Goal: Information Seeking & Learning: Learn about a topic

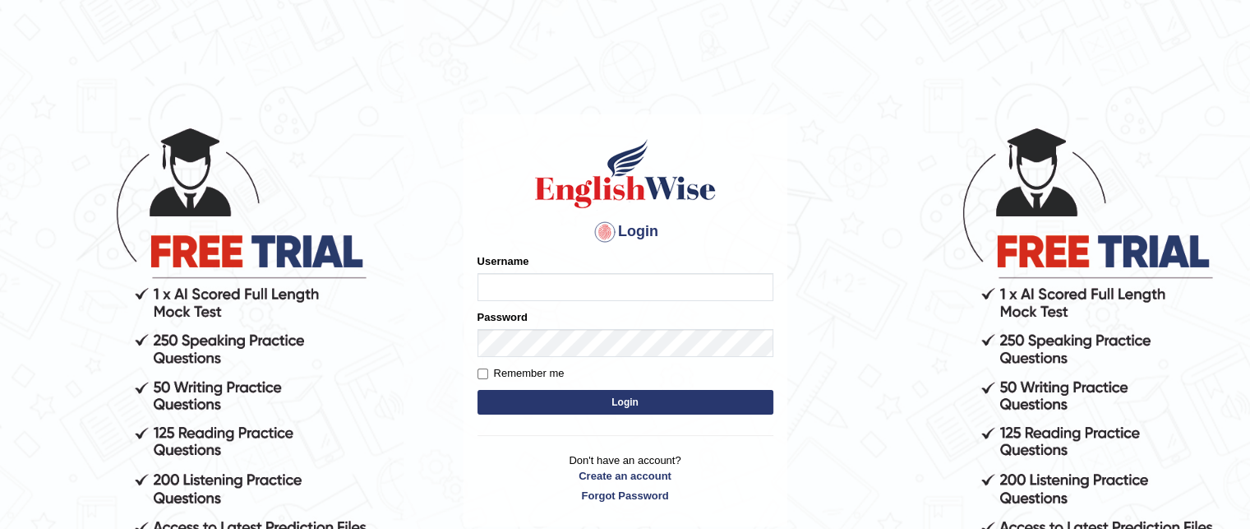
type input "grishmi_parramatta"
click at [519, 404] on button "Login" at bounding box center [626, 402] width 296 height 25
type input "grishmi_parramatta"
click at [496, 407] on button "Login" at bounding box center [626, 402] width 296 height 25
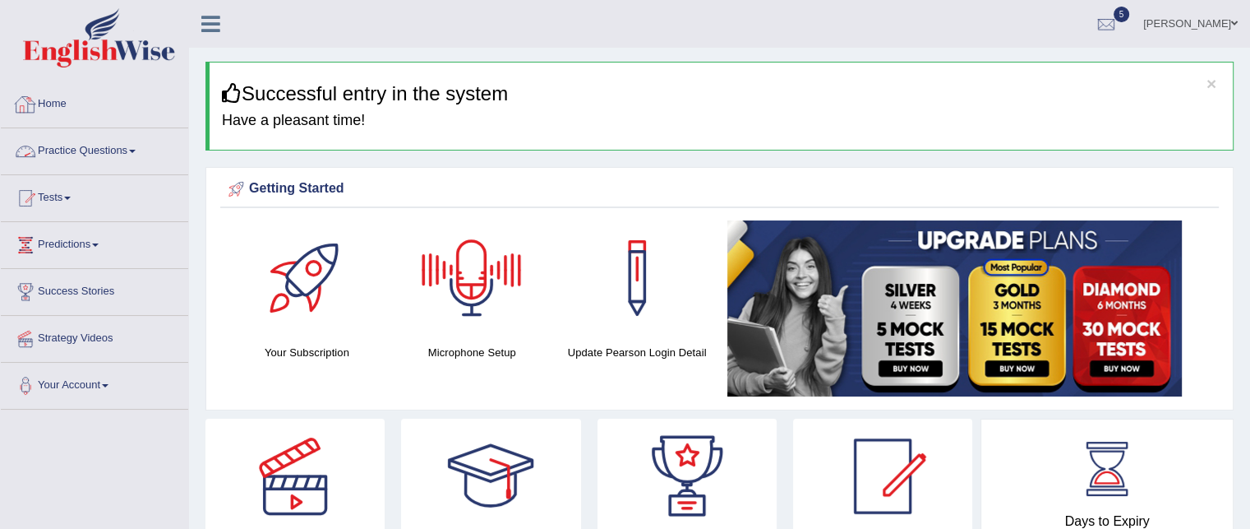
click at [107, 155] on link "Practice Questions" at bounding box center [94, 148] width 187 height 41
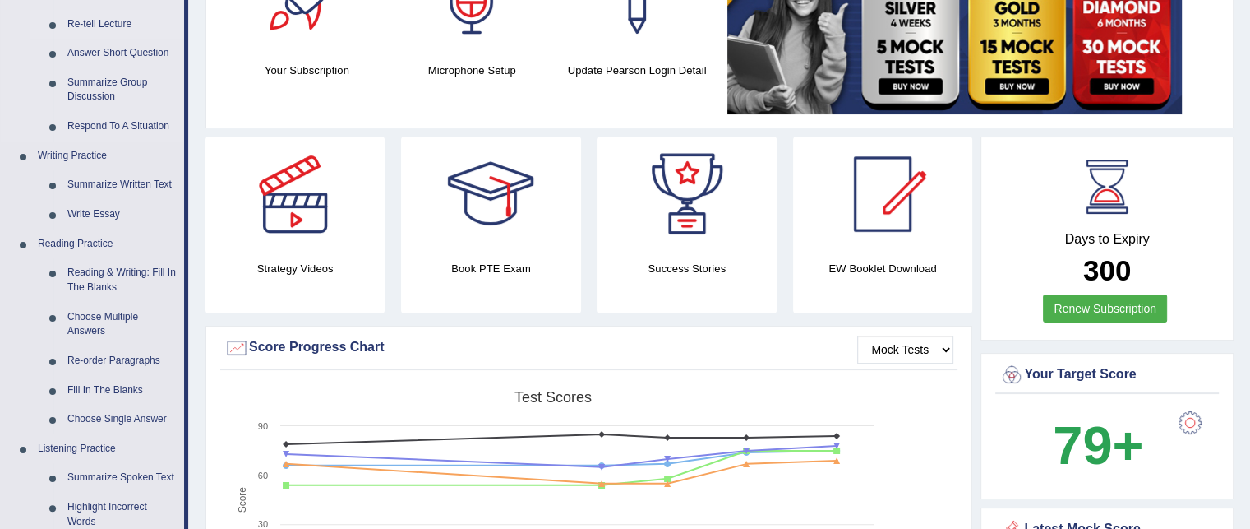
scroll to position [286, 0]
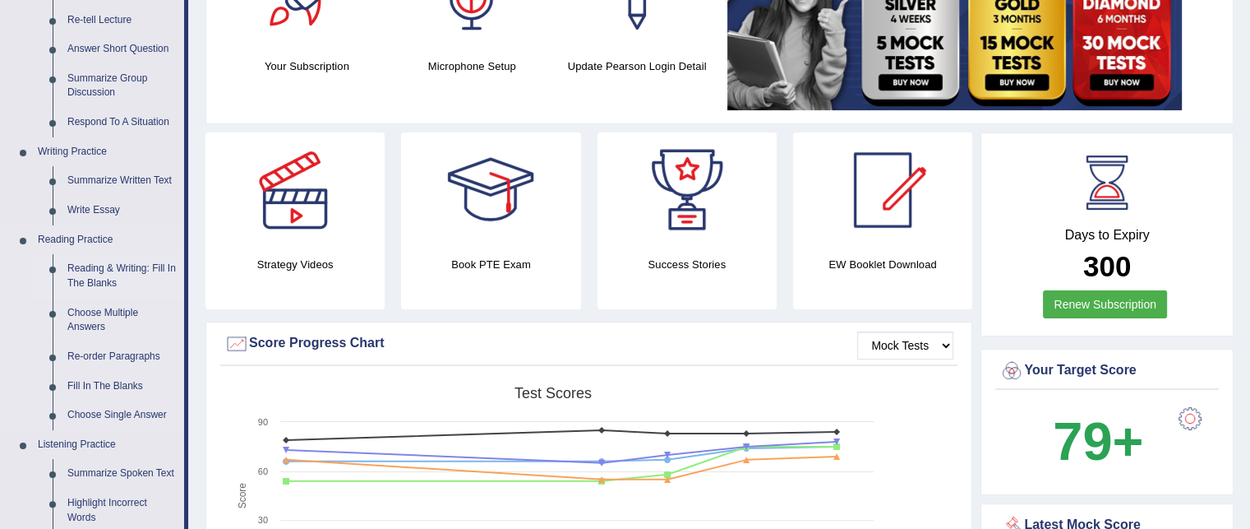
click at [105, 271] on link "Reading & Writing: Fill In The Blanks" at bounding box center [122, 276] width 124 height 44
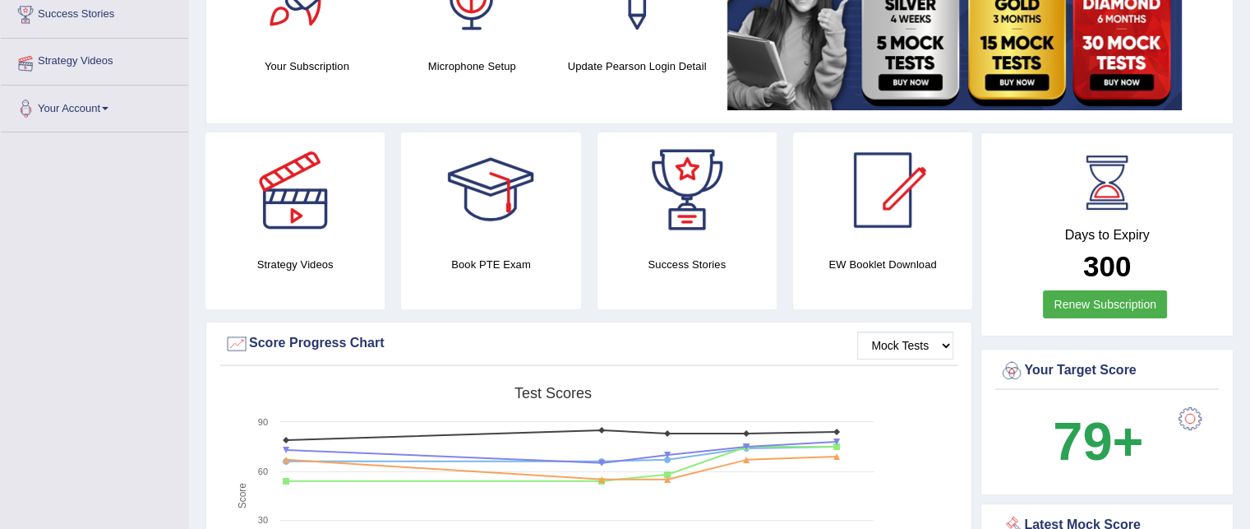
scroll to position [344, 0]
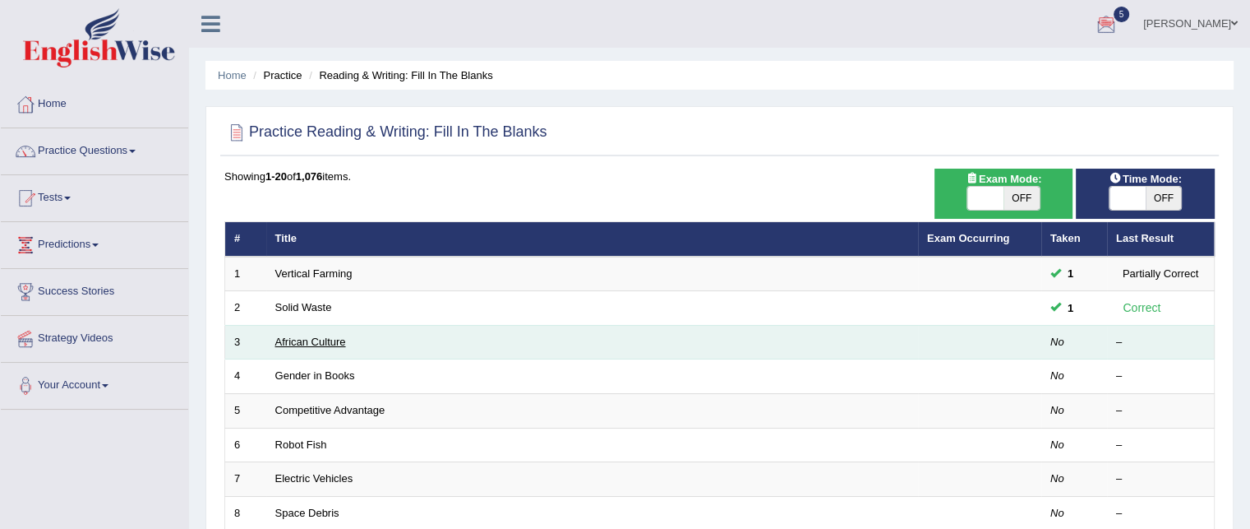
click at [333, 339] on link "African Culture" at bounding box center [310, 341] width 71 height 12
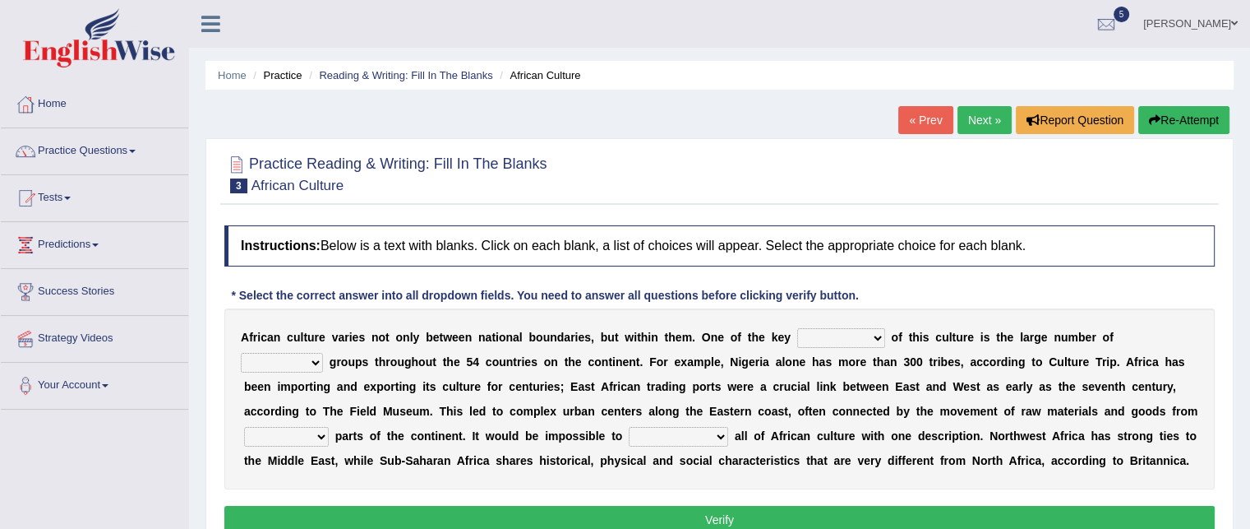
click at [856, 335] on select "conjectures features issues doubts" at bounding box center [841, 338] width 88 height 20
select select "features"
click at [797, 328] on select "conjectures features issues doubts" at bounding box center [841, 338] width 88 height 20
click at [307, 361] on select "ethic ethnic eugenic epic" at bounding box center [282, 363] width 82 height 20
select select "ethnic"
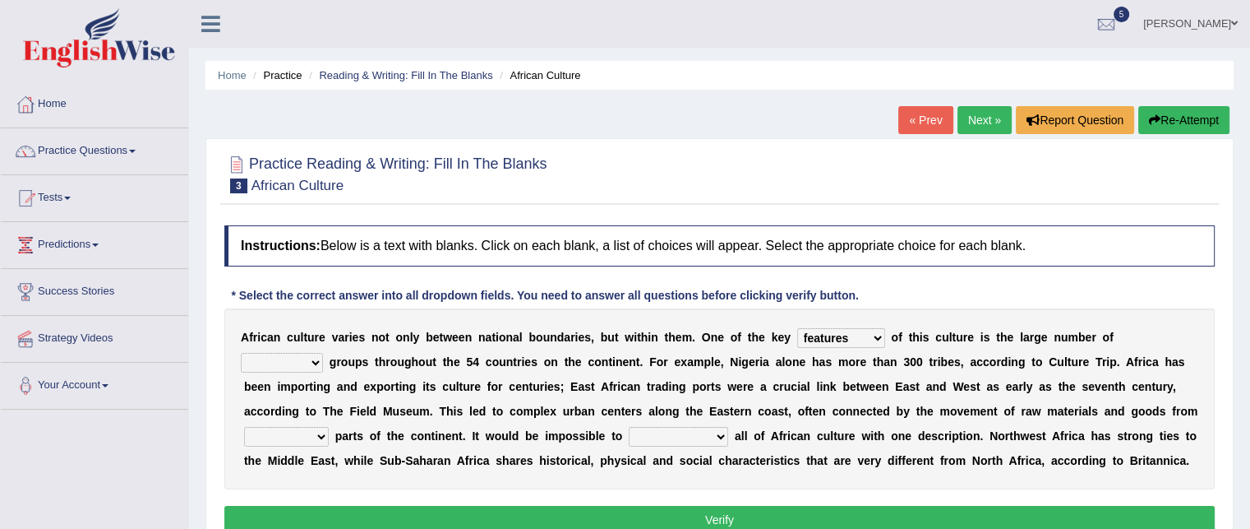
click at [241, 353] on select "ethic ethnic eugenic epic" at bounding box center [282, 363] width 82 height 20
click at [289, 439] on select "forelocked interlocked unlocked landlocked" at bounding box center [286, 437] width 85 height 20
select select "landlocked"
click at [244, 427] on select "forelocked interlocked unlocked landlocked" at bounding box center [286, 437] width 85 height 20
click at [668, 433] on select "characterize conceptualize symbolize synthesize" at bounding box center [678, 437] width 99 height 20
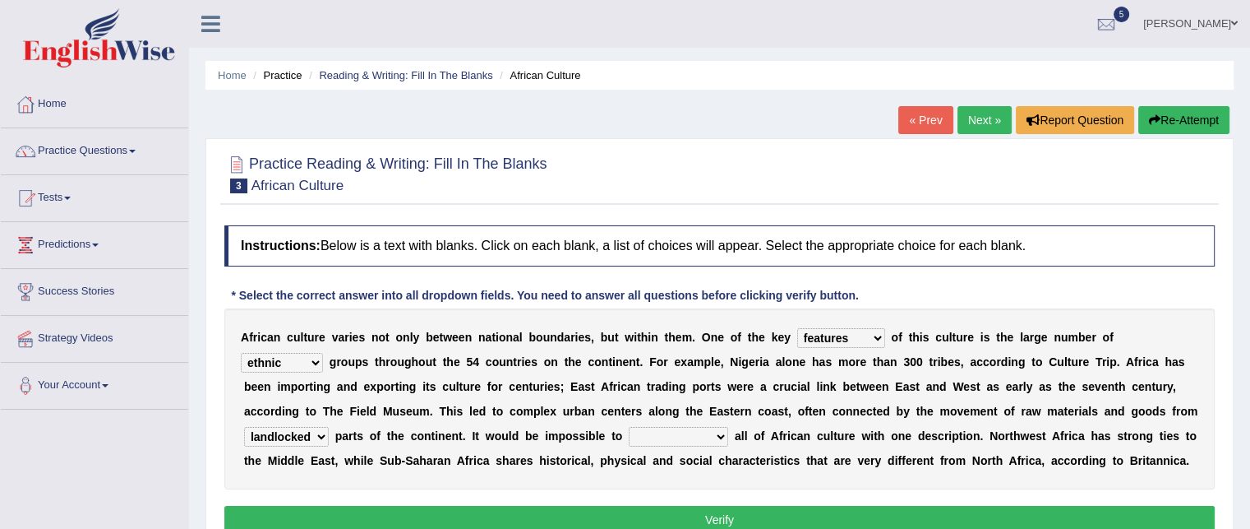
click at [629, 427] on select "characterize conceptualize symbolize synthesize" at bounding box center [678, 437] width 99 height 20
click at [694, 436] on select "characterize conceptualize symbolize synthesize" at bounding box center [678, 437] width 99 height 20
select select "characterize"
click at [629, 427] on select "characterize conceptualize symbolize synthesize" at bounding box center [678, 437] width 99 height 20
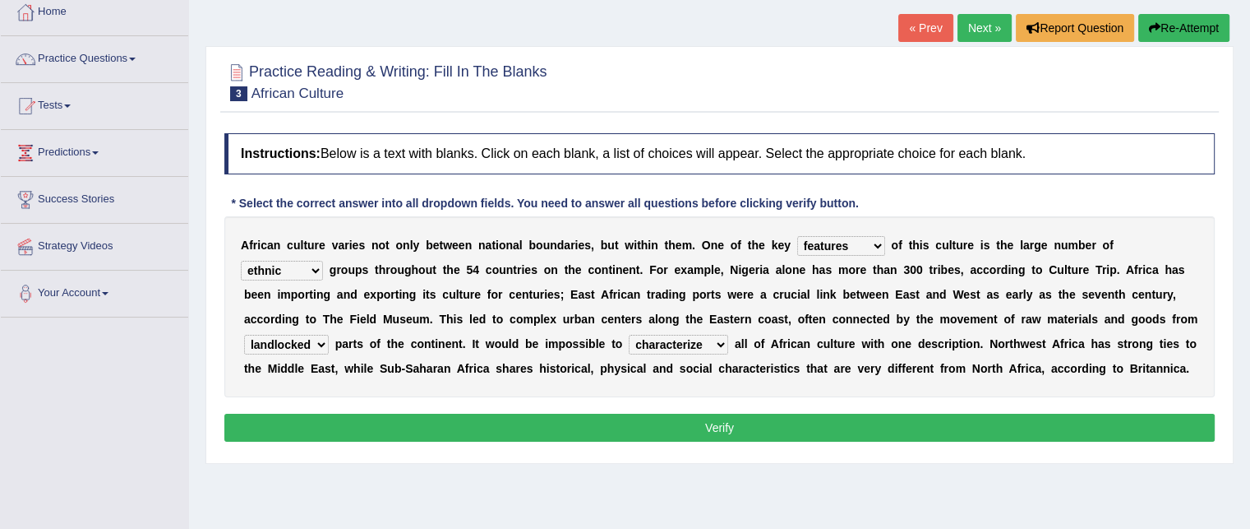
scroll to position [95, 0]
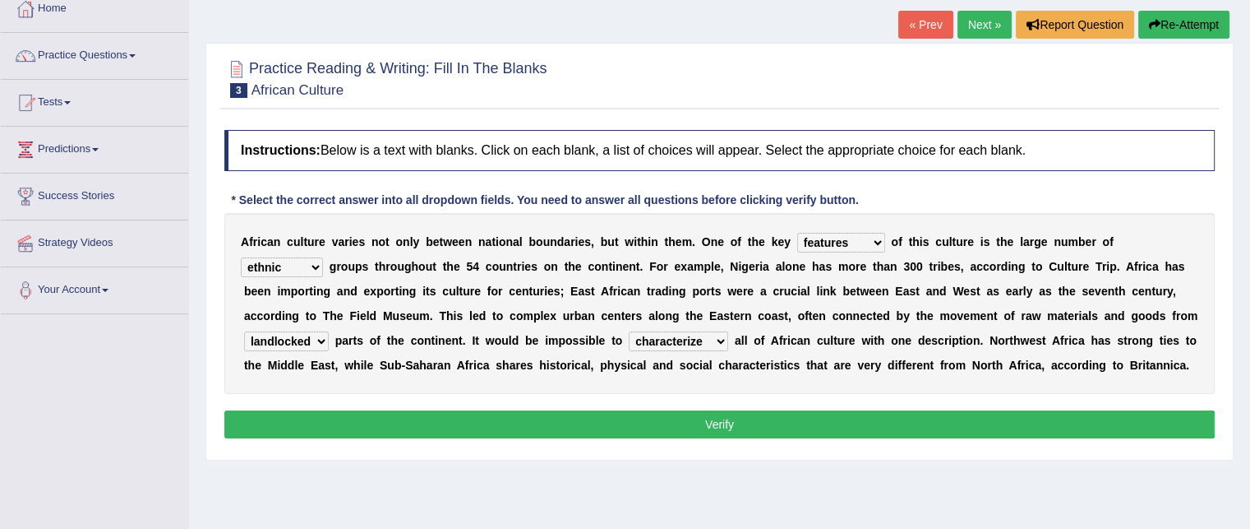
click at [362, 427] on button "Verify" at bounding box center [719, 424] width 990 height 28
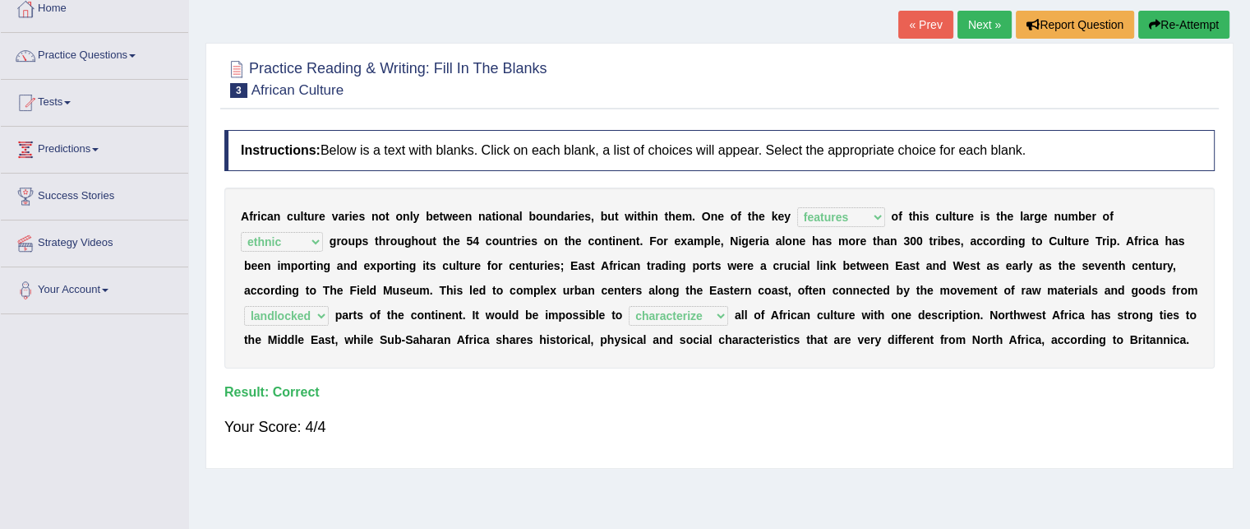
click at [981, 25] on link "Next »" at bounding box center [985, 25] width 54 height 28
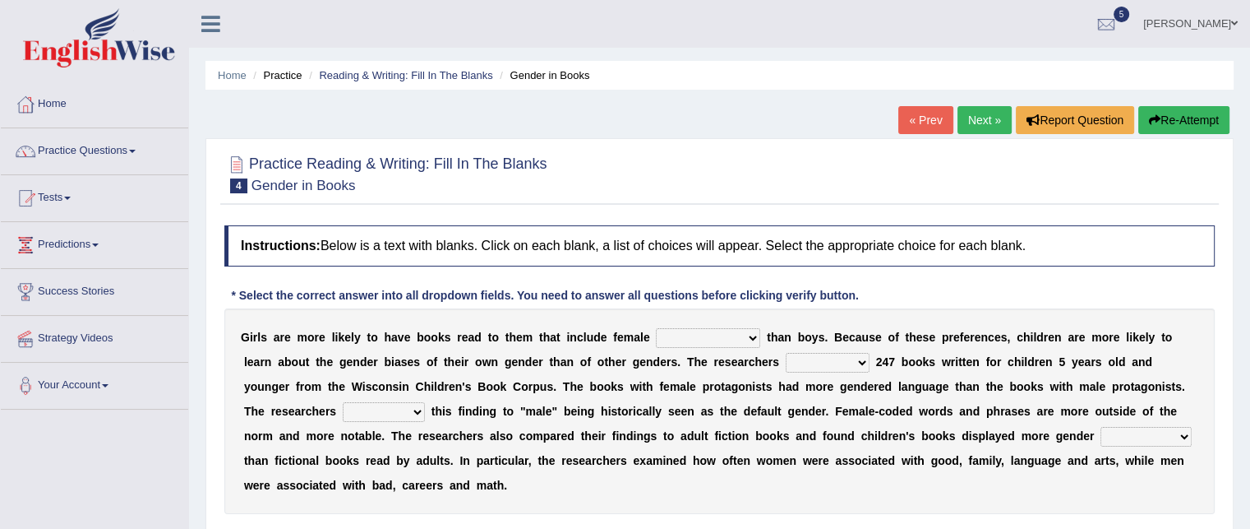
click at [664, 338] on select "protagonists cosmogonists agonists expressionists" at bounding box center [708, 338] width 104 height 20
select select "protagonists"
click at [656, 328] on select "protagonists cosmogonists agonists expressionists" at bounding box center [708, 338] width 104 height 20
click at [854, 356] on select "hydrolyzed paralyzed catalyzed analyzed" at bounding box center [828, 363] width 84 height 20
select select "analyzed"
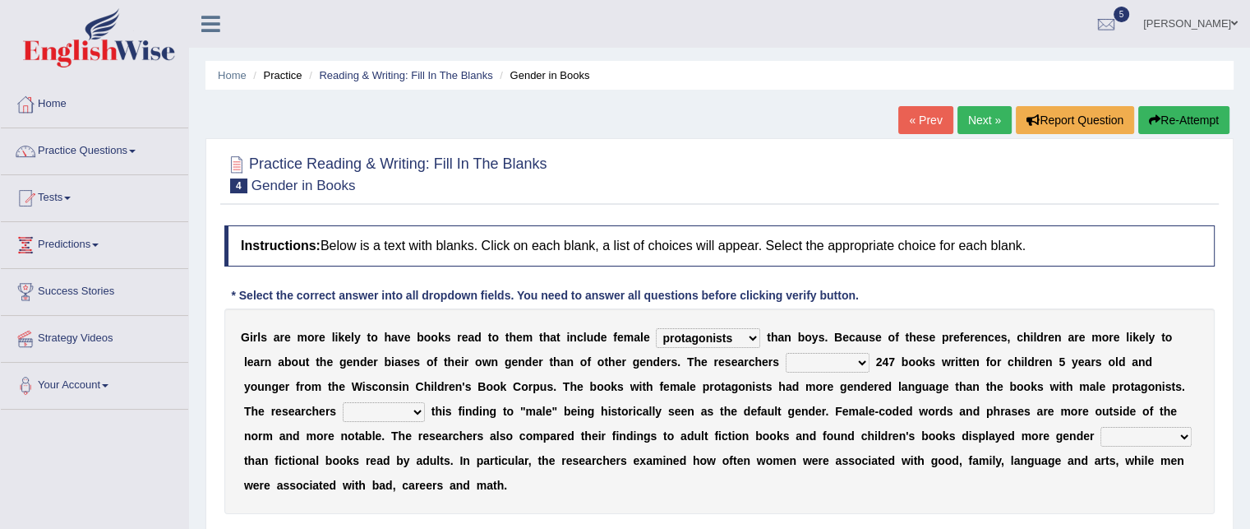
click at [786, 353] on select "hydrolyzed paralyzed catalyzed analyzed" at bounding box center [828, 363] width 84 height 20
click at [390, 412] on select "contribute tribute distribute attribute" at bounding box center [384, 412] width 82 height 20
select select "attribute"
click at [343, 402] on select "contribute tribute distribute attribute" at bounding box center [384, 412] width 82 height 20
click at [1226, 408] on div "Practice Reading & Writing: Fill In The Blanks 4 Gender in Books Instructions: …" at bounding box center [719, 359] width 1028 height 442
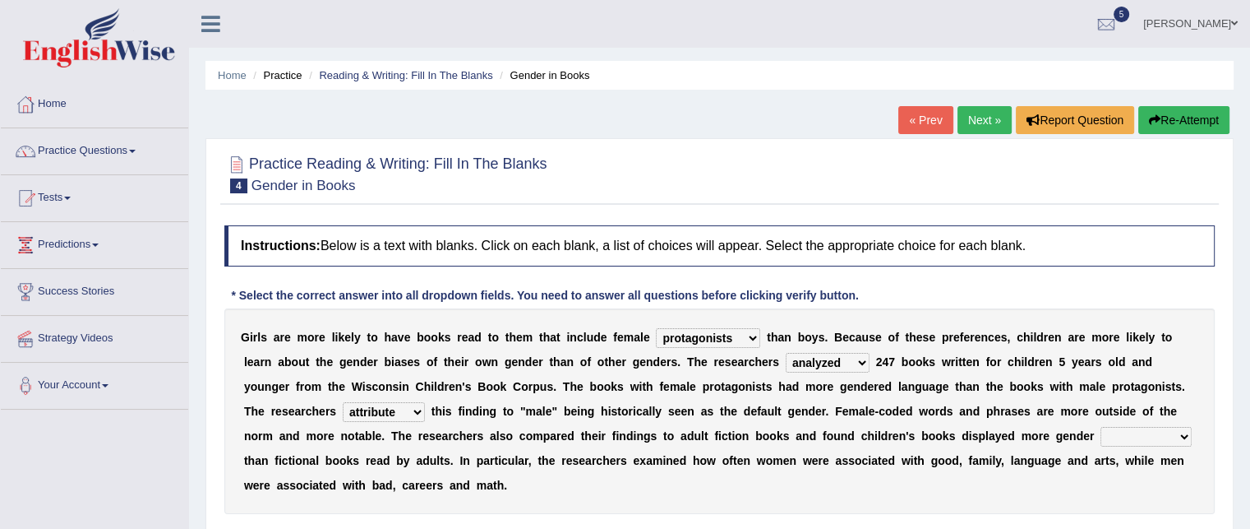
click at [1137, 433] on select "stereotypes teletypes prototypes electrotypes" at bounding box center [1146, 437] width 91 height 20
click at [1142, 431] on select "stereotypes teletypes prototypes electrotypes" at bounding box center [1146, 437] width 91 height 20
select select "stereotypes"
click at [1101, 427] on select "stereotypes teletypes prototypes electrotypes" at bounding box center [1146, 437] width 91 height 20
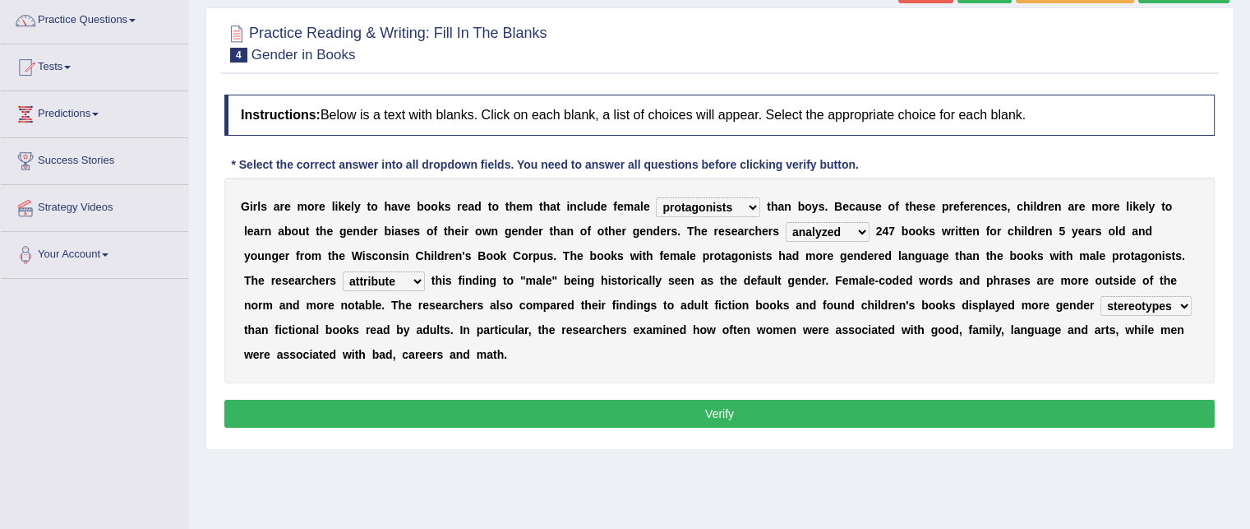
scroll to position [144, 0]
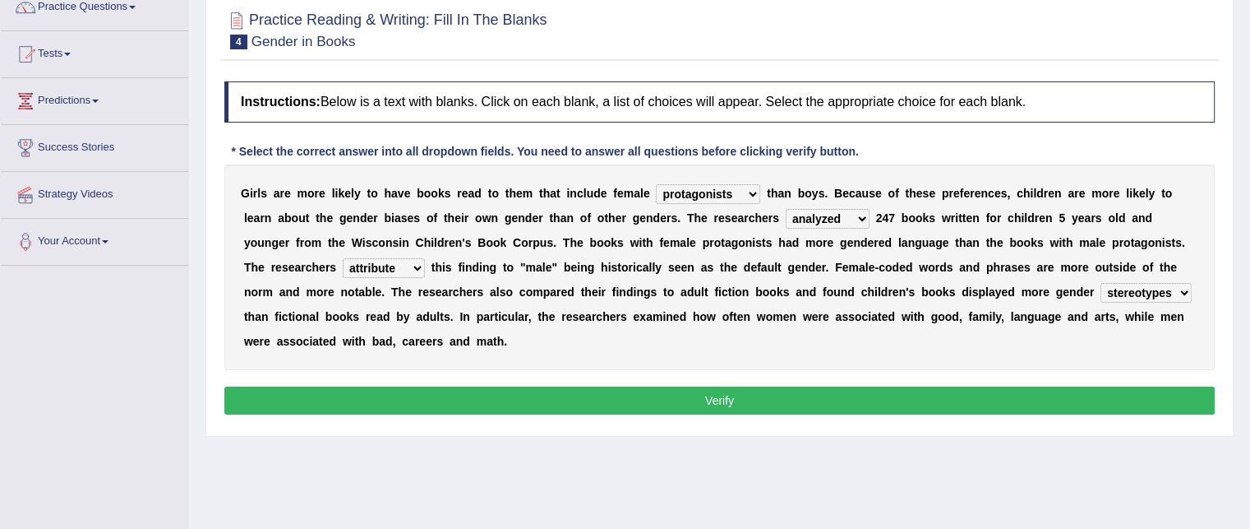
click at [835, 406] on button "Verify" at bounding box center [719, 400] width 990 height 28
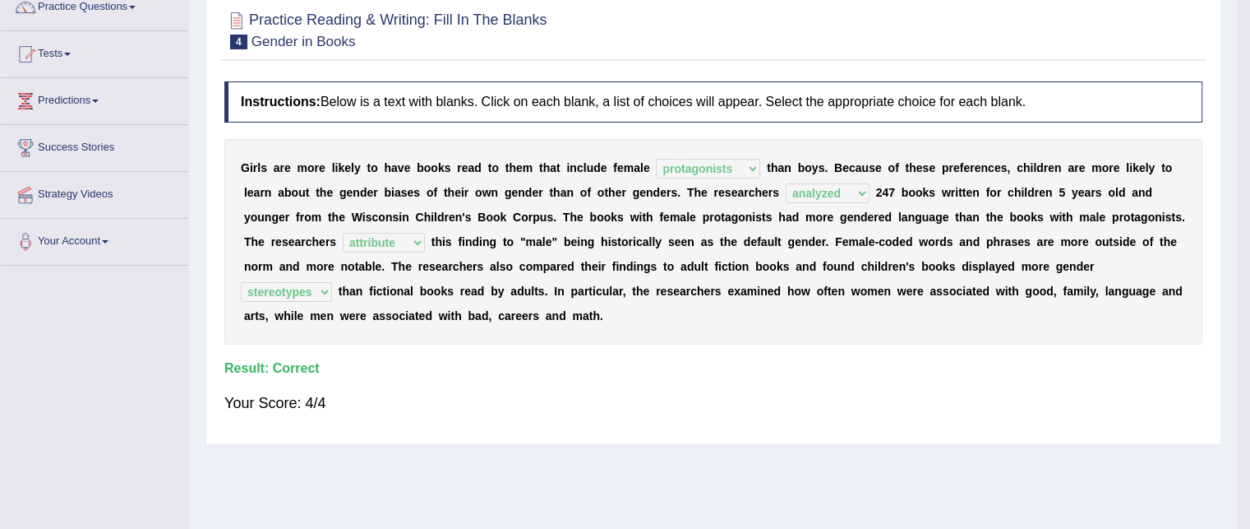
scroll to position [0, 0]
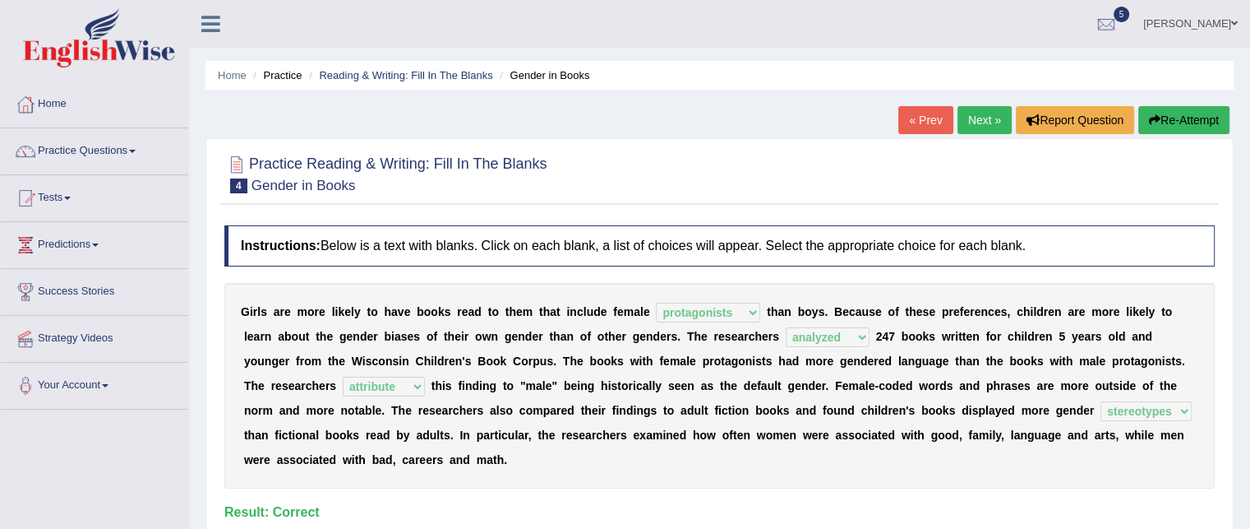
click at [970, 113] on link "Next »" at bounding box center [985, 120] width 54 height 28
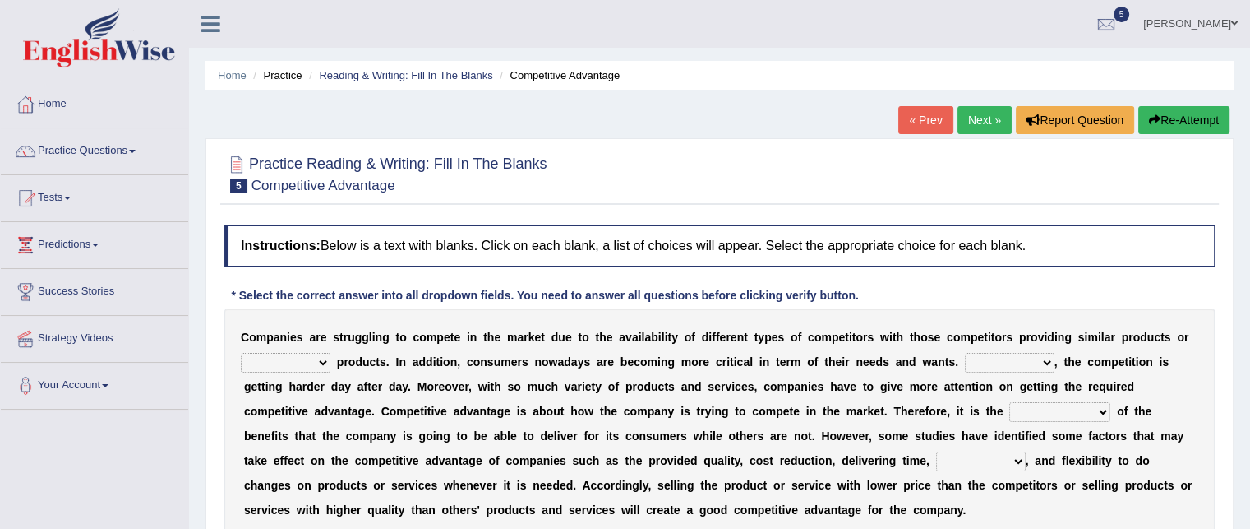
scroll to position [109, 0]
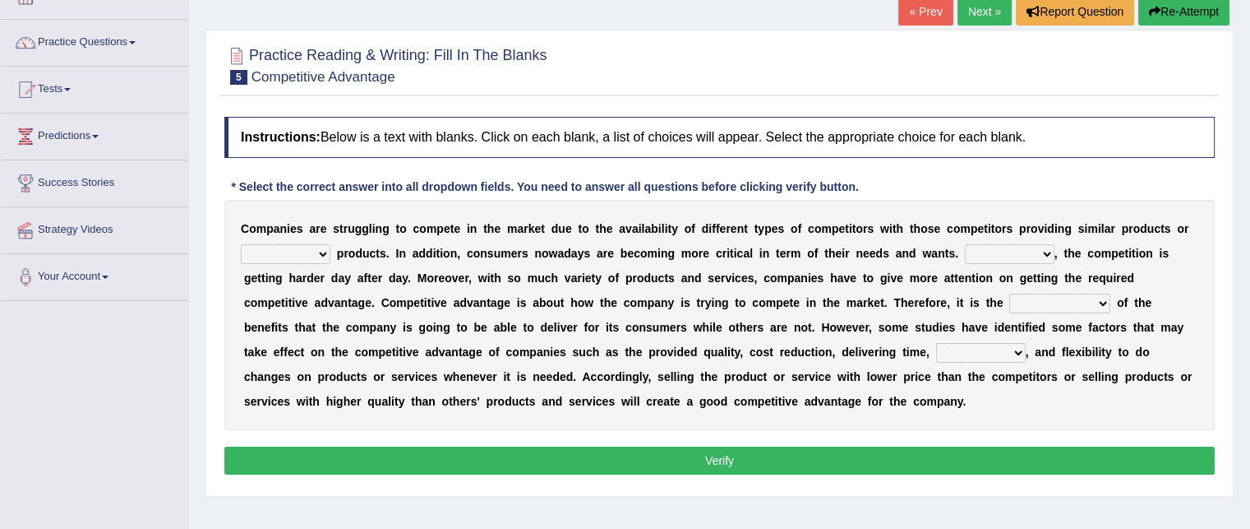
click at [280, 259] on select "constitution restitution substitution institution" at bounding box center [286, 254] width 90 height 20
select select "substitution"
click at [241, 244] on select "constitution restitution substitution institution" at bounding box center [286, 254] width 90 height 20
click at [1054, 175] on div "Instructions: Below is a text with blanks. Click on each blank, a list of choic…" at bounding box center [719, 298] width 999 height 379
click at [995, 247] on select "However Instead Additionally Therefore" at bounding box center [1010, 254] width 90 height 20
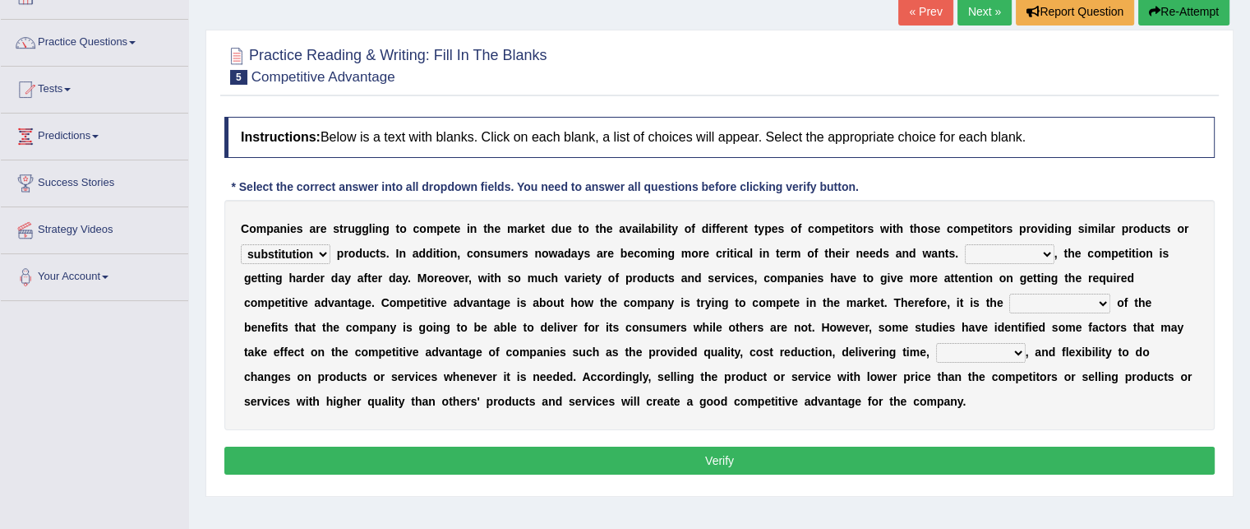
select select "Therefore"
click at [965, 244] on select "However Instead Additionally Therefore" at bounding box center [1010, 254] width 90 height 20
click at [1072, 294] on select "dissemination ordination determination incarnation" at bounding box center [1059, 303] width 101 height 20
select select "determination"
click at [1009, 293] on select "dissemination ordination determination incarnation" at bounding box center [1059, 303] width 101 height 20
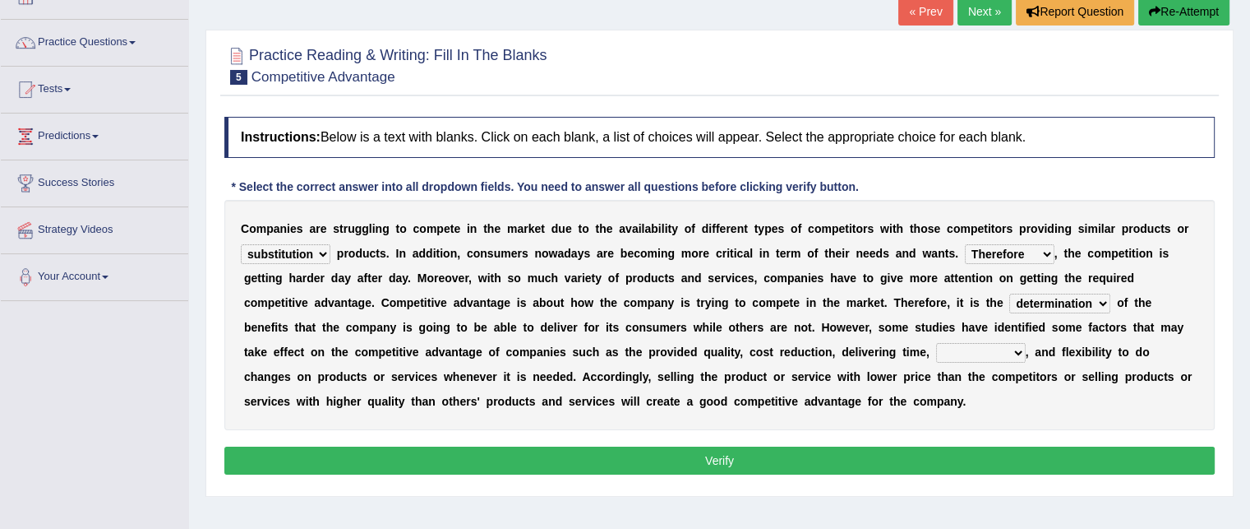
click at [1015, 346] on select "captivation aggregation deprivation innovation" at bounding box center [981, 353] width 90 height 20
select select "innovation"
click at [936, 343] on select "captivation aggregation deprivation innovation" at bounding box center [981, 353] width 90 height 20
click at [806, 457] on button "Verify" at bounding box center [719, 460] width 990 height 28
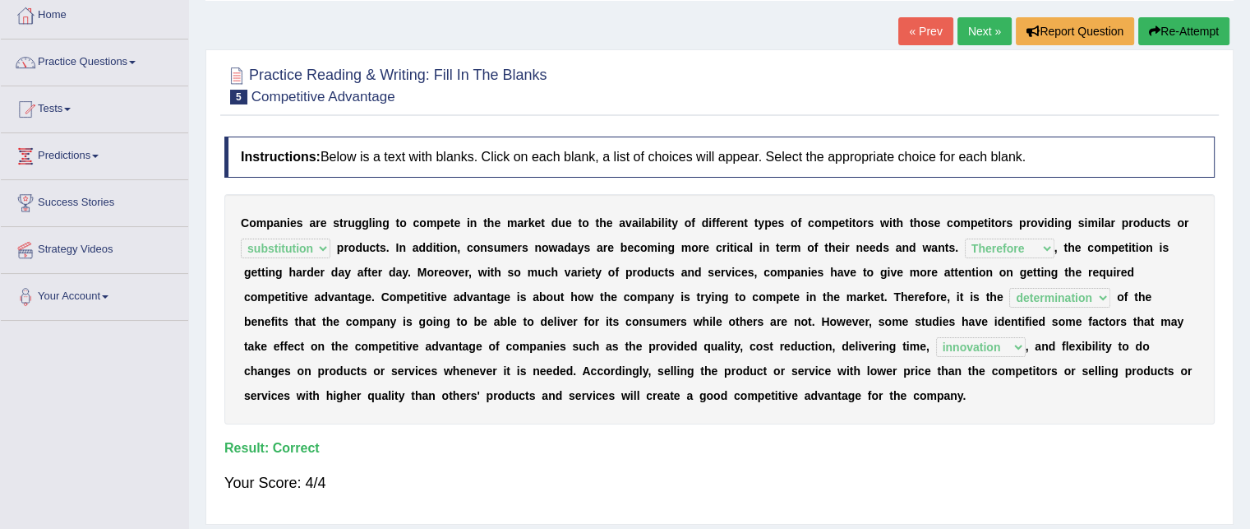
scroll to position [81, 0]
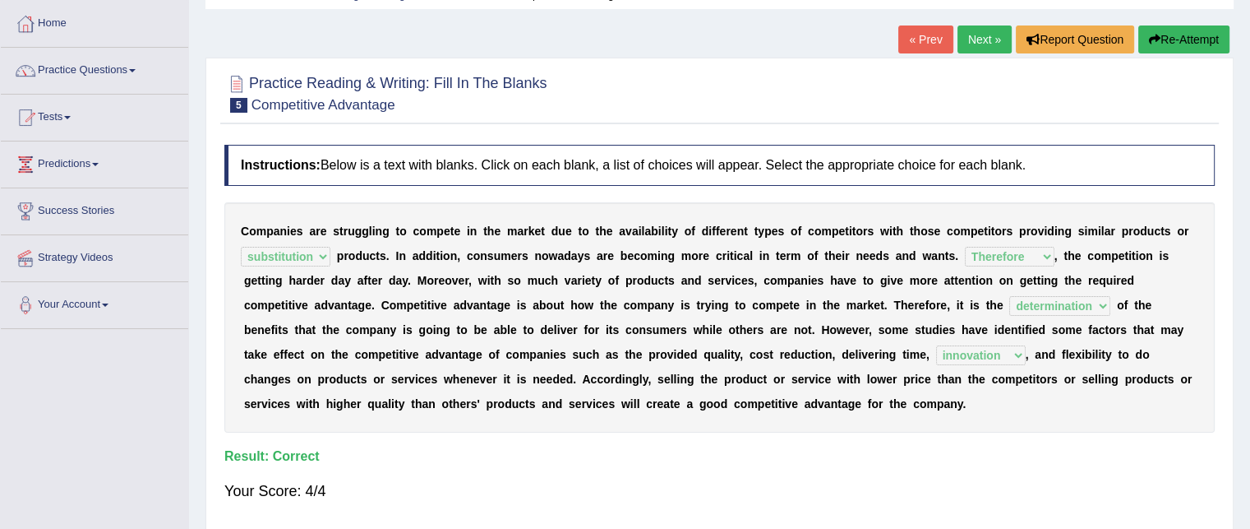
click at [982, 39] on link "Next »" at bounding box center [985, 39] width 54 height 28
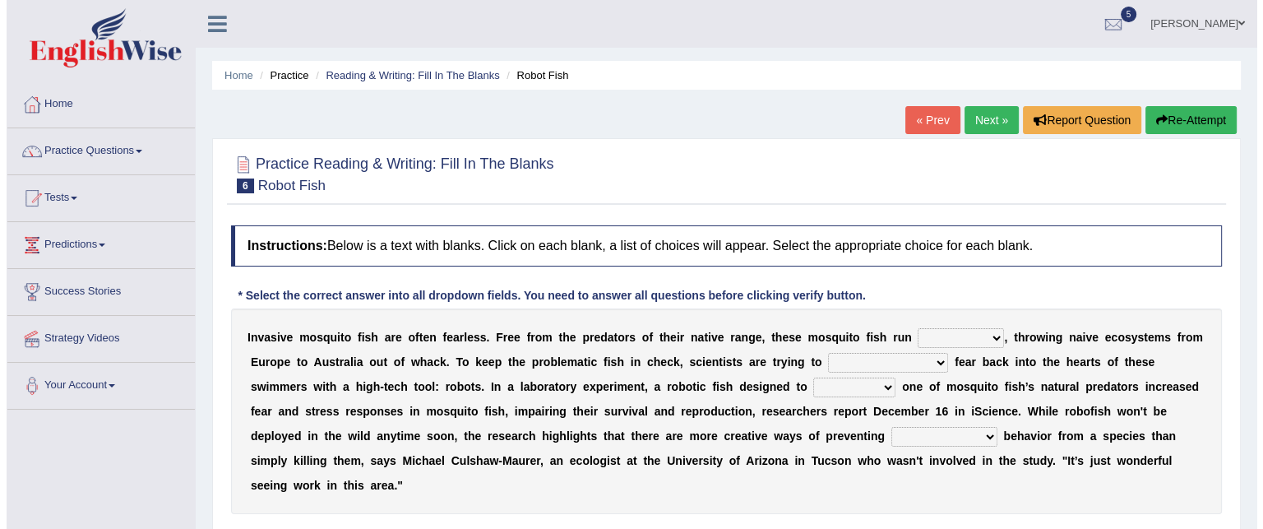
scroll to position [123, 0]
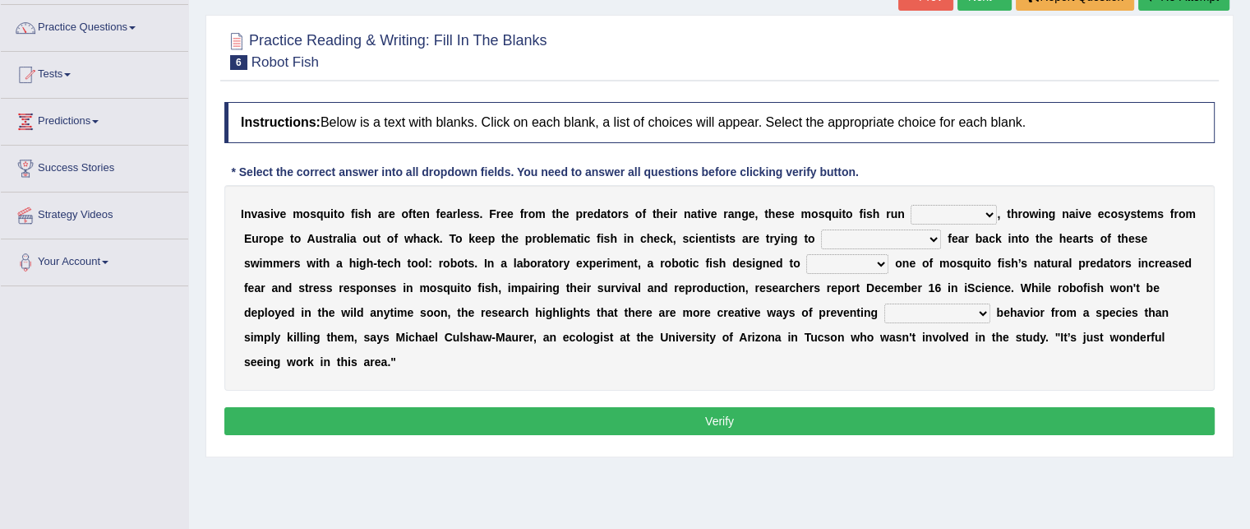
click at [961, 207] on select "occupant flippant rampant concordant" at bounding box center [954, 215] width 86 height 20
select select "rampant"
click at [911, 205] on select "occupant flippant rampant concordant" at bounding box center [954, 215] width 86 height 20
click at [931, 206] on select "occupant flippant rampant concordant" at bounding box center [954, 215] width 86 height 20
click at [1148, 256] on b "c" at bounding box center [1151, 262] width 7 height 13
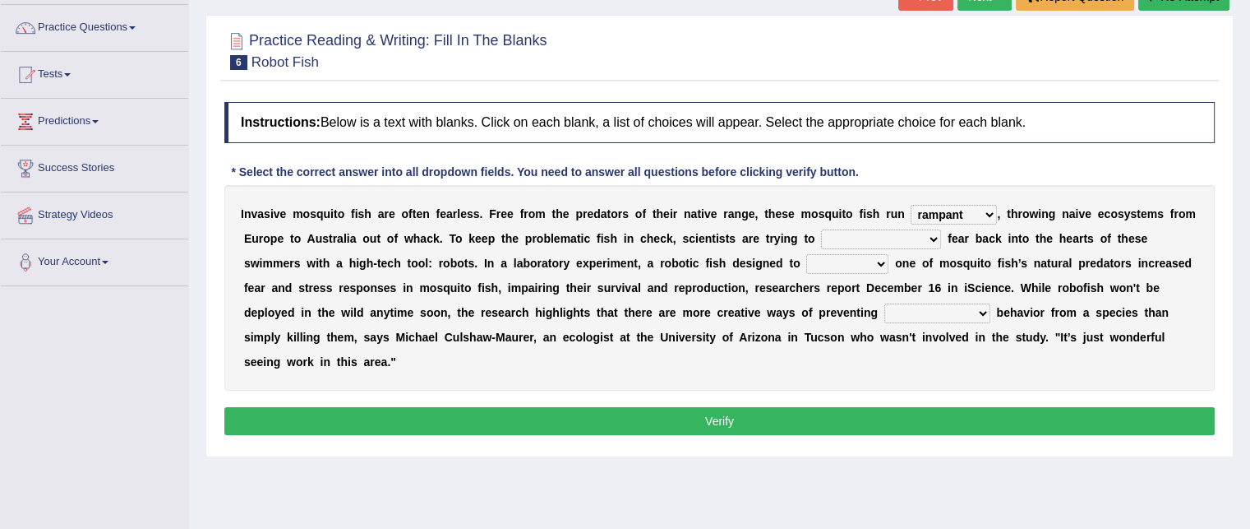
click at [844, 231] on select "accept spike strike [PERSON_NAME]" at bounding box center [881, 239] width 120 height 20
select select "strike"
click at [821, 229] on select "accept spike strike [PERSON_NAME]" at bounding box center [881, 239] width 120 height 20
click at [884, 238] on select "accept spike strike [PERSON_NAME]" at bounding box center [881, 239] width 120 height 20
click at [1032, 285] on b "h" at bounding box center [1035, 287] width 7 height 13
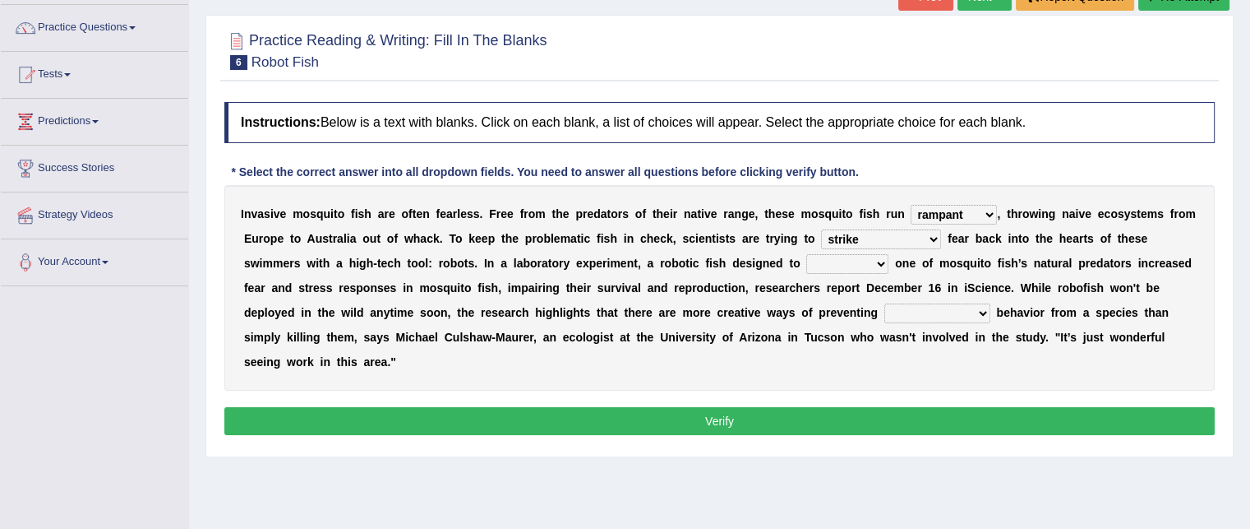
click at [806, 261] on select "bequest mimic battle conquest" at bounding box center [847, 264] width 82 height 20
select select "mimic"
click at [806, 254] on select "bequest mimic battle conquest" at bounding box center [847, 264] width 82 height 20
click at [884, 307] on select "unprivileged unprecedented uncharted unwanted" at bounding box center [937, 313] width 106 height 20
select select "unwanted"
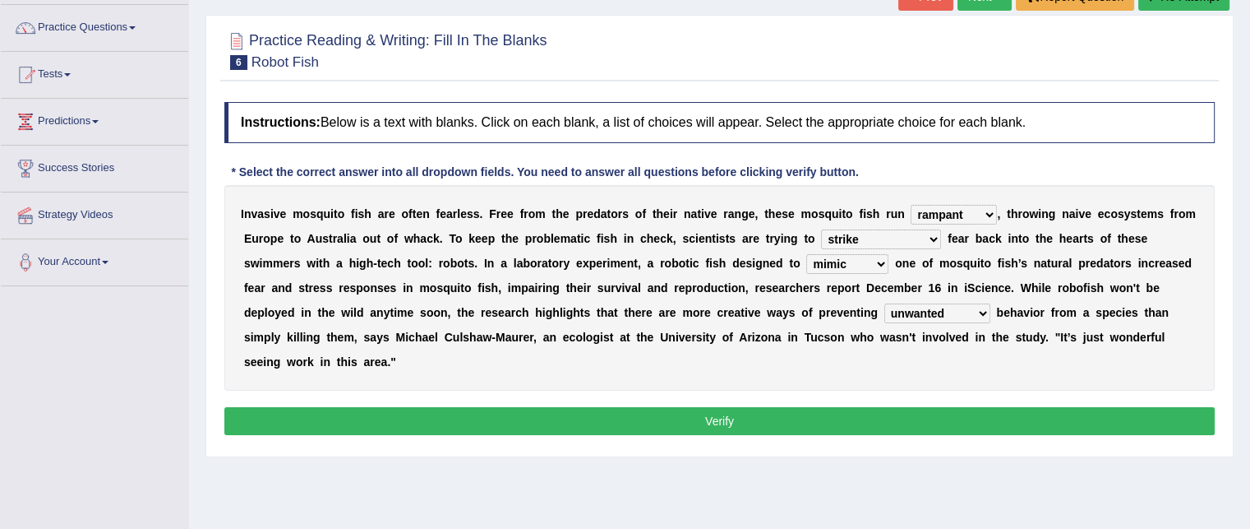
click at [884, 303] on select "unprivileged unprecedented uncharted unwanted" at bounding box center [937, 313] width 106 height 20
click at [668, 425] on button "Verify" at bounding box center [719, 421] width 990 height 28
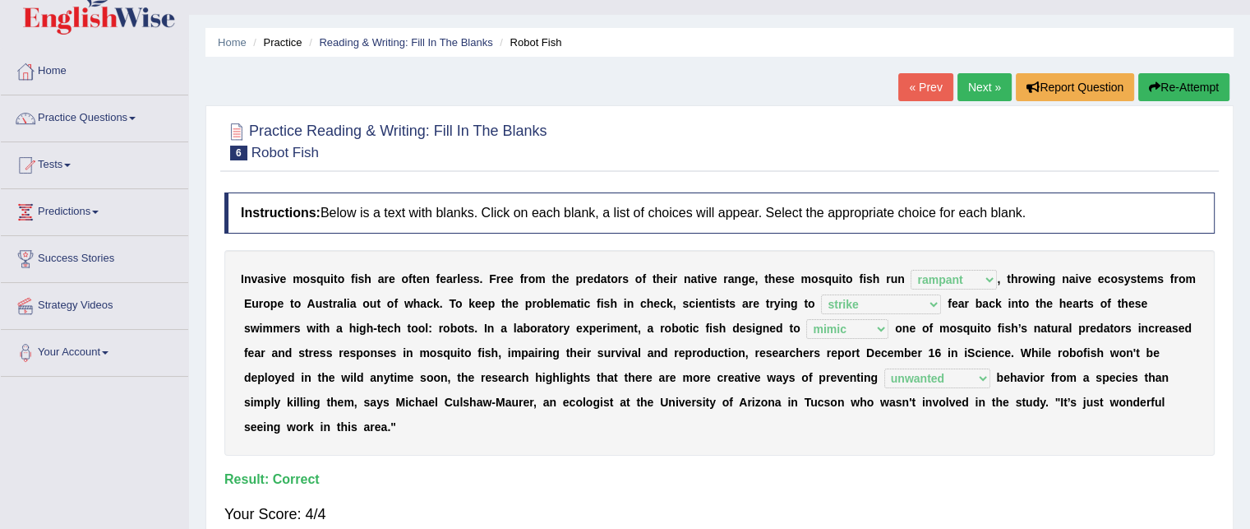
scroll to position [21, 0]
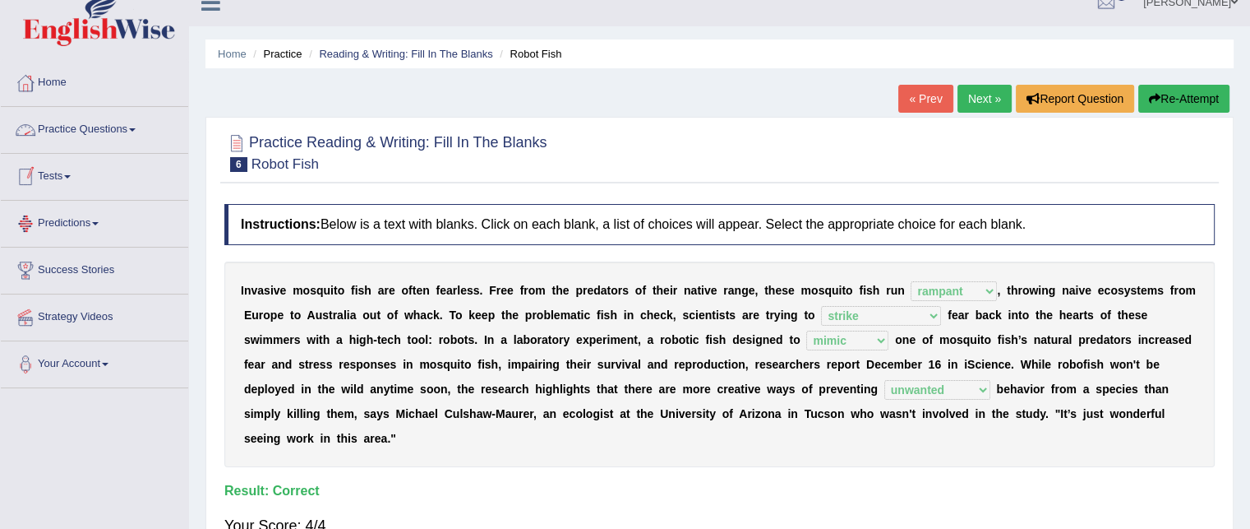
click at [122, 128] on link "Practice Questions" at bounding box center [94, 127] width 187 height 41
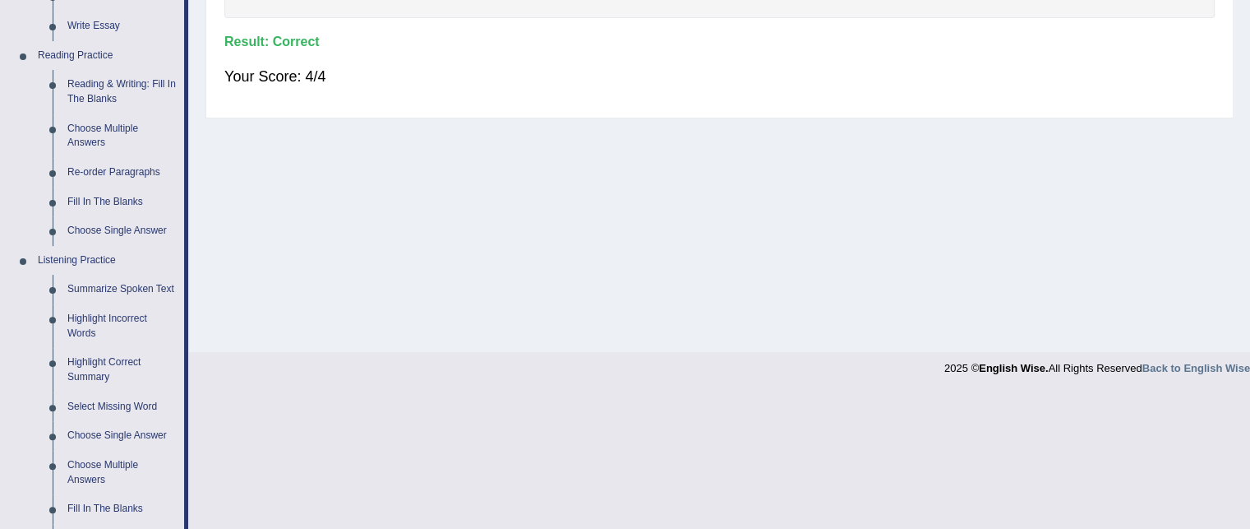
scroll to position [470, 0]
click at [88, 197] on link "Fill In The Blanks" at bounding box center [122, 202] width 124 height 30
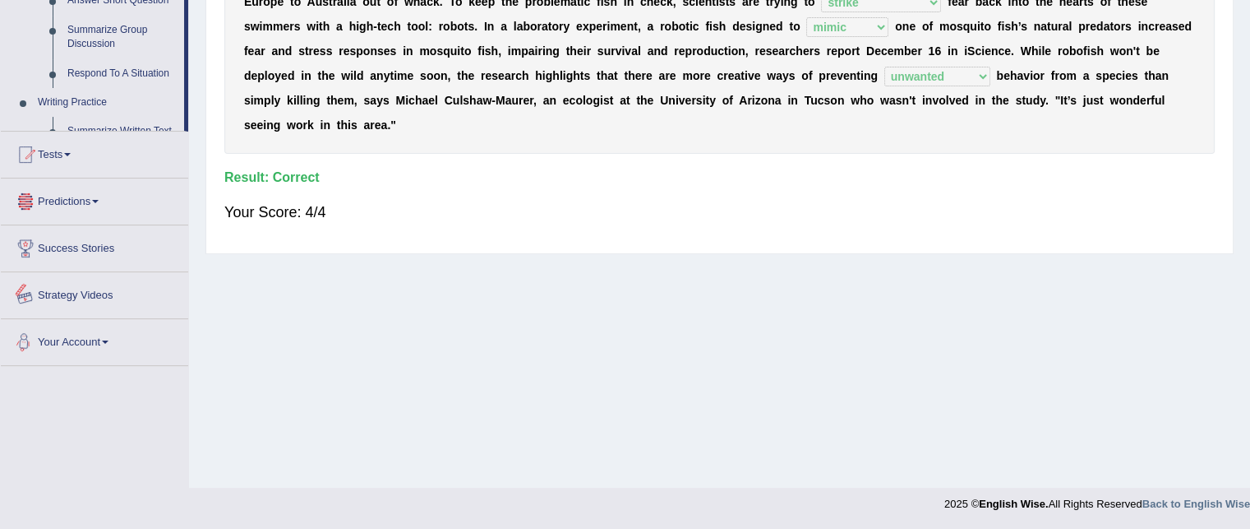
scroll to position [757, 0]
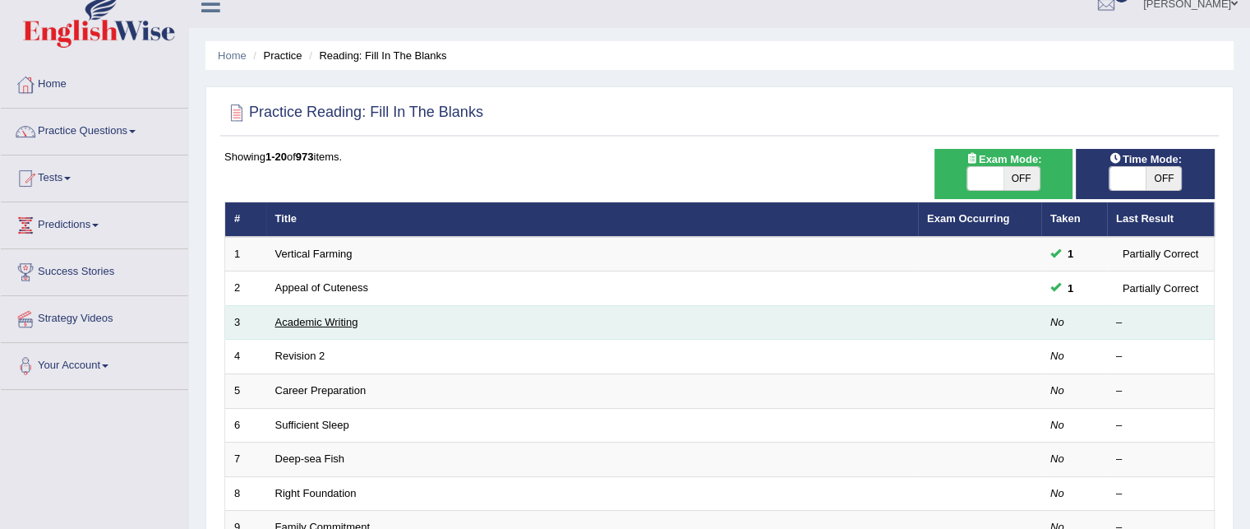
click at [330, 321] on link "Academic Writing" at bounding box center [316, 322] width 83 height 12
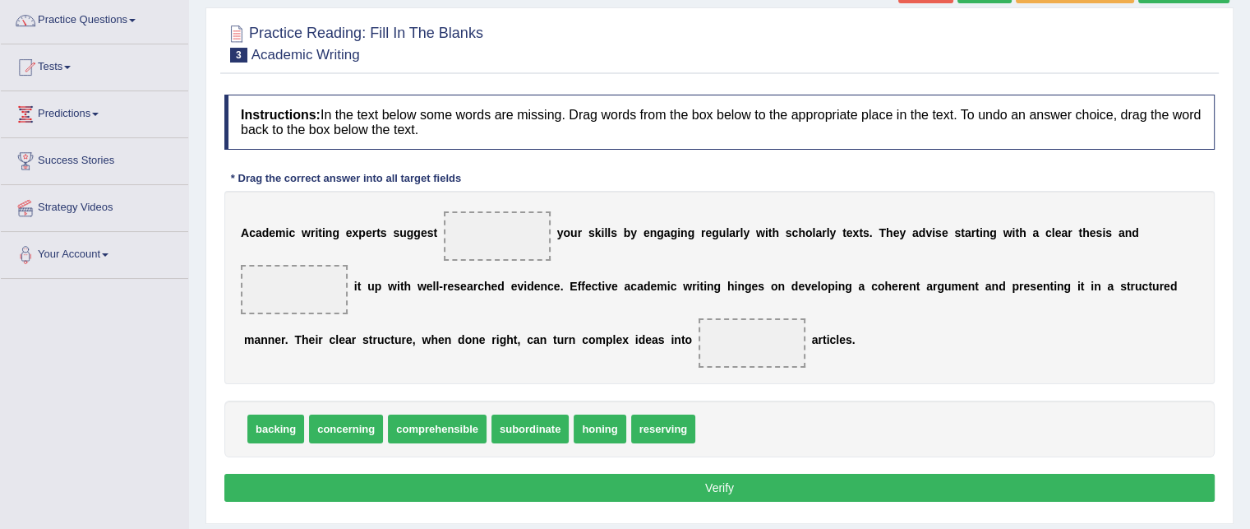
scroll to position [166, 0]
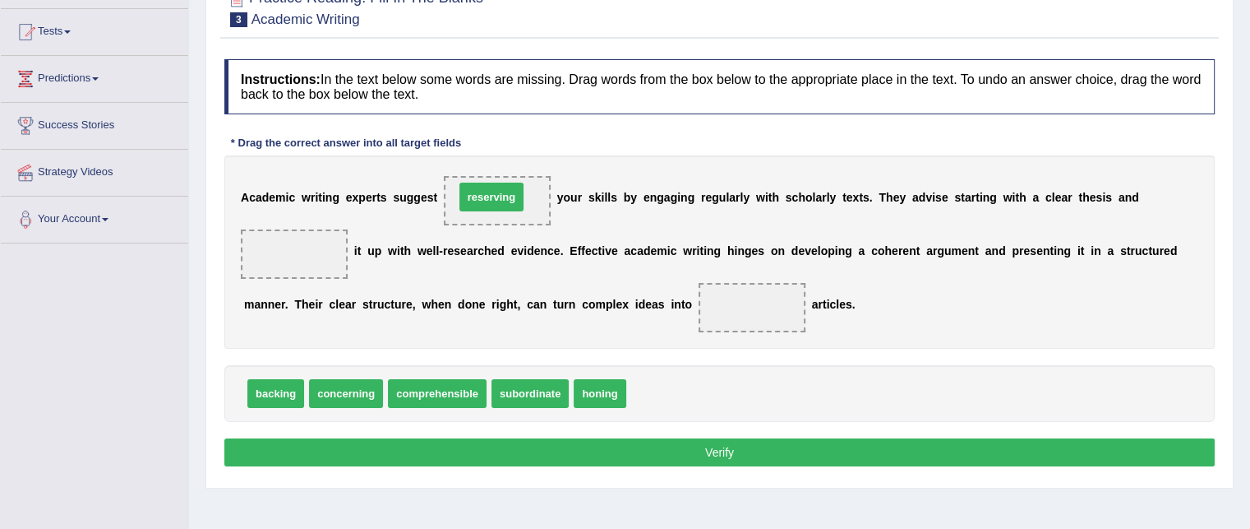
drag, startPoint x: 655, startPoint y: 390, endPoint x: 483, endPoint y: 194, distance: 261.0
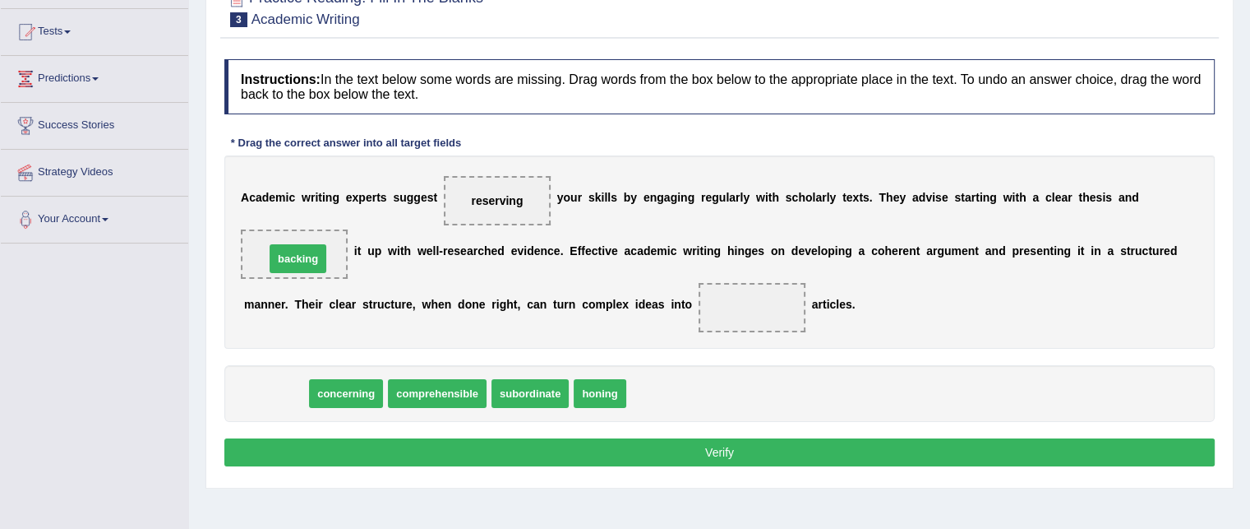
drag, startPoint x: 290, startPoint y: 391, endPoint x: 312, endPoint y: 258, distance: 135.0
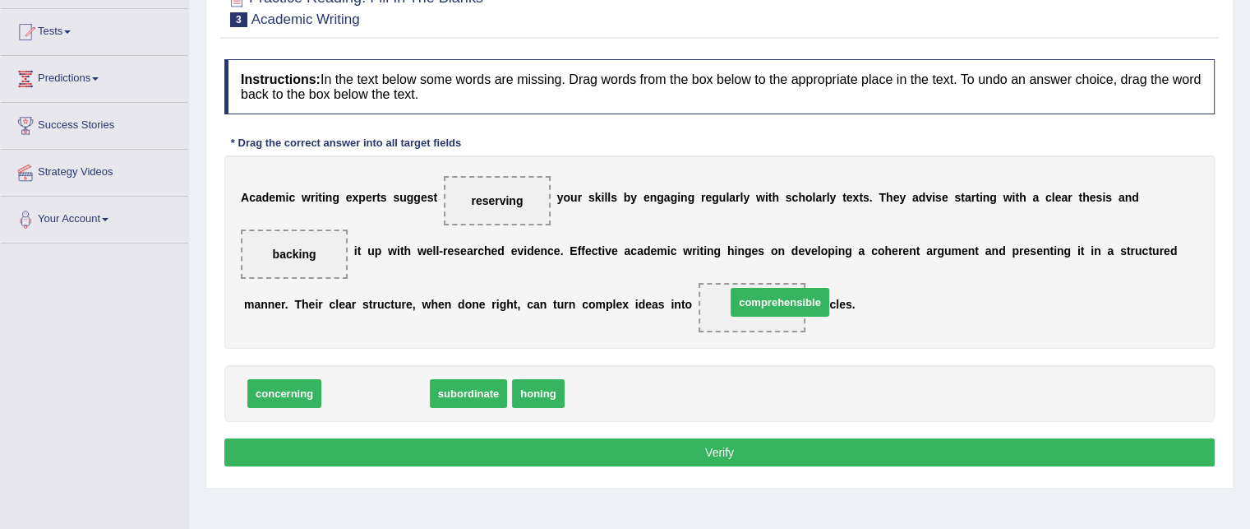
drag, startPoint x: 368, startPoint y: 397, endPoint x: 772, endPoint y: 307, distance: 413.6
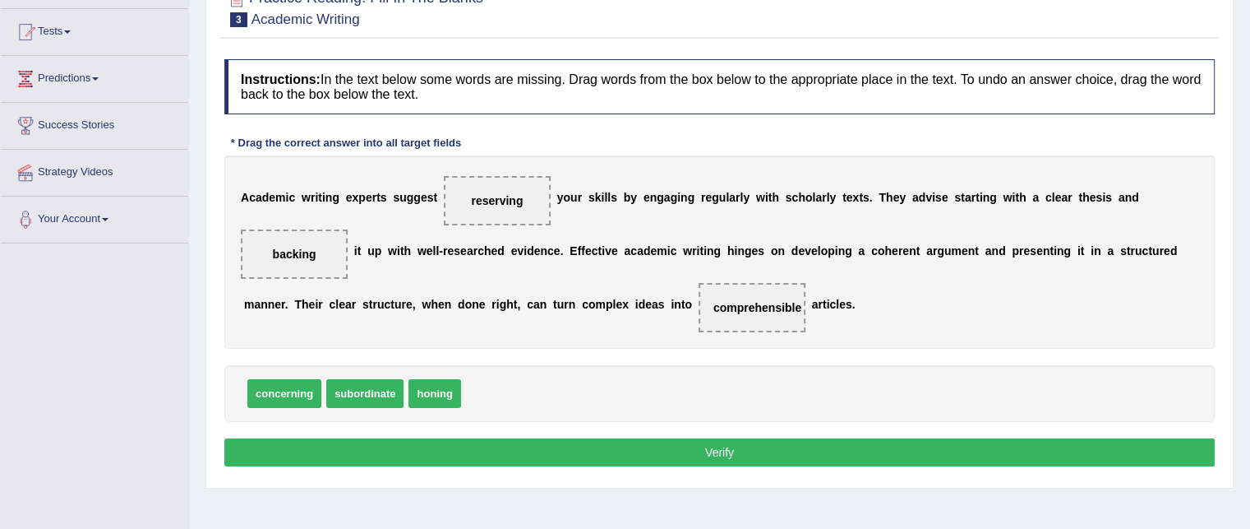
click at [372, 441] on button "Verify" at bounding box center [719, 452] width 990 height 28
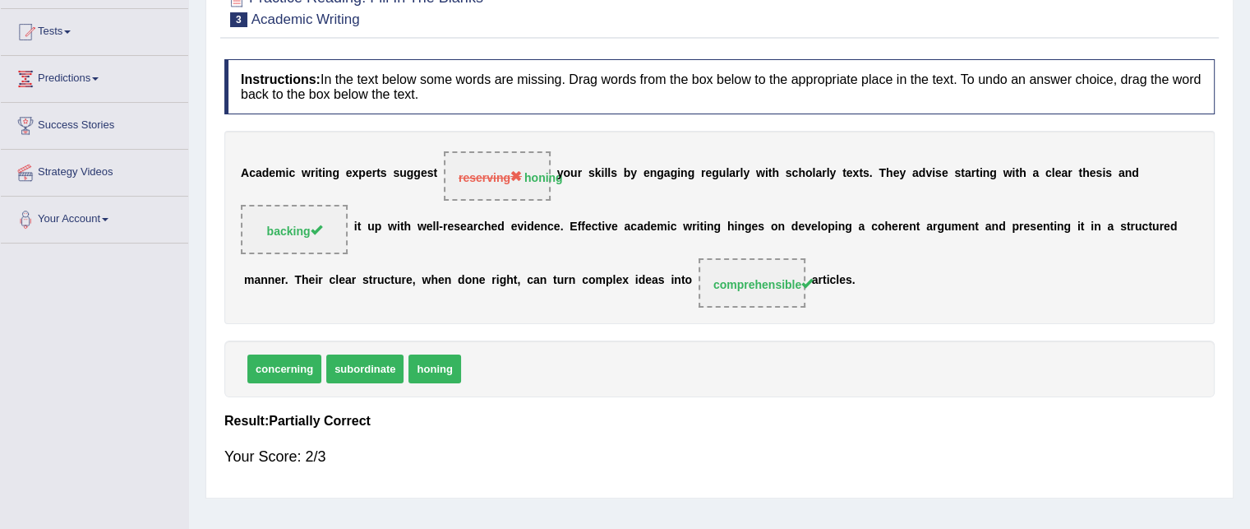
scroll to position [0, 0]
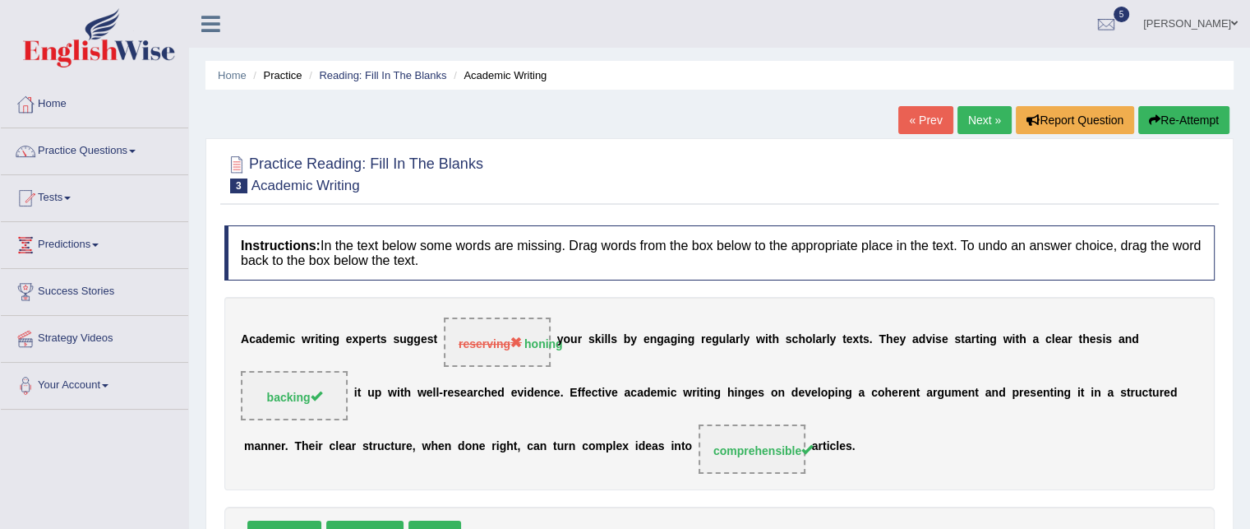
click at [980, 126] on link "Next »" at bounding box center [985, 120] width 54 height 28
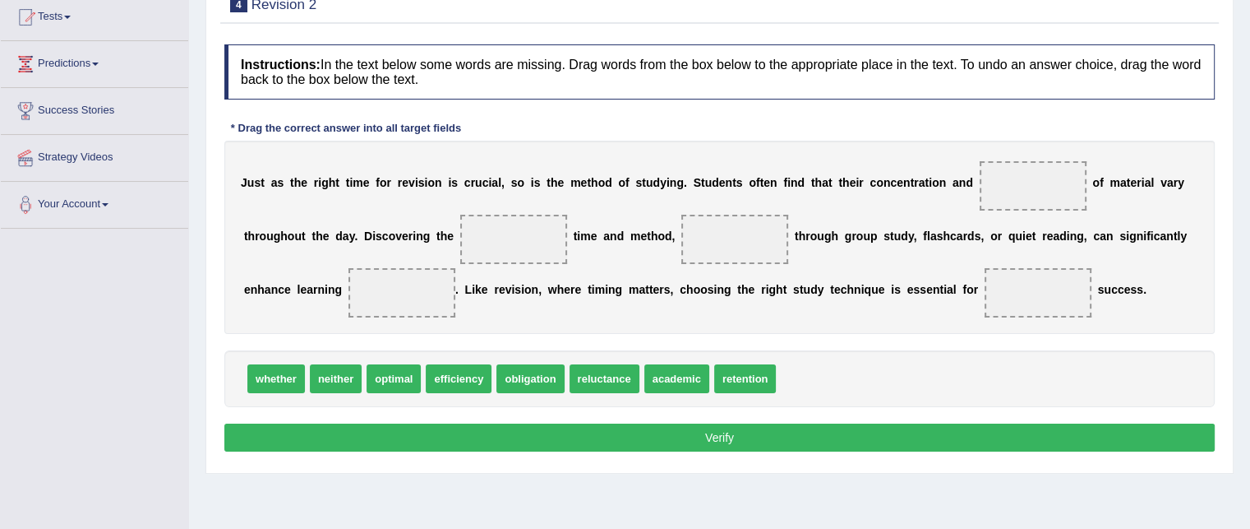
scroll to position [187, 0]
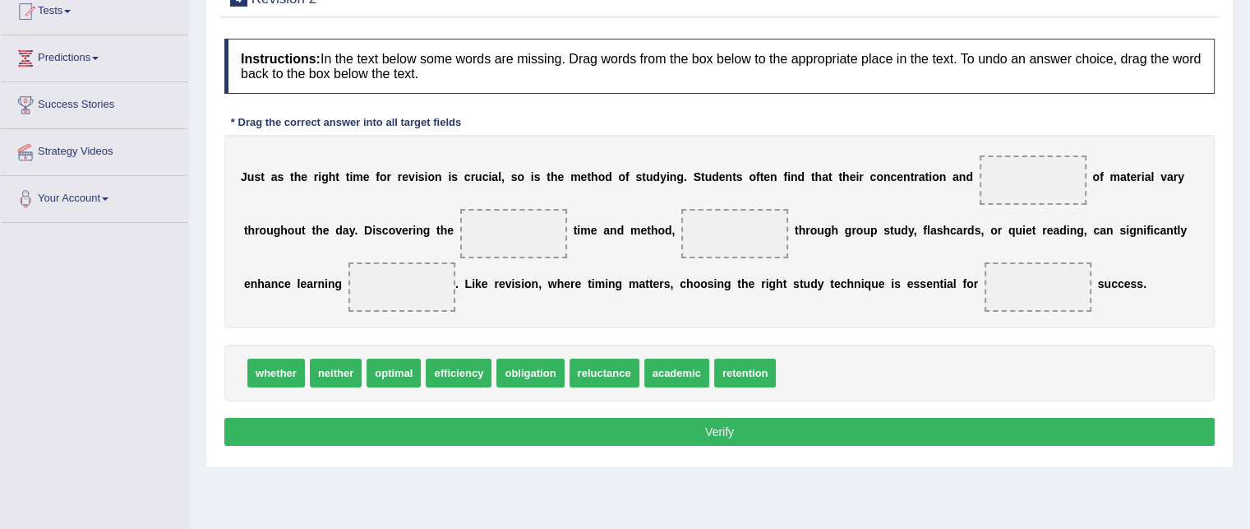
drag, startPoint x: 781, startPoint y: 369, endPoint x: 834, endPoint y: 304, distance: 84.1
click at [834, 304] on div "Instructions: In the text below some words are missing. Drag words from the box…" at bounding box center [719, 244] width 999 height 428
drag, startPoint x: 755, startPoint y: 362, endPoint x: 1029, endPoint y: 173, distance: 333.3
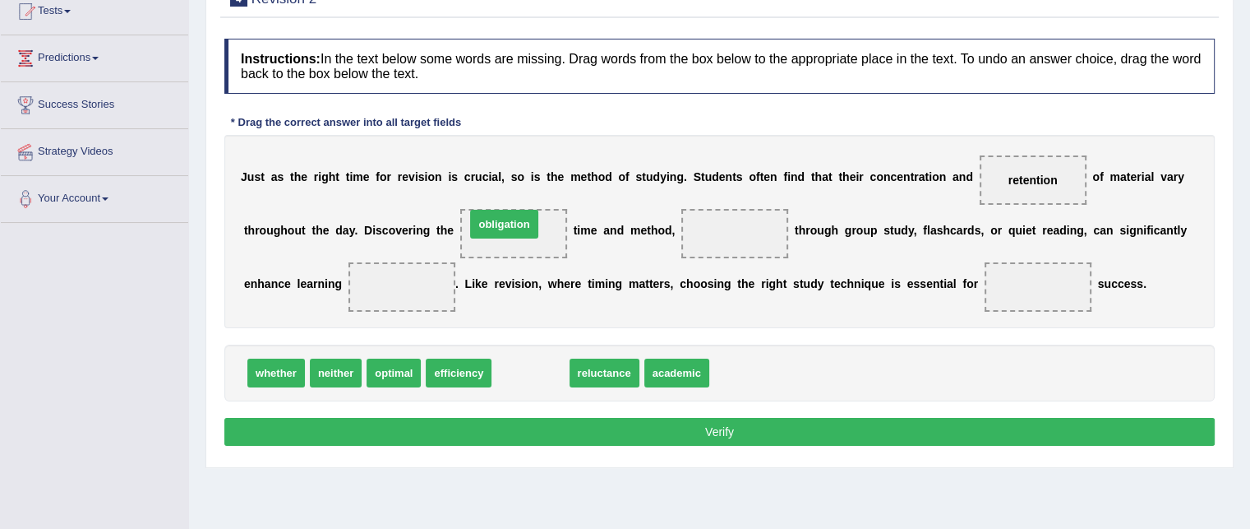
drag, startPoint x: 559, startPoint y: 369, endPoint x: 533, endPoint y: 220, distance: 151.1
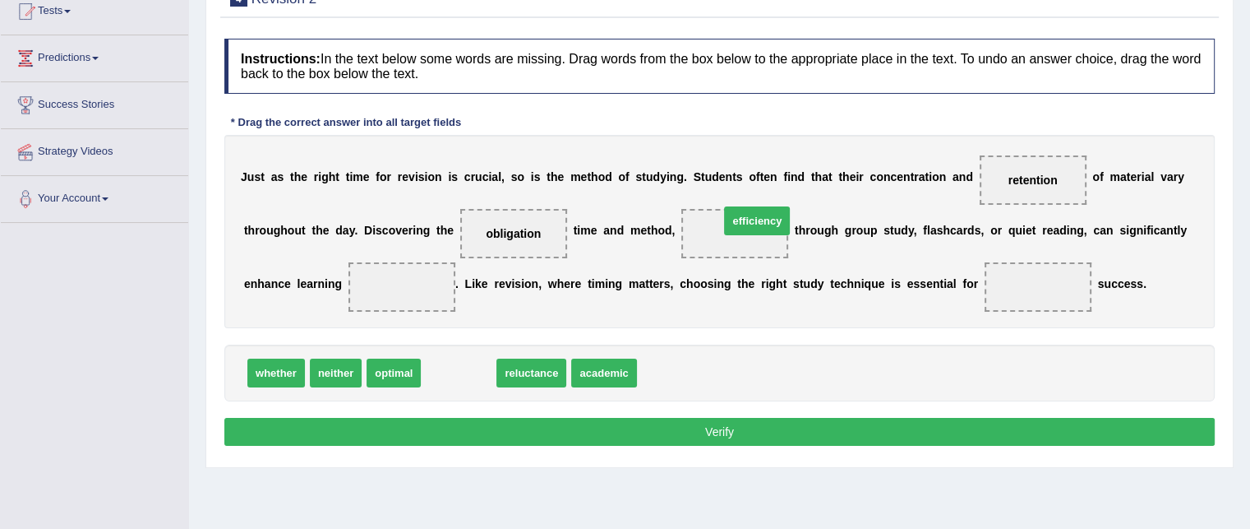
drag, startPoint x: 481, startPoint y: 362, endPoint x: 779, endPoint y: 210, distance: 334.9
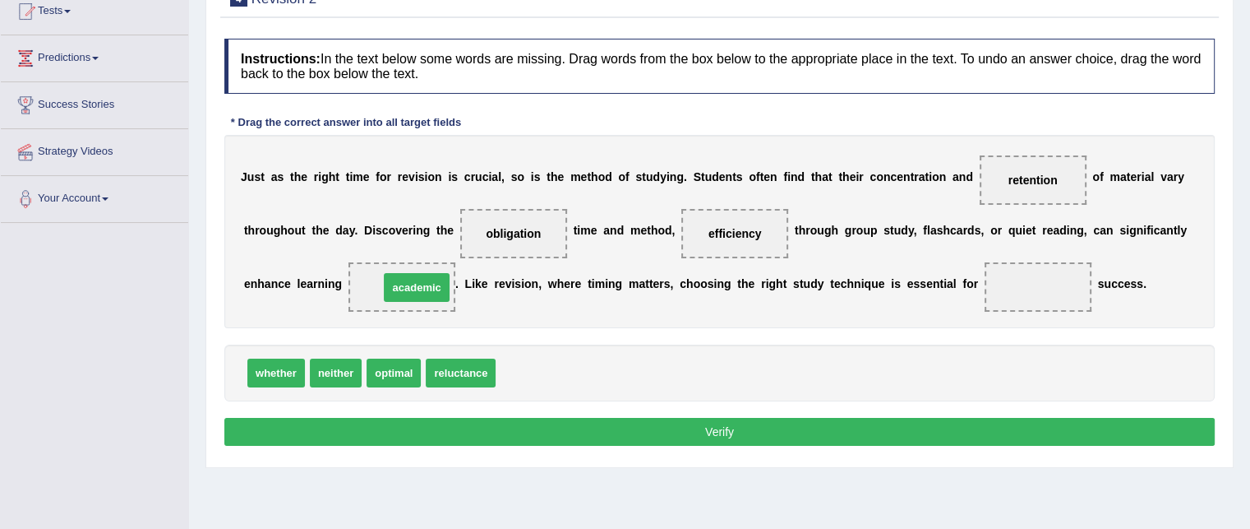
drag, startPoint x: 535, startPoint y: 367, endPoint x: 418, endPoint y: 282, distance: 145.3
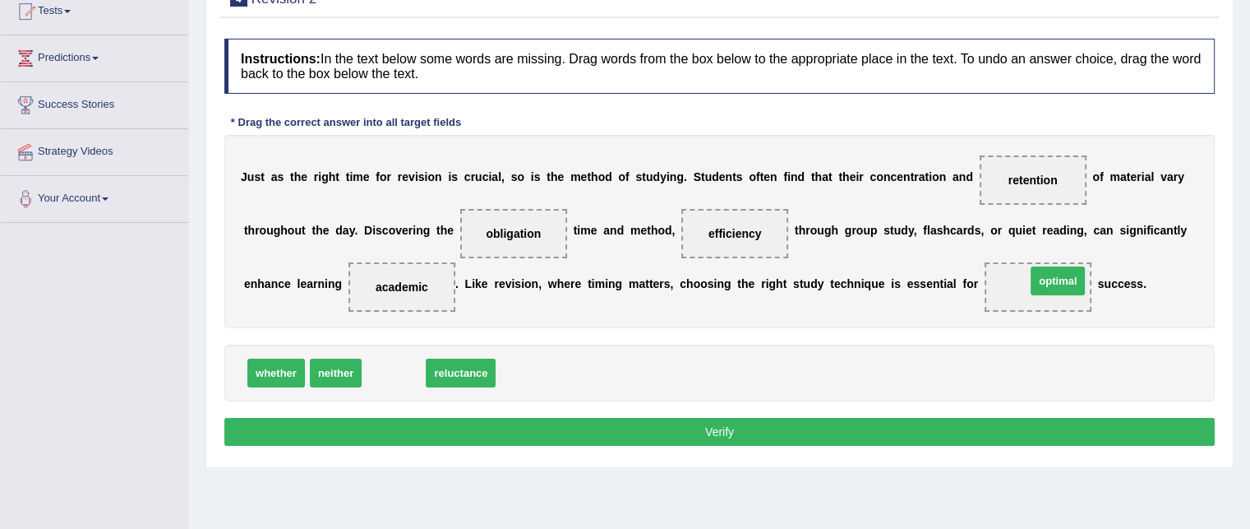
drag, startPoint x: 403, startPoint y: 377, endPoint x: 1067, endPoint y: 285, distance: 670.5
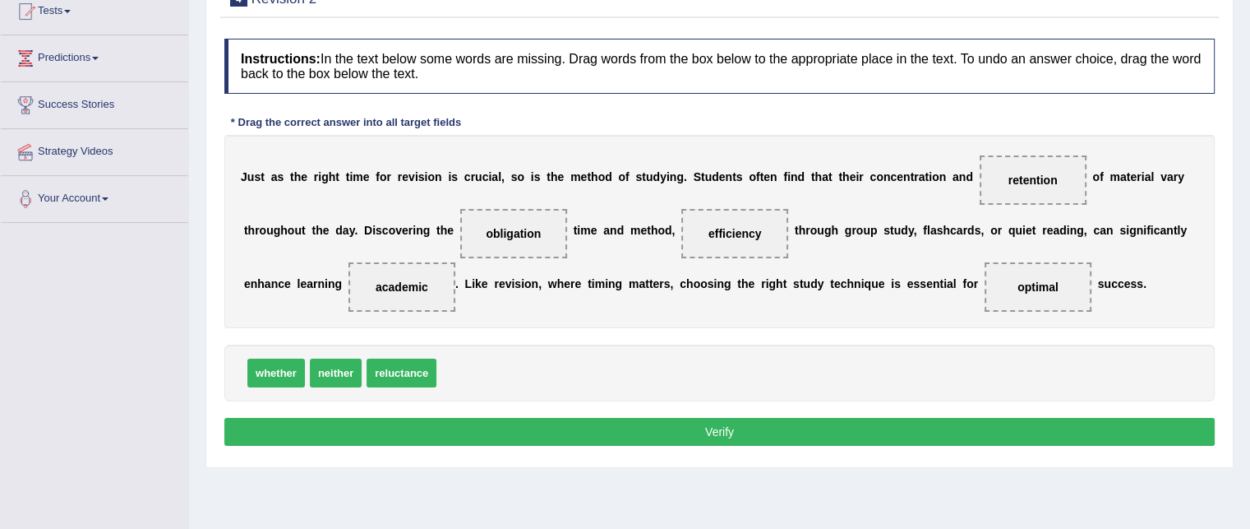
click at [711, 426] on button "Verify" at bounding box center [719, 432] width 990 height 28
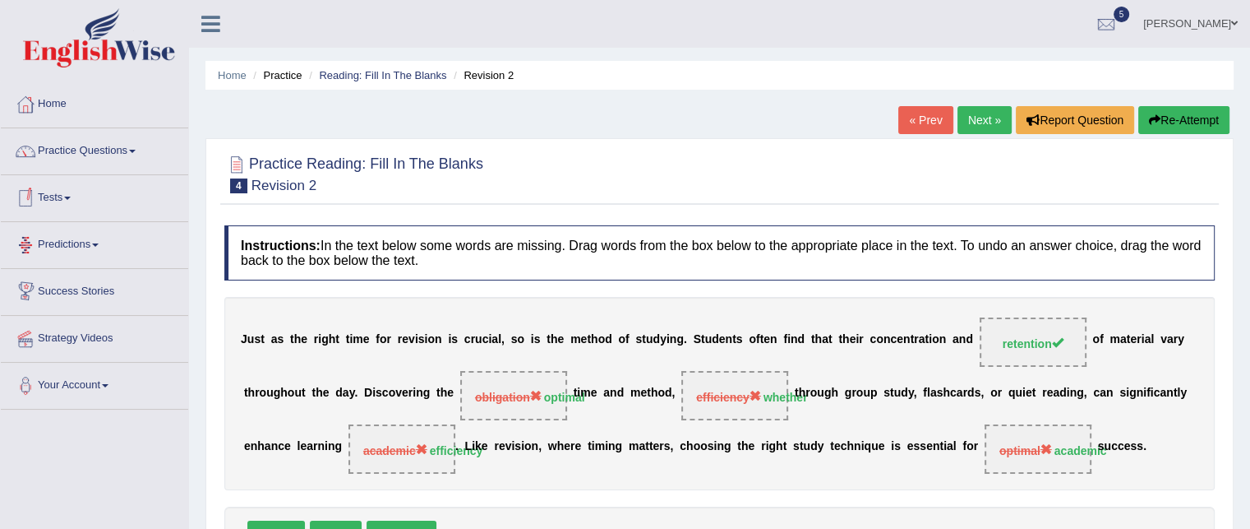
scroll to position [0, 0]
click at [981, 125] on link "Next »" at bounding box center [985, 120] width 54 height 28
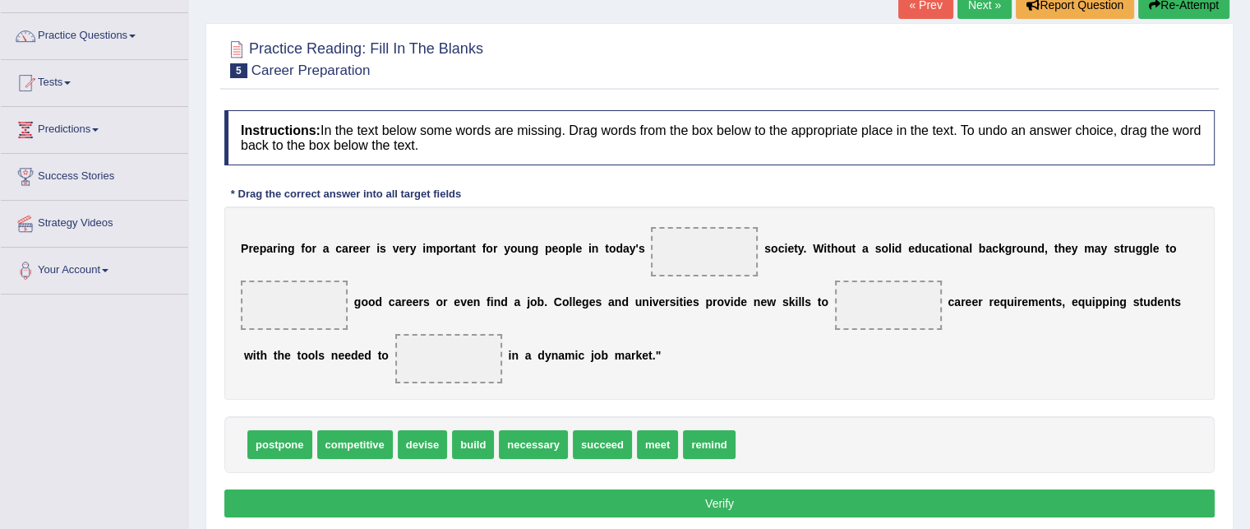
scroll to position [117, 0]
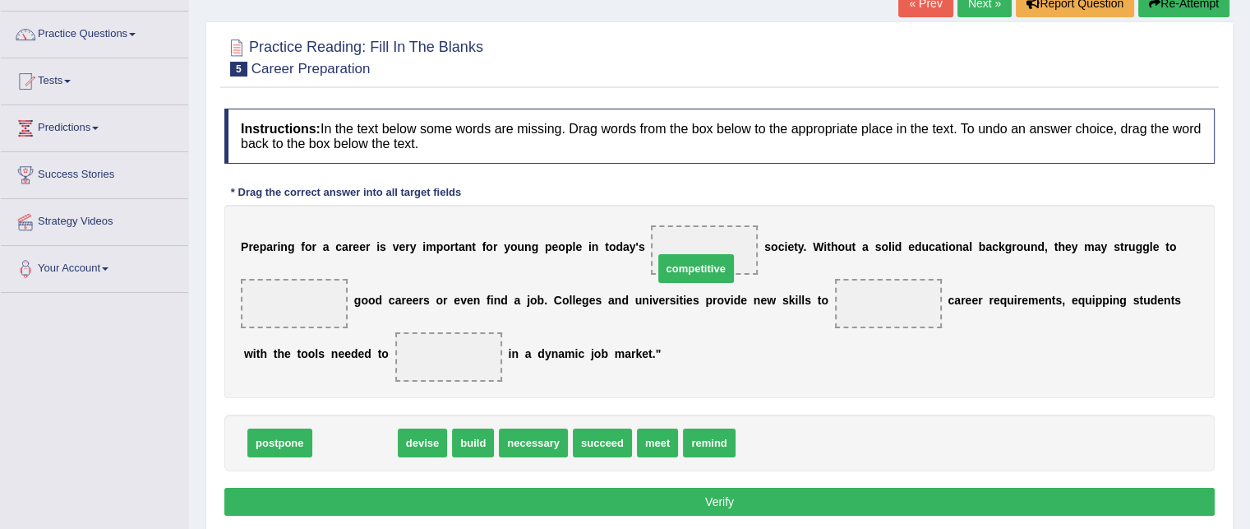
drag, startPoint x: 367, startPoint y: 438, endPoint x: 708, endPoint y: 263, distance: 383.4
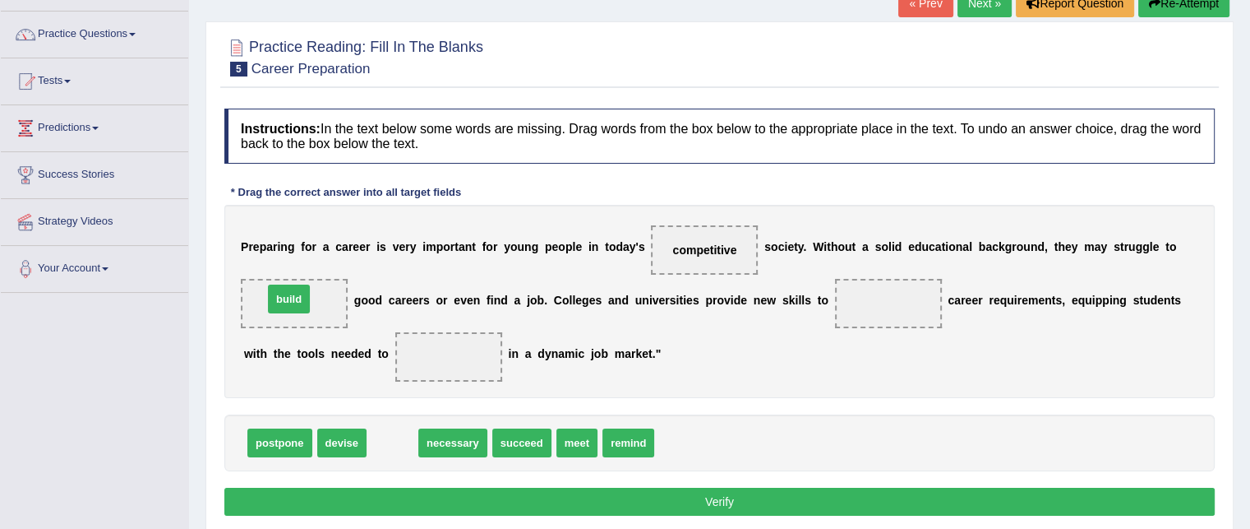
drag, startPoint x: 394, startPoint y: 436, endPoint x: 289, endPoint y: 293, distance: 177.7
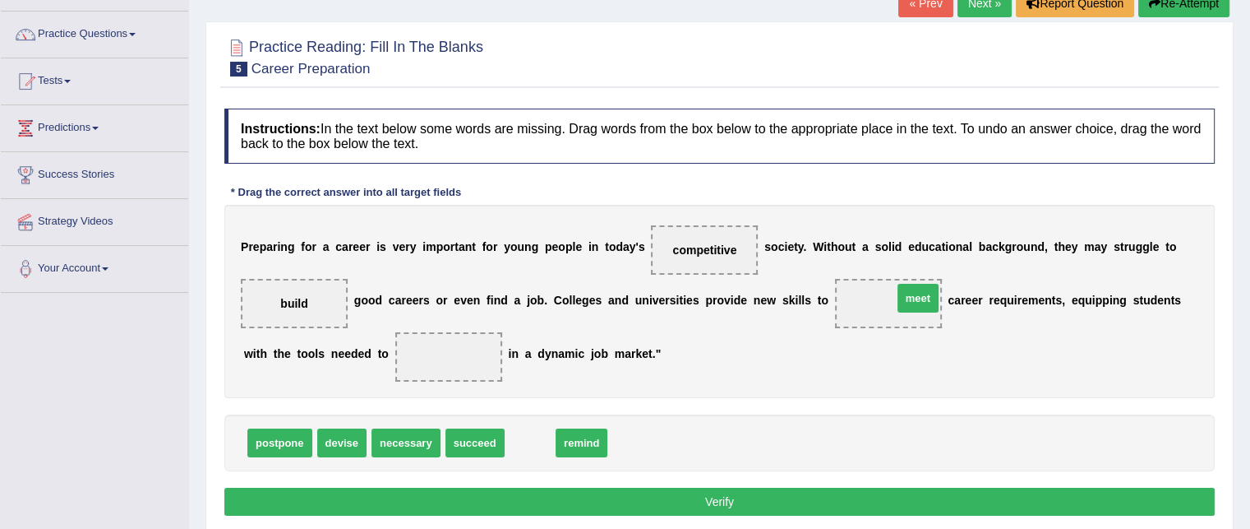
drag, startPoint x: 542, startPoint y: 447, endPoint x: 917, endPoint y: 312, distance: 398.3
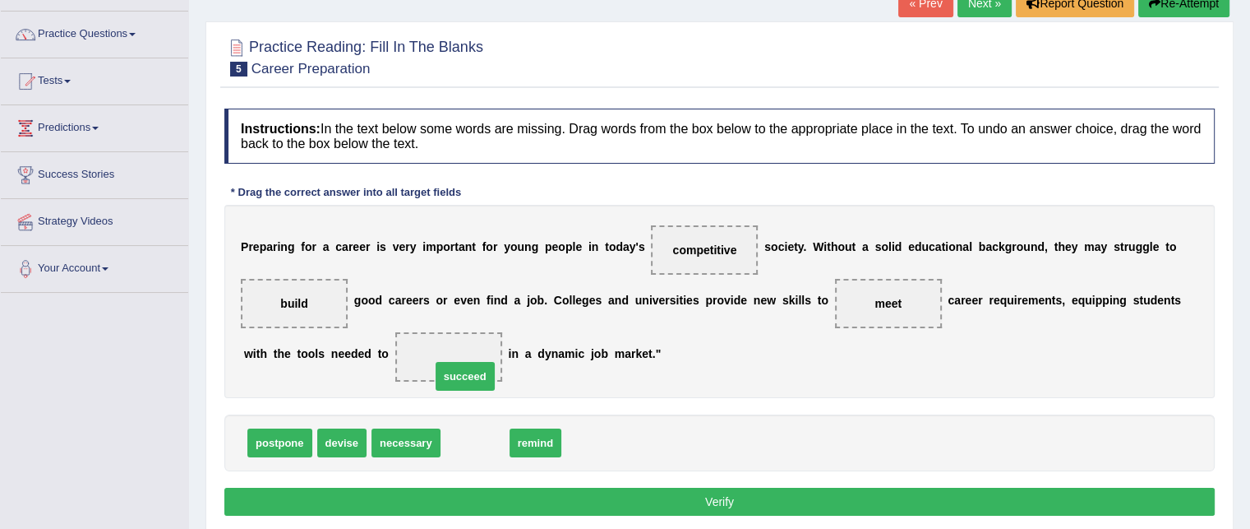
drag, startPoint x: 467, startPoint y: 440, endPoint x: 455, endPoint y: 371, distance: 70.0
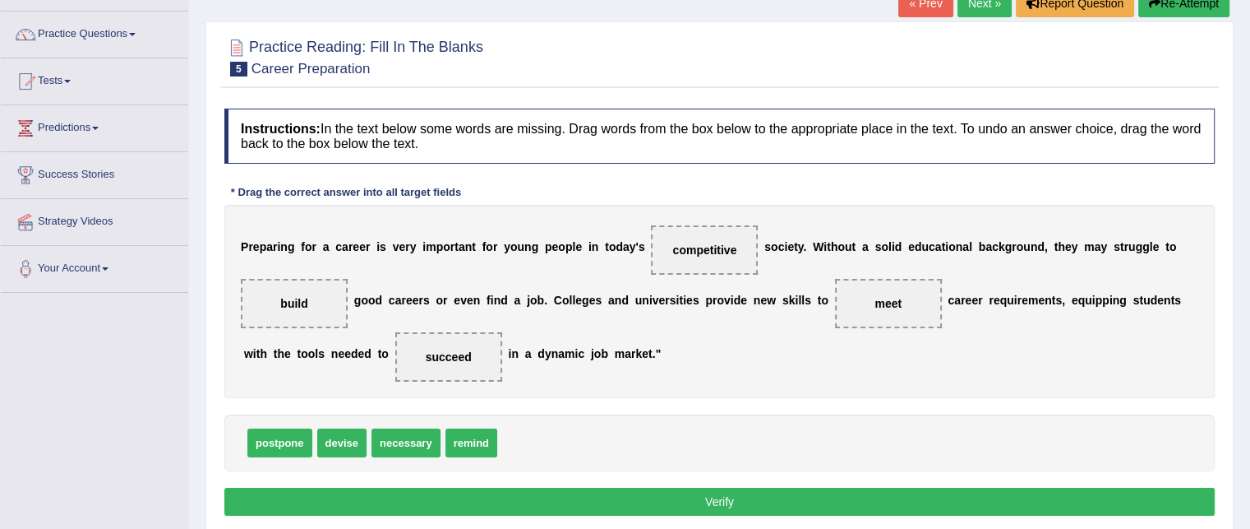
click at [487, 495] on button "Verify" at bounding box center [719, 501] width 990 height 28
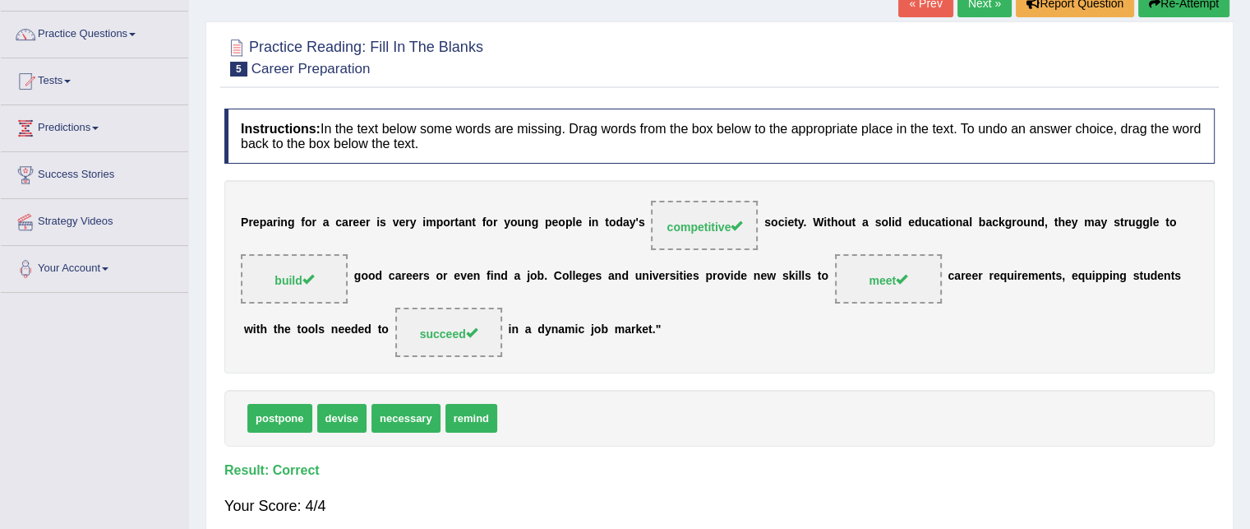
scroll to position [0, 0]
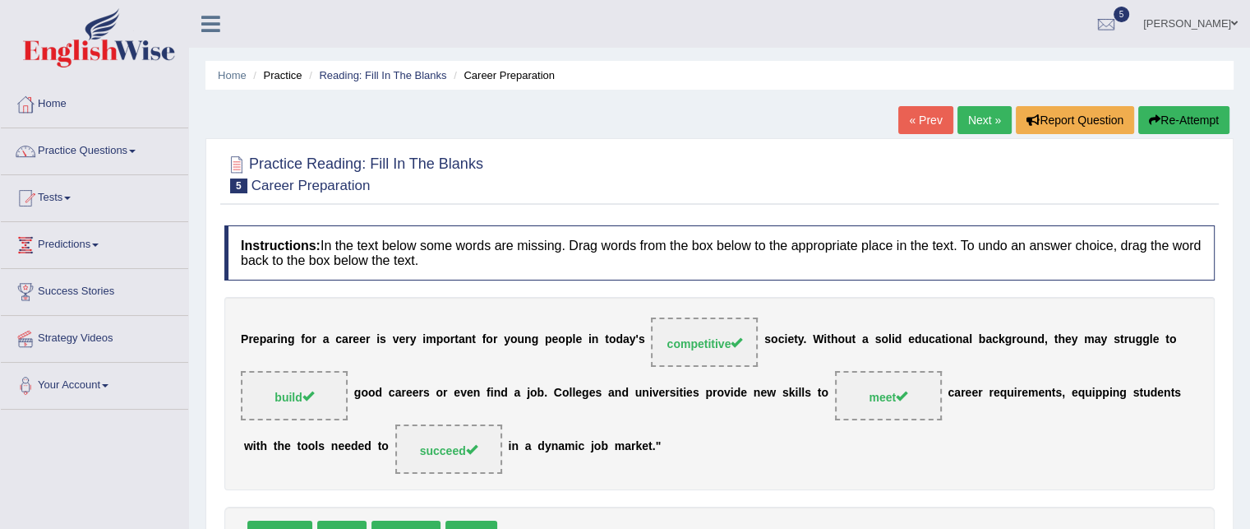
click at [981, 118] on link "Next »" at bounding box center [985, 120] width 54 height 28
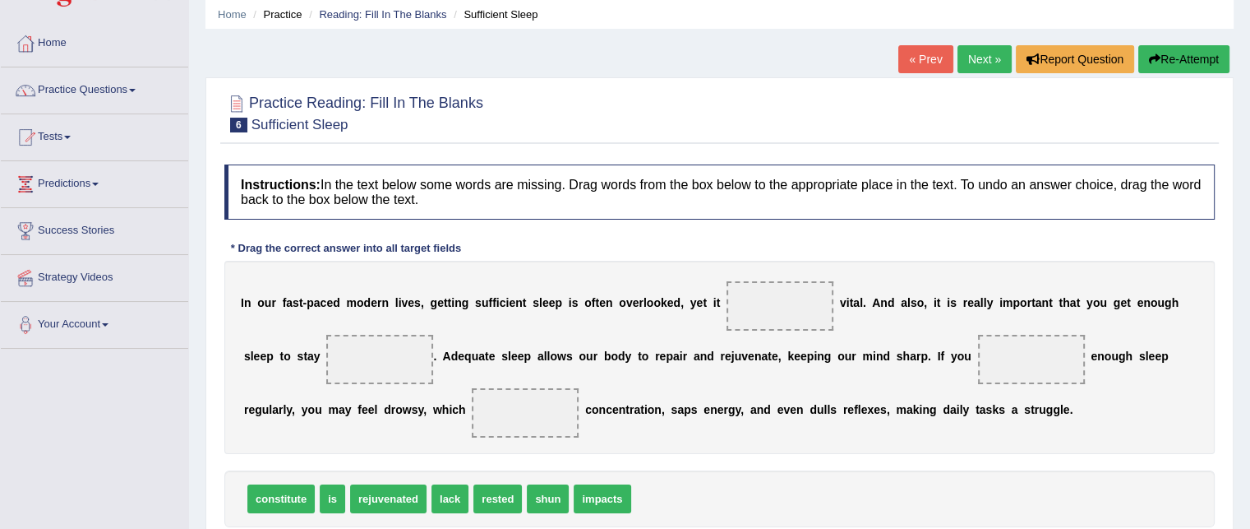
scroll to position [112, 0]
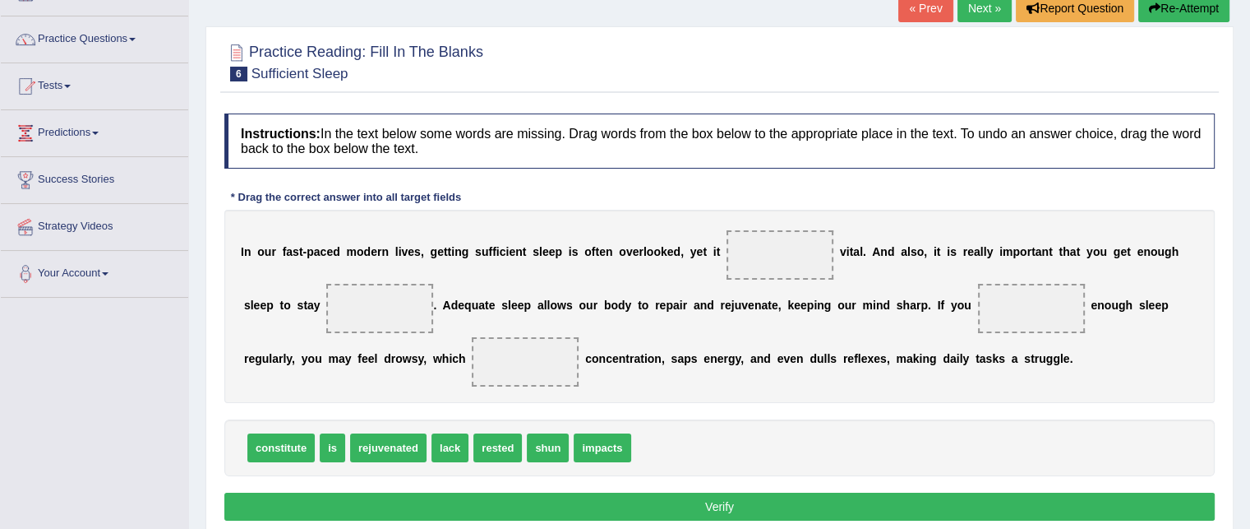
click at [546, 440] on span "shun" at bounding box center [548, 447] width 42 height 29
drag, startPoint x: 275, startPoint y: 442, endPoint x: 774, endPoint y: 259, distance: 532.3
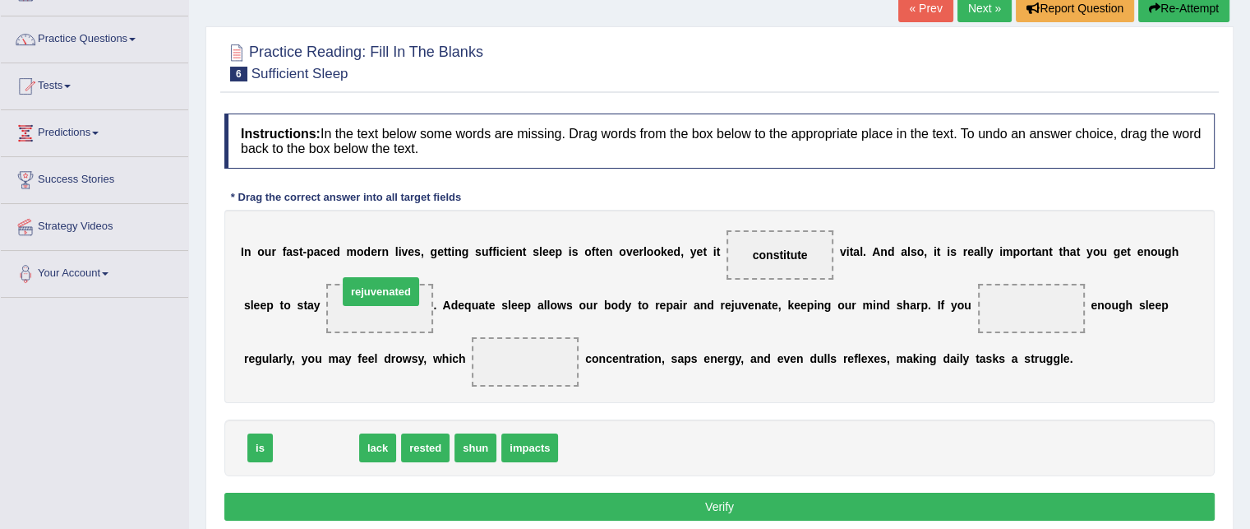
drag, startPoint x: 296, startPoint y: 443, endPoint x: 357, endPoint y: 301, distance: 154.7
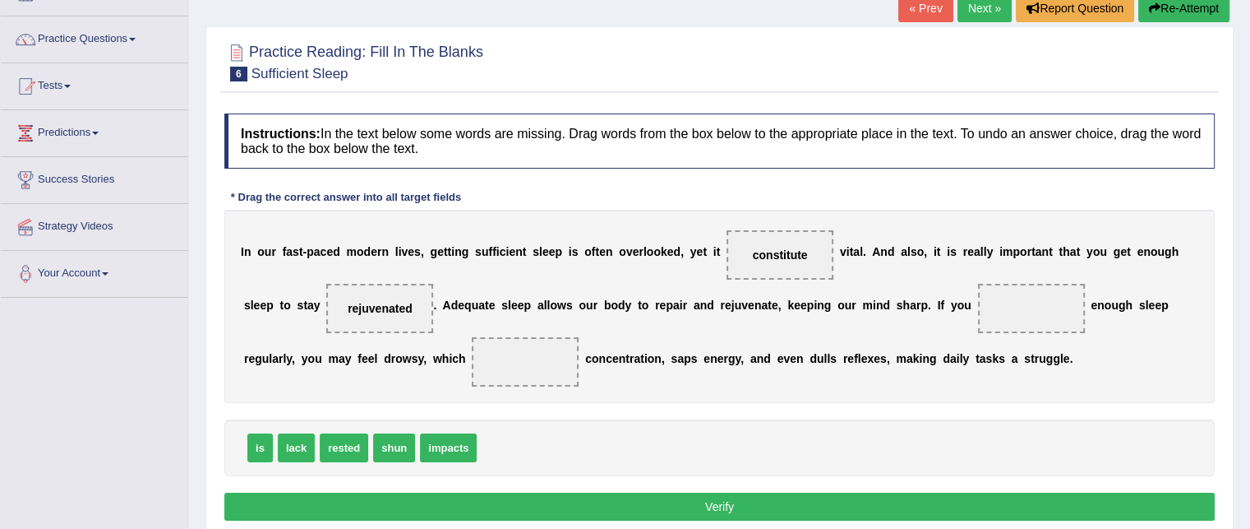
click at [654, 325] on div "I n o u r f a s t - p a c e d m o d e r n l i v e s , g e t t i n g s u f f i c…" at bounding box center [719, 306] width 990 height 193
drag, startPoint x: 308, startPoint y: 446, endPoint x: 1059, endPoint y: 314, distance: 762.1
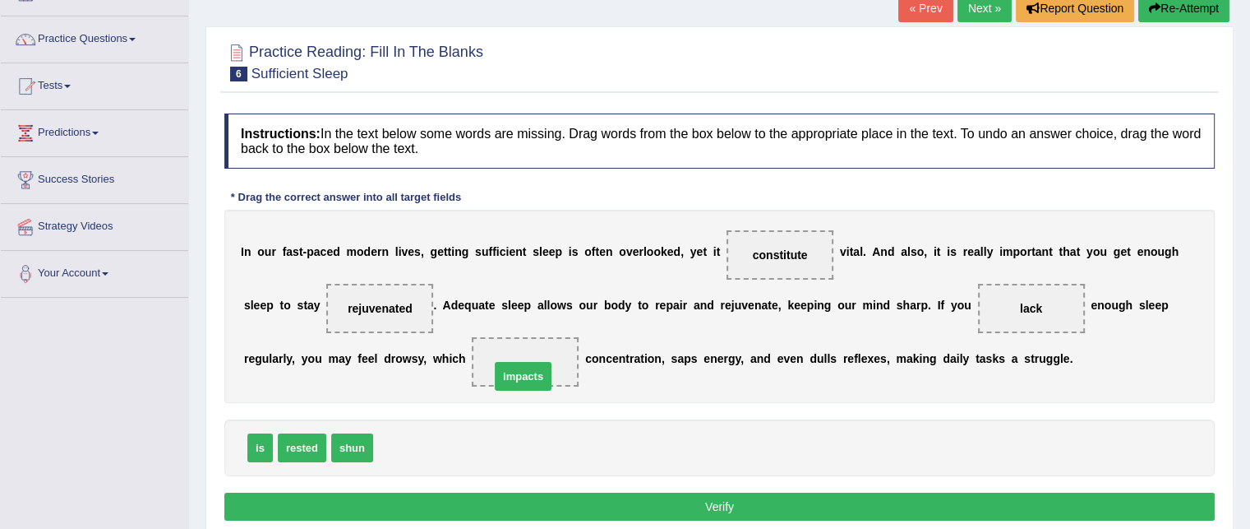
drag, startPoint x: 402, startPoint y: 446, endPoint x: 519, endPoint y: 375, distance: 136.9
click at [503, 400] on div "I n o u r f a s t - p a c e d m o d e r n l i v e s , g e t t i n g s u f f i c…" at bounding box center [719, 306] width 990 height 193
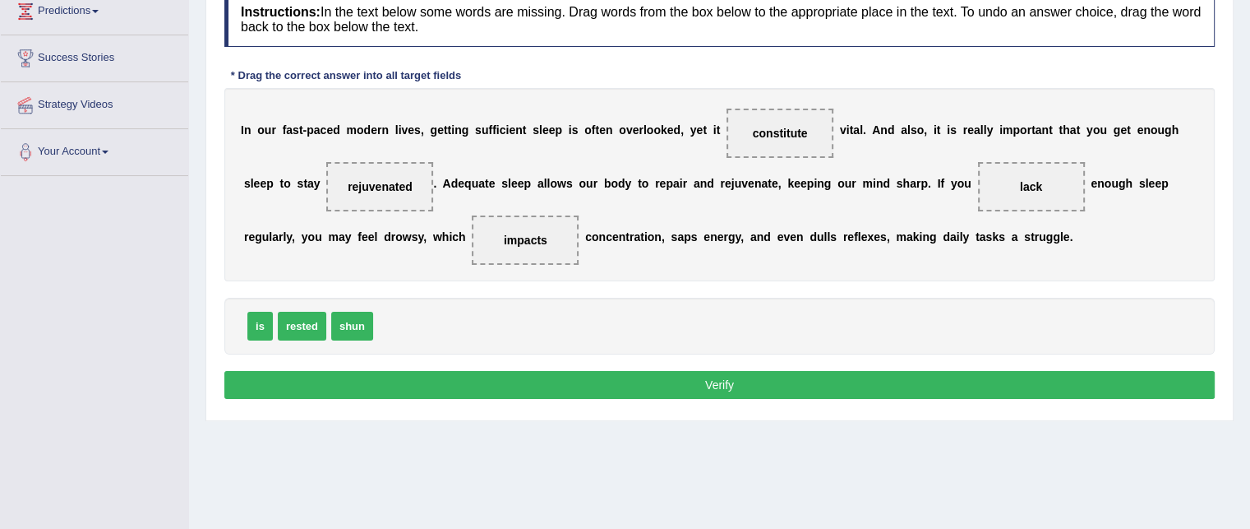
click at [519, 383] on button "Verify" at bounding box center [719, 385] width 990 height 28
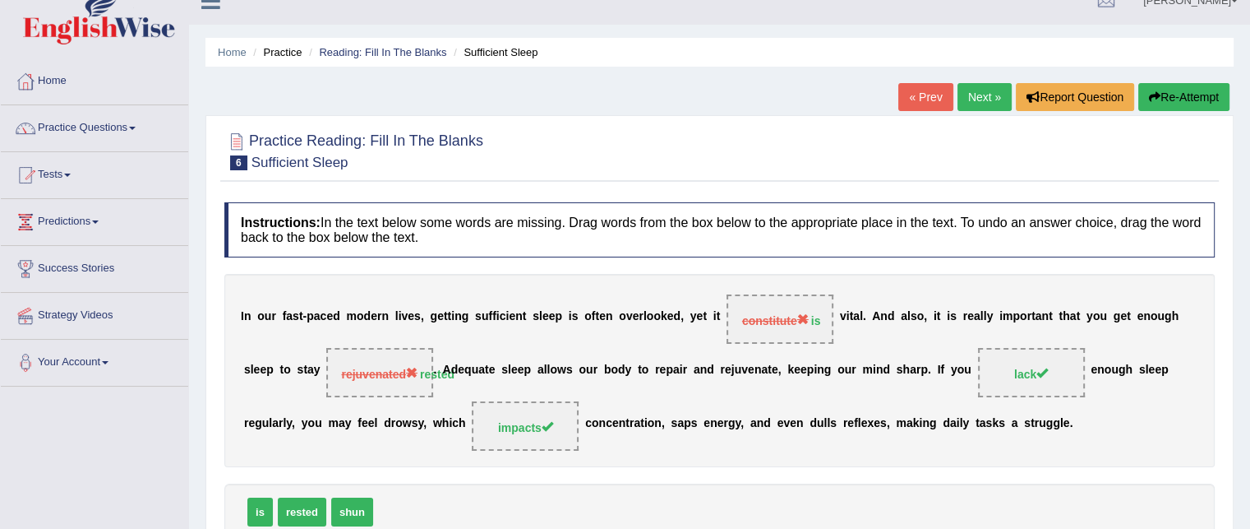
scroll to position [0, 0]
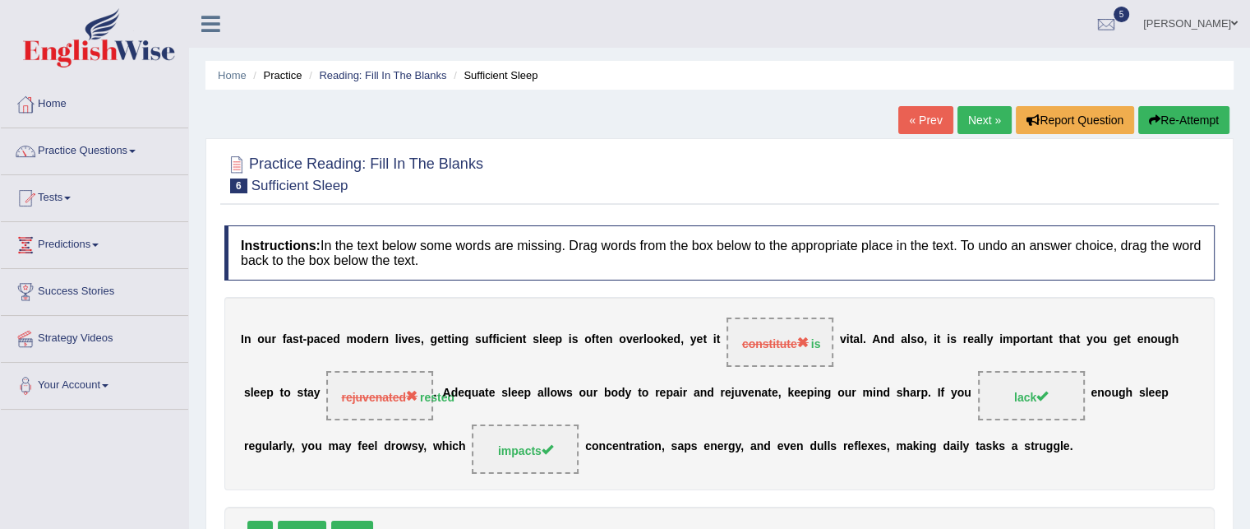
click at [977, 121] on link "Next »" at bounding box center [985, 120] width 54 height 28
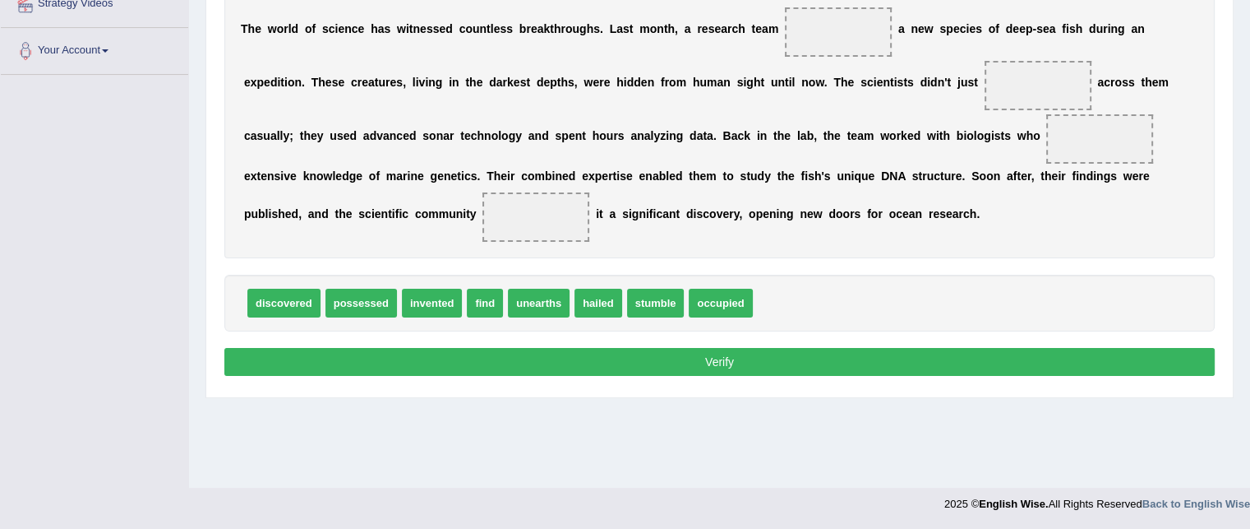
scroll to position [269, 0]
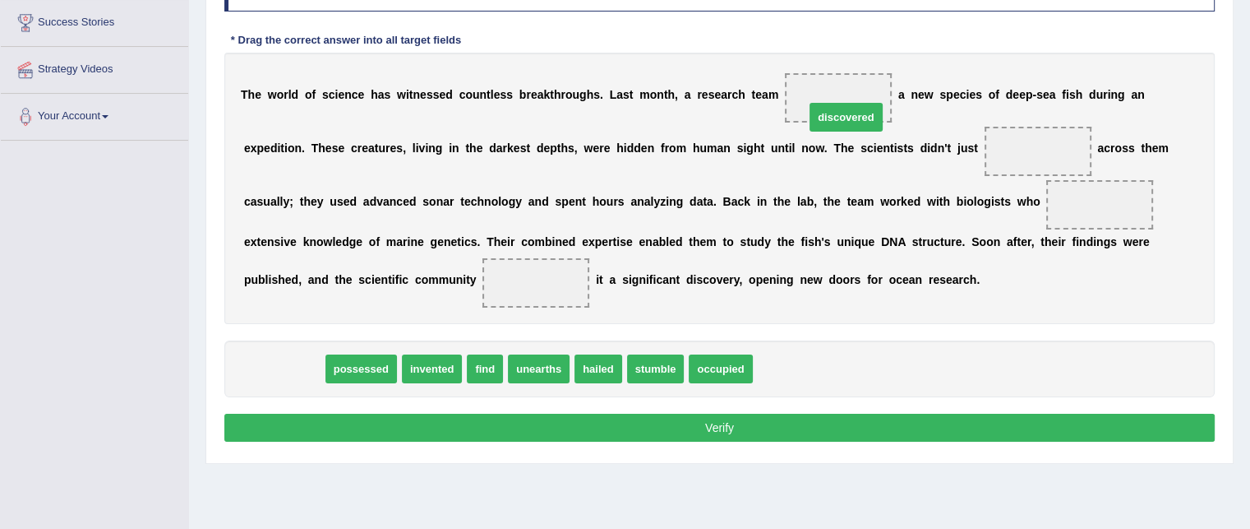
drag, startPoint x: 277, startPoint y: 362, endPoint x: 839, endPoint y: 111, distance: 615.9
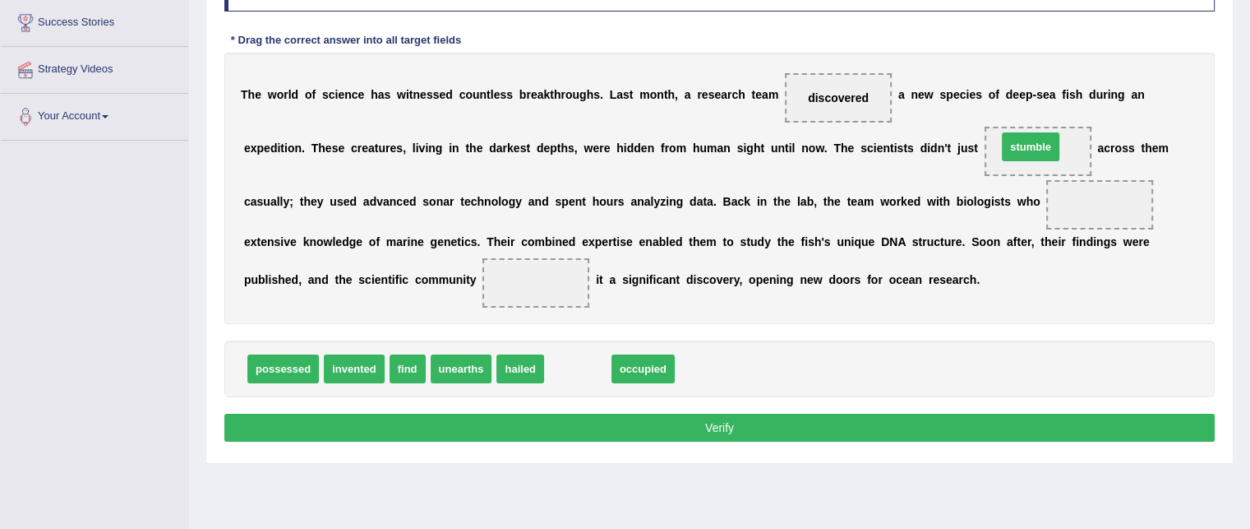
drag, startPoint x: 595, startPoint y: 367, endPoint x: 1048, endPoint y: 146, distance: 504.0
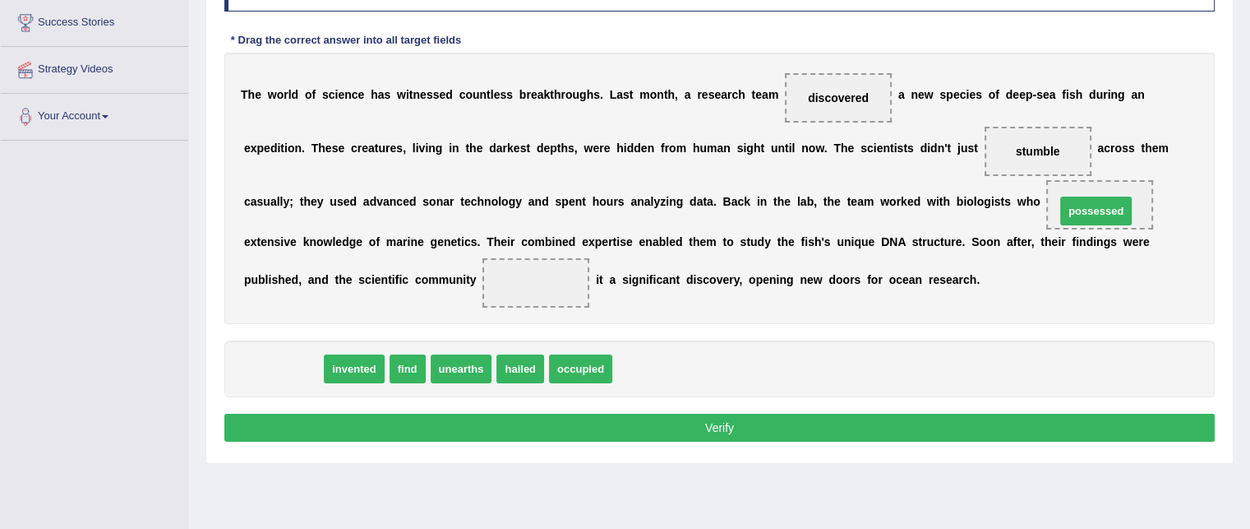
drag, startPoint x: 294, startPoint y: 367, endPoint x: 1110, endPoint y: 206, distance: 831.2
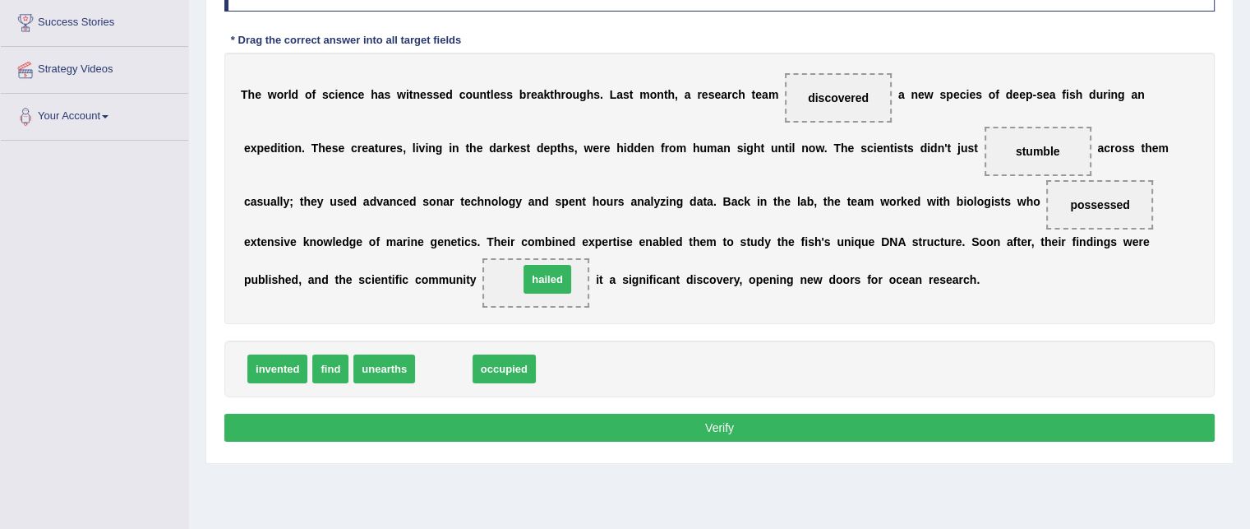
drag, startPoint x: 447, startPoint y: 368, endPoint x: 551, endPoint y: 279, distance: 136.9
click at [680, 434] on button "Verify" at bounding box center [719, 427] width 990 height 28
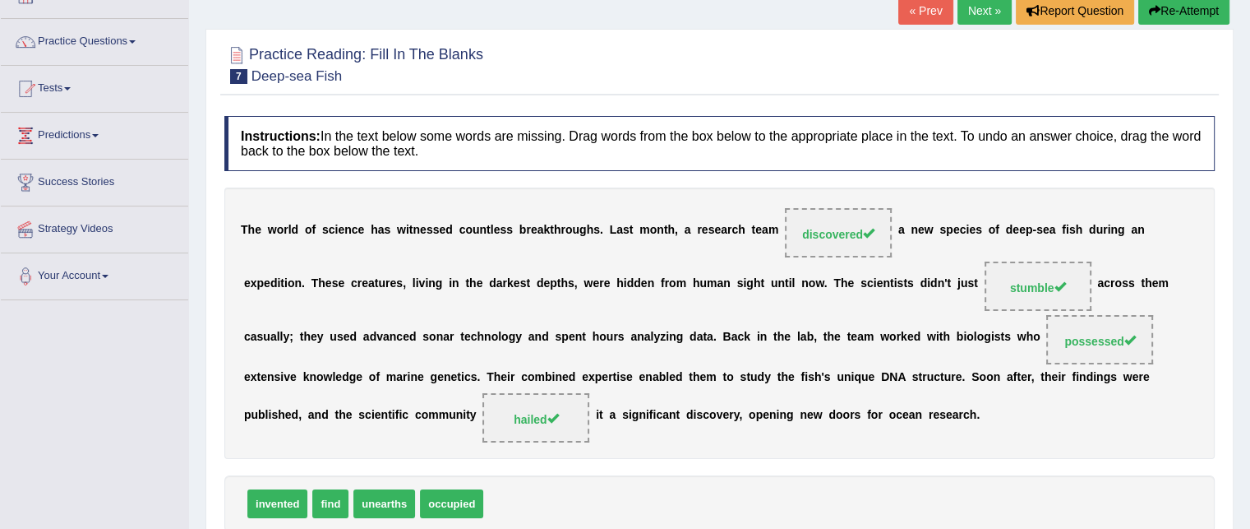
scroll to position [108, 0]
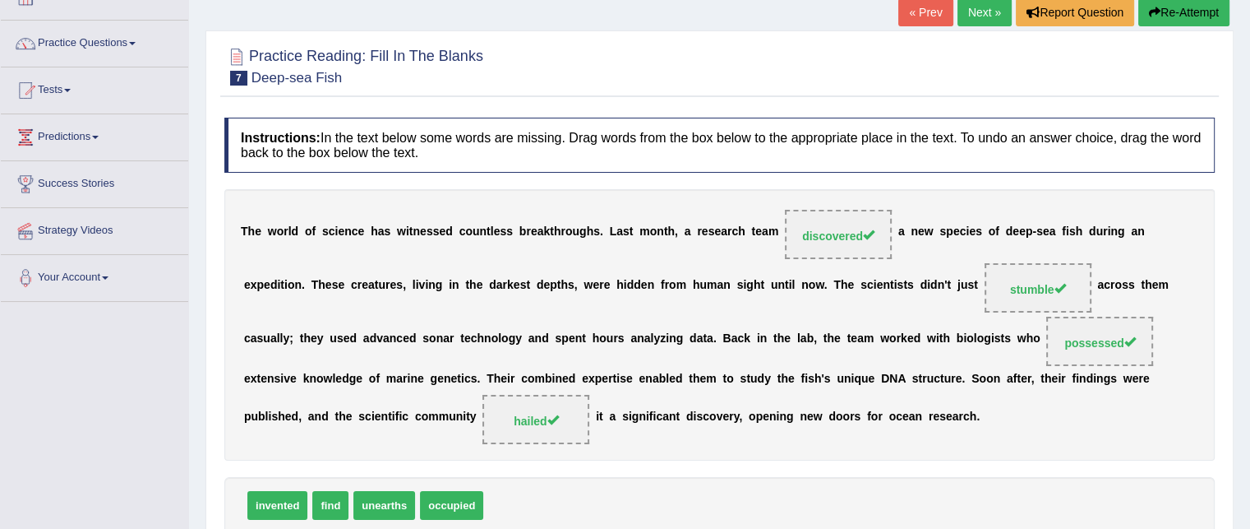
click at [982, 16] on link "Next »" at bounding box center [985, 12] width 54 height 28
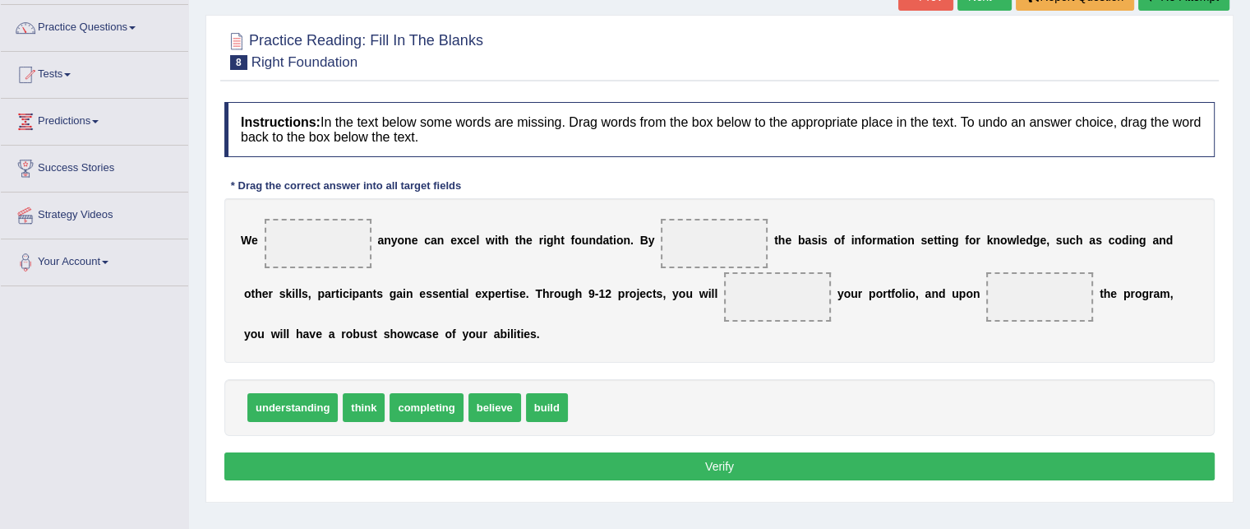
scroll to position [128, 0]
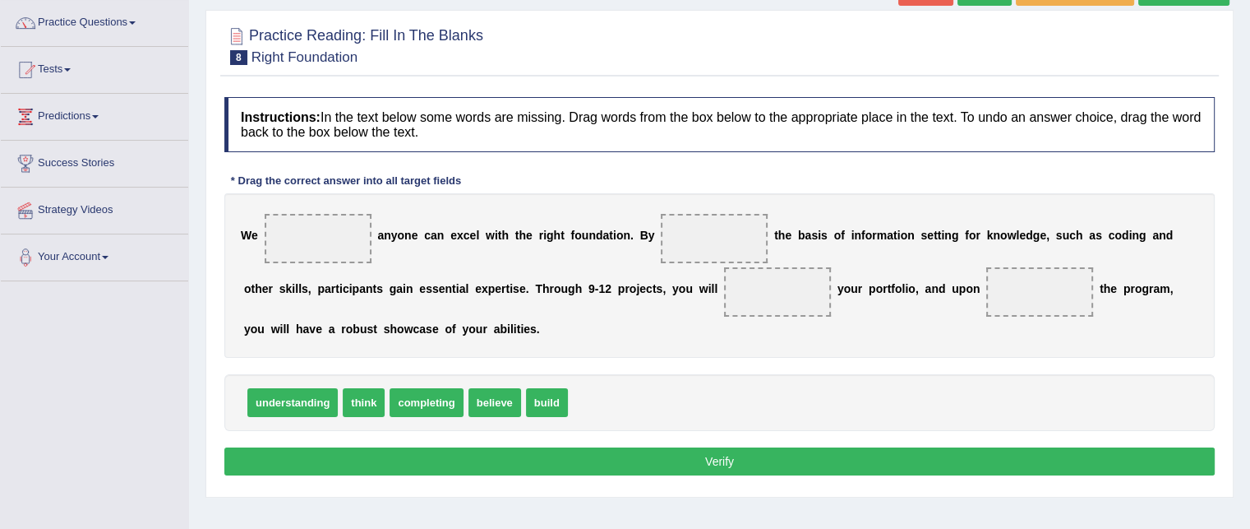
click at [286, 397] on span "understanding" at bounding box center [292, 402] width 90 height 29
drag, startPoint x: 489, startPoint y: 397, endPoint x: 298, endPoint y: 213, distance: 265.7
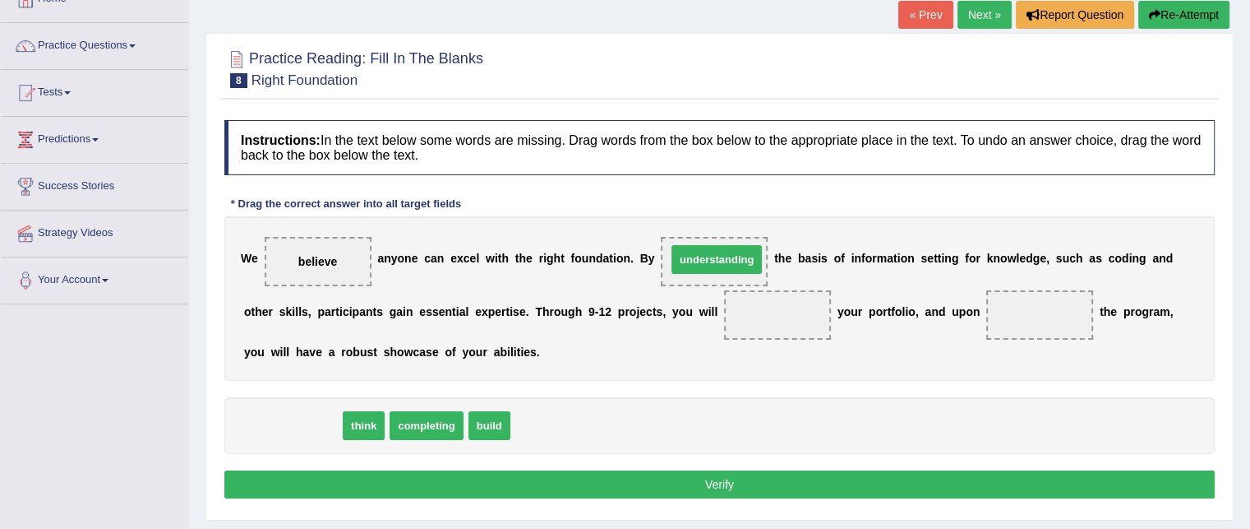
drag, startPoint x: 322, startPoint y: 418, endPoint x: 742, endPoint y: 252, distance: 451.4
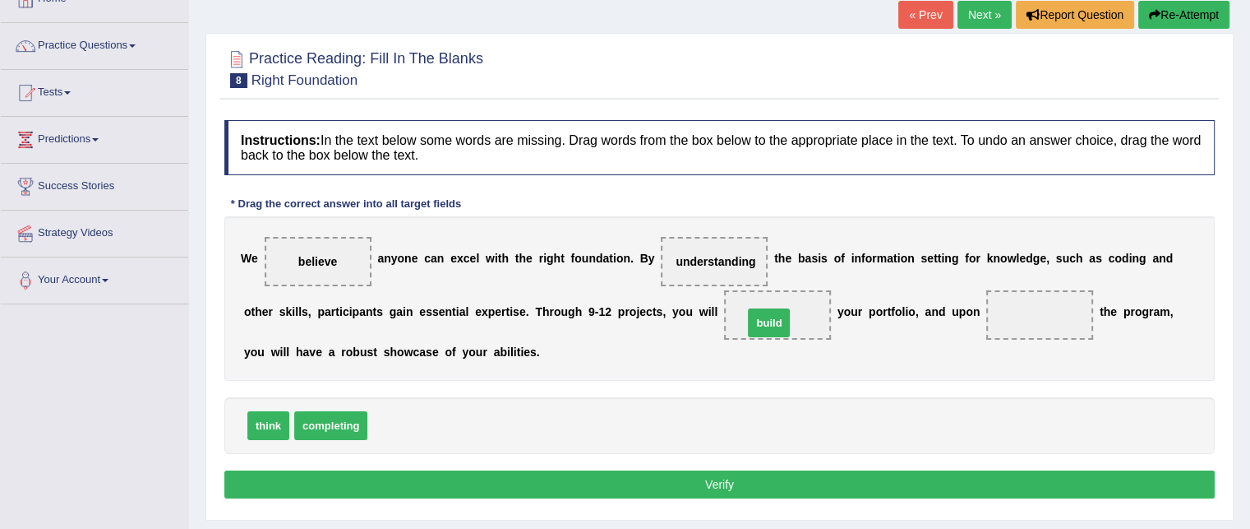
drag, startPoint x: 408, startPoint y: 419, endPoint x: 778, endPoint y: 316, distance: 384.9
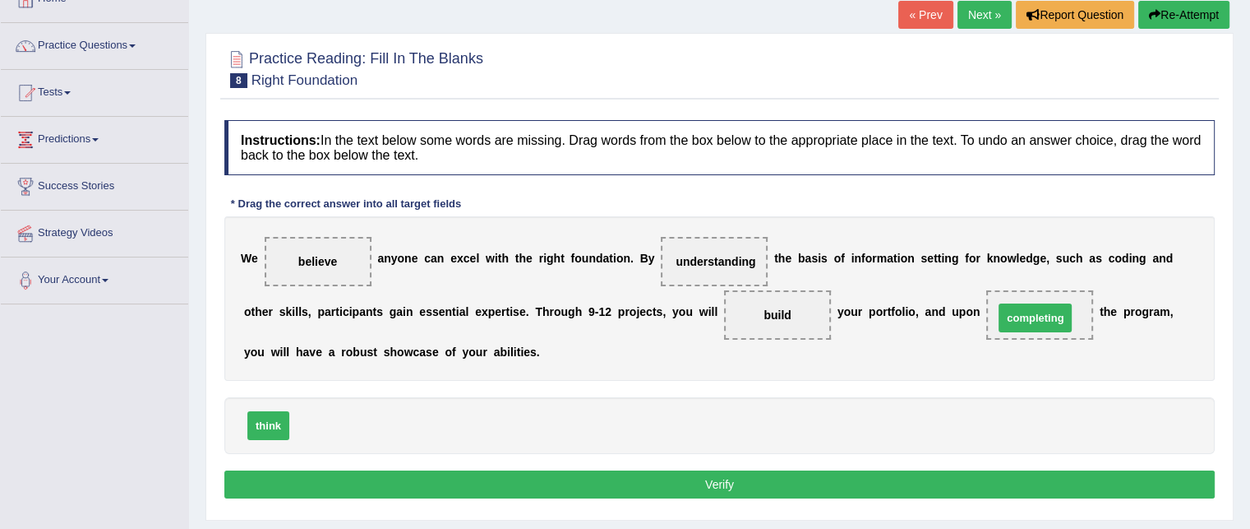
drag, startPoint x: 329, startPoint y: 424, endPoint x: 1033, endPoint y: 316, distance: 712.6
click at [658, 473] on button "Verify" at bounding box center [719, 484] width 990 height 28
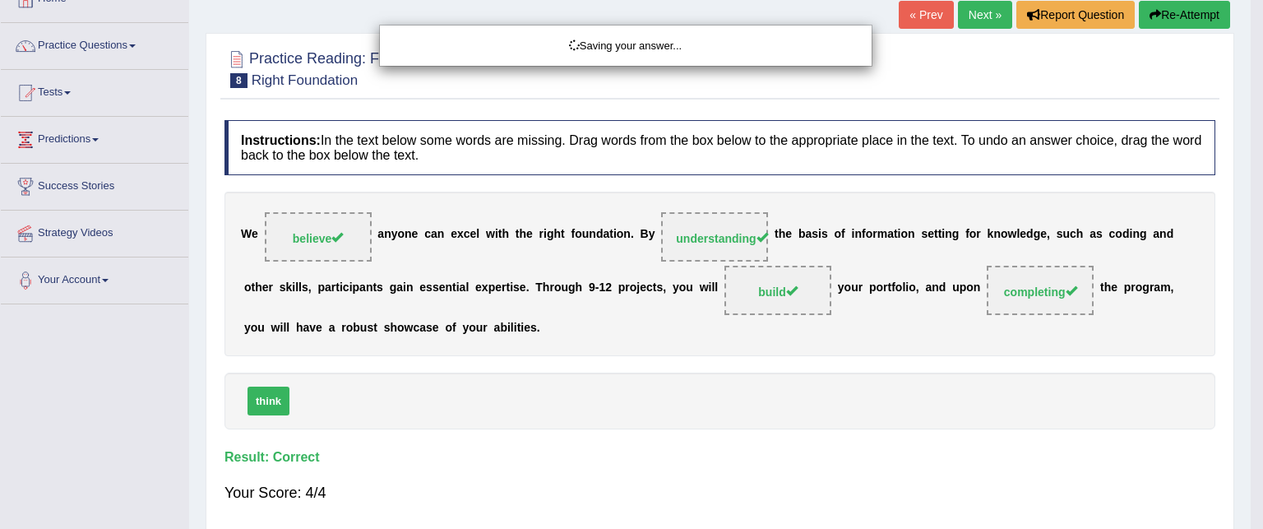
click at [658, 423] on body "Toggle navigation Home Practice Questions Speaking Practice Read Aloud Repeat S…" at bounding box center [631, 159] width 1263 height 529
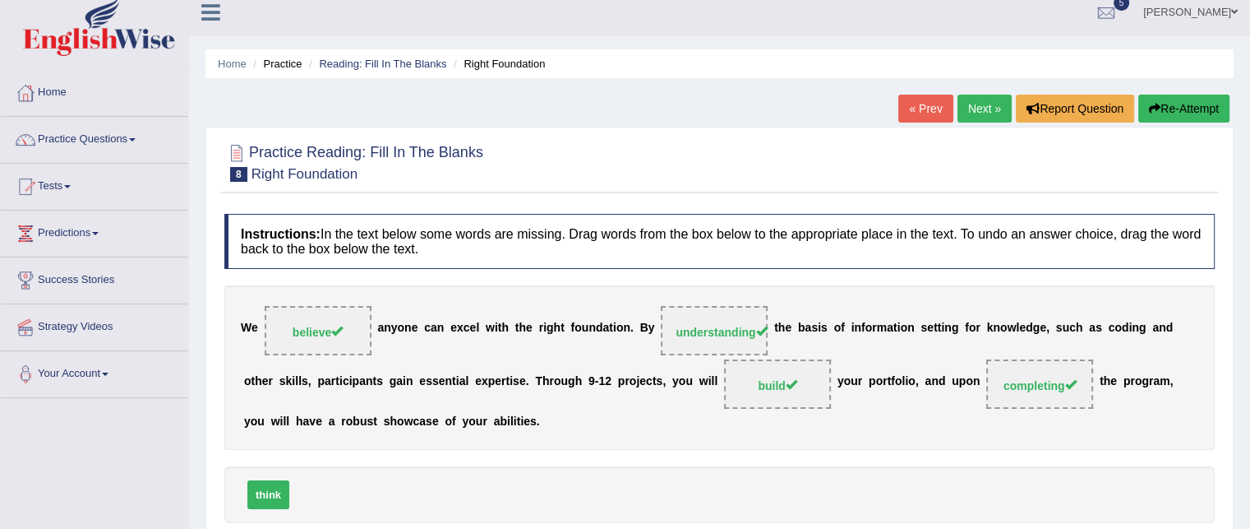
scroll to position [7, 0]
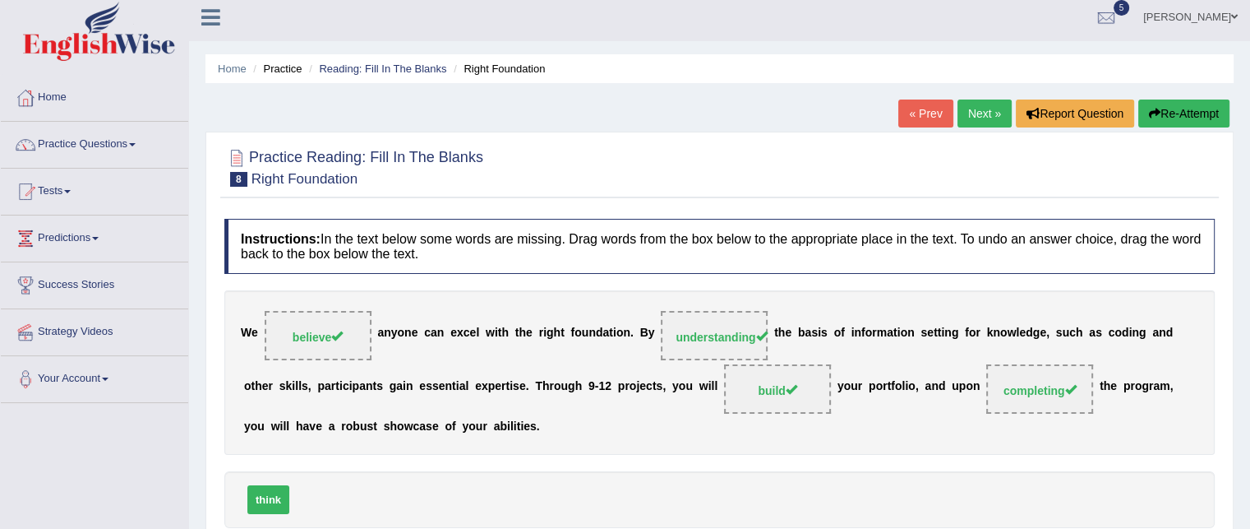
click at [983, 110] on link "Next »" at bounding box center [985, 113] width 54 height 28
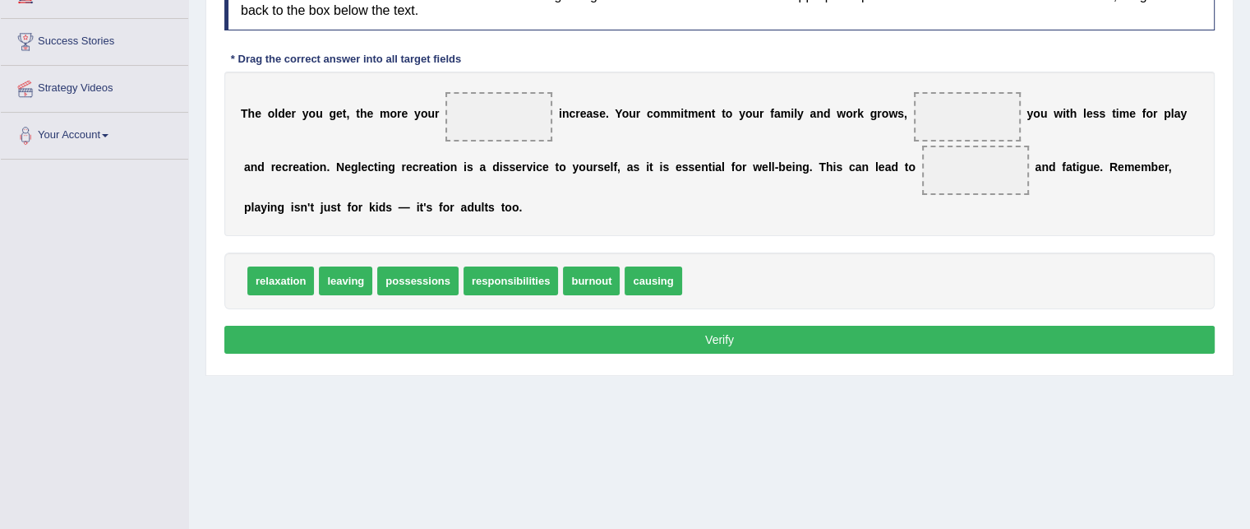
scroll to position [252, 0]
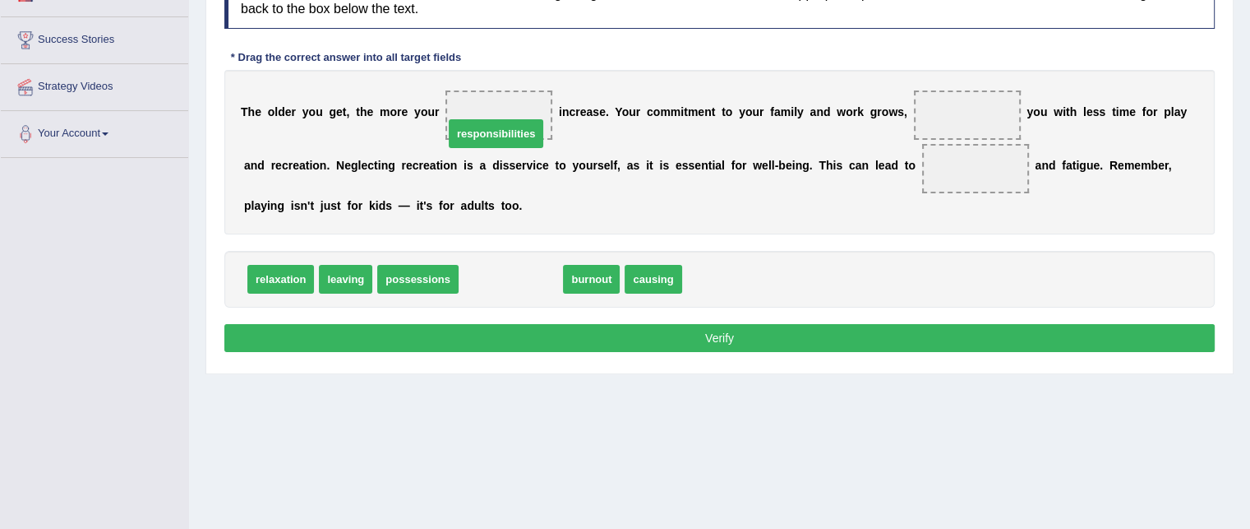
drag, startPoint x: 520, startPoint y: 278, endPoint x: 507, endPoint y: 126, distance: 152.6
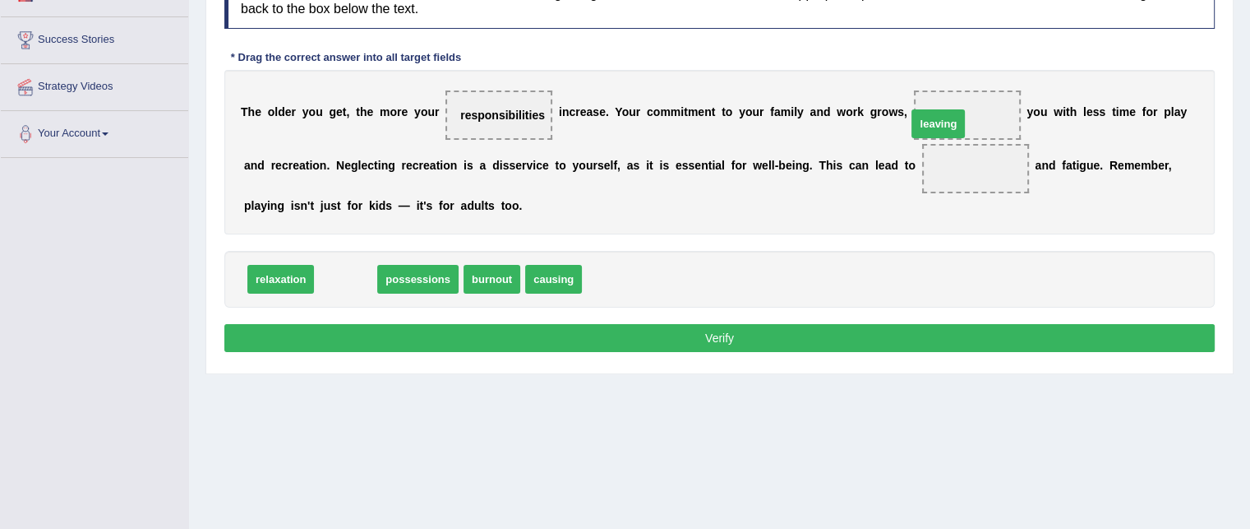
drag, startPoint x: 351, startPoint y: 273, endPoint x: 954, endPoint y: 104, distance: 625.9
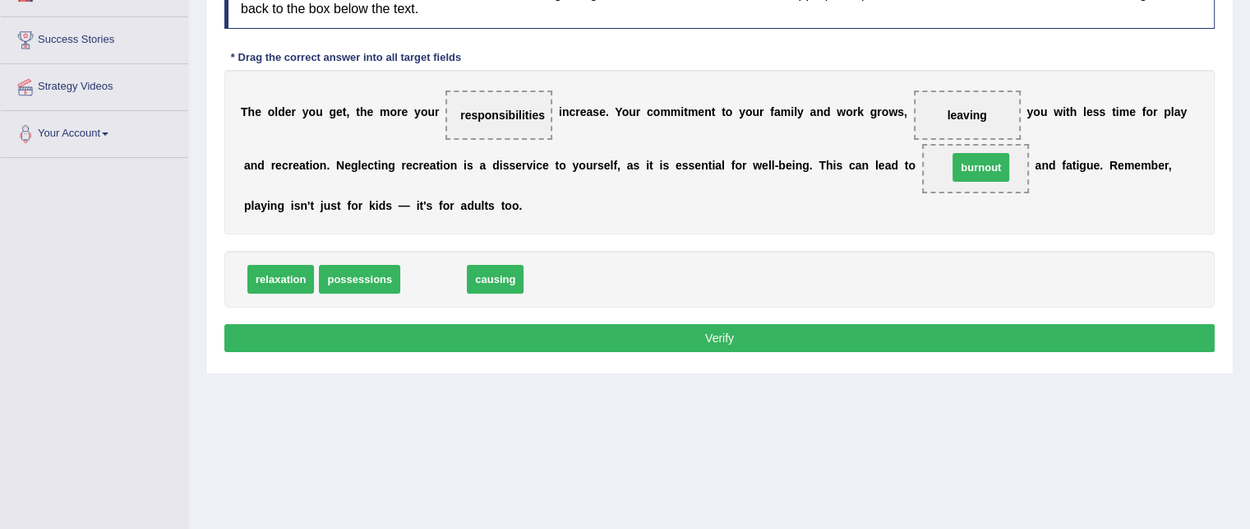
drag, startPoint x: 442, startPoint y: 270, endPoint x: 985, endPoint y: 158, distance: 554.1
click at [582, 341] on button "Verify" at bounding box center [719, 338] width 990 height 28
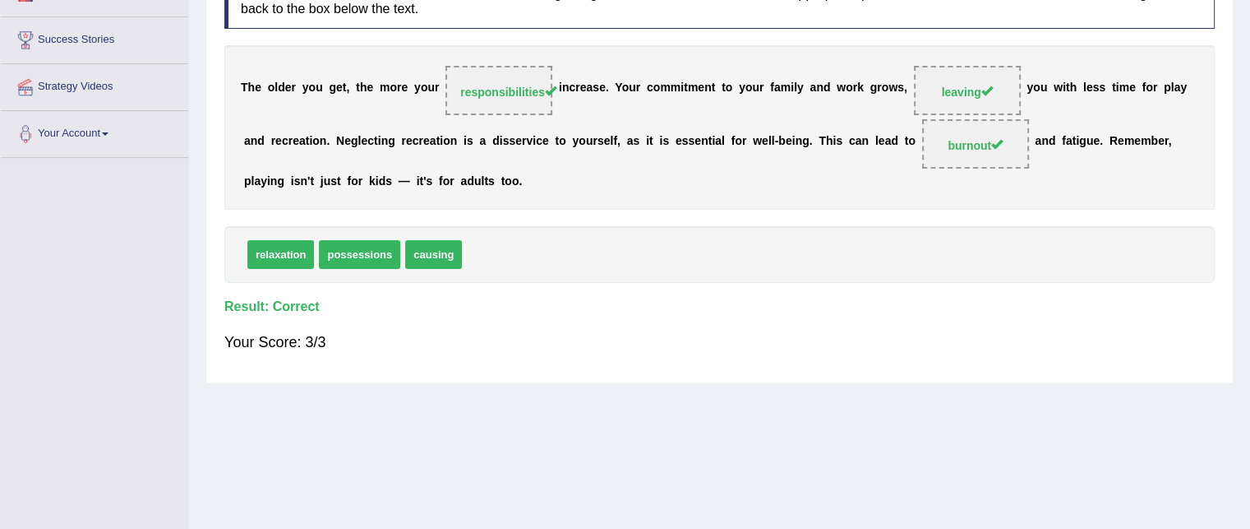
scroll to position [0, 0]
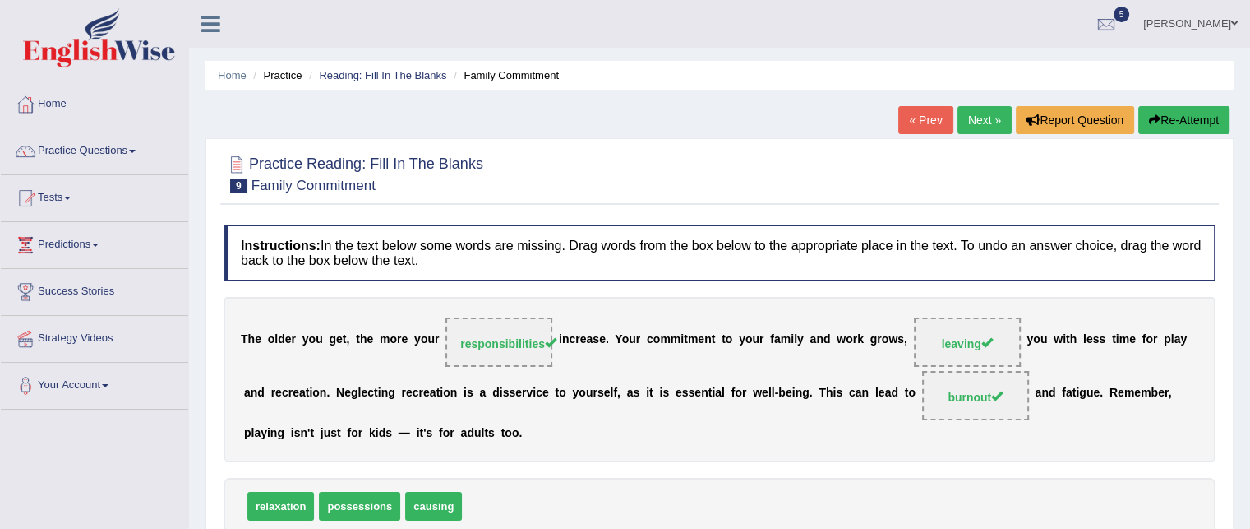
click at [988, 113] on link "Next »" at bounding box center [985, 120] width 54 height 28
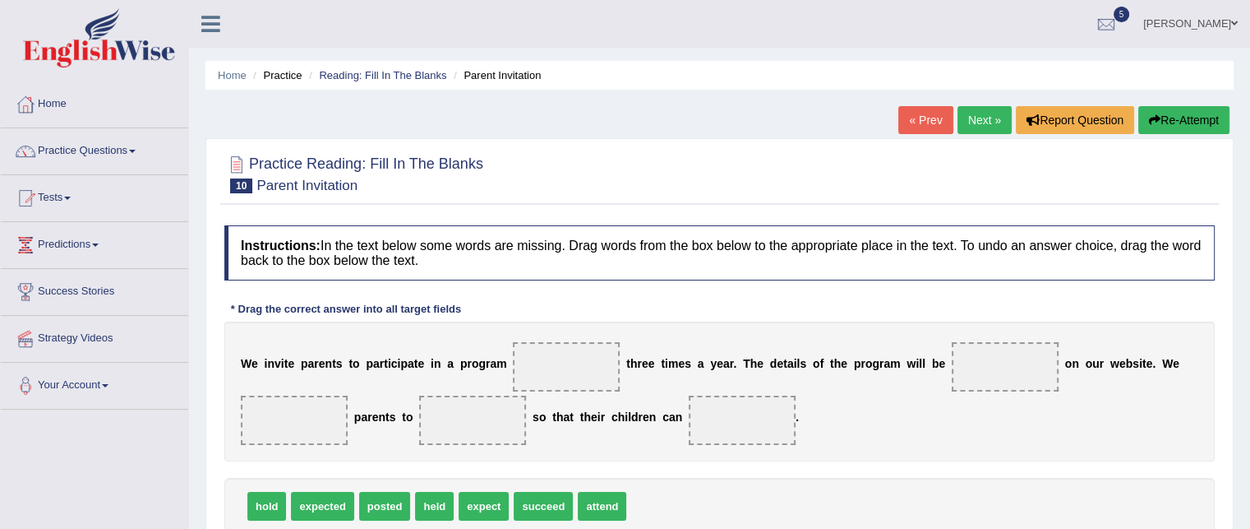
scroll to position [217, 0]
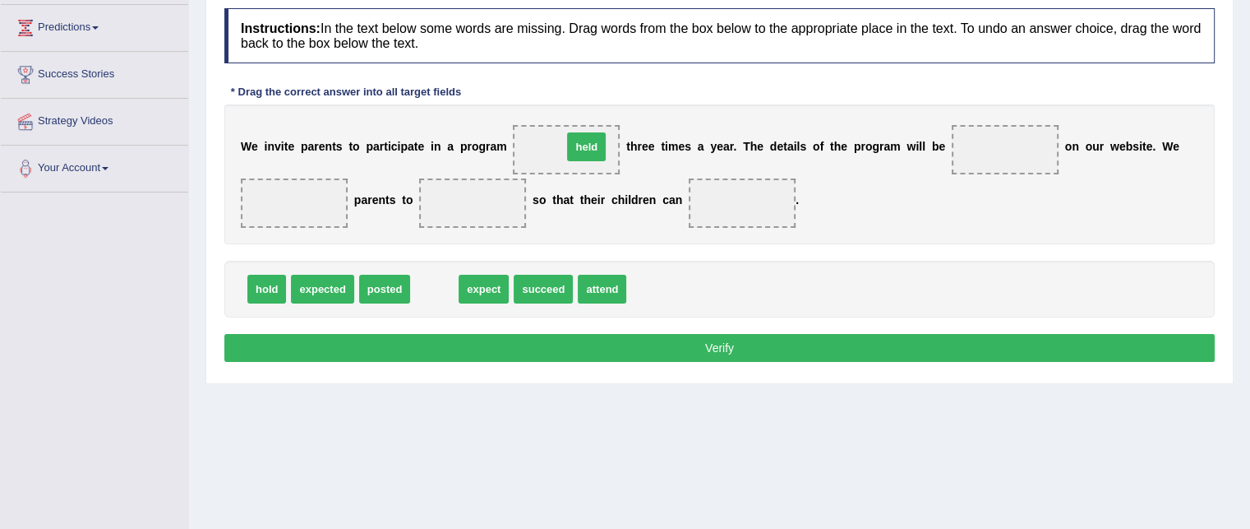
drag, startPoint x: 439, startPoint y: 292, endPoint x: 584, endPoint y: 145, distance: 206.3
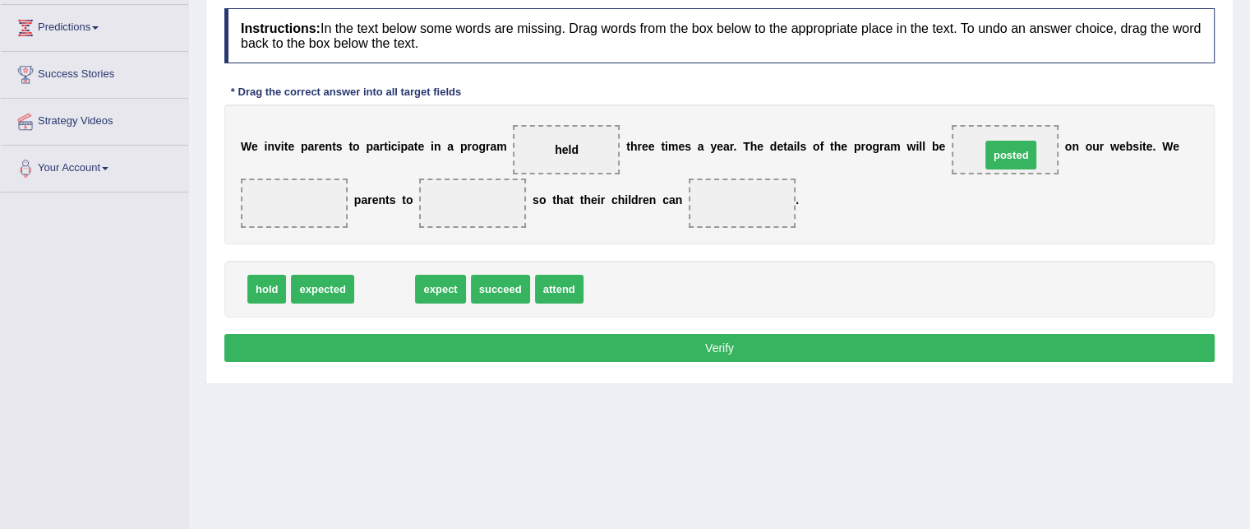
drag, startPoint x: 399, startPoint y: 287, endPoint x: 1026, endPoint y: 153, distance: 640.5
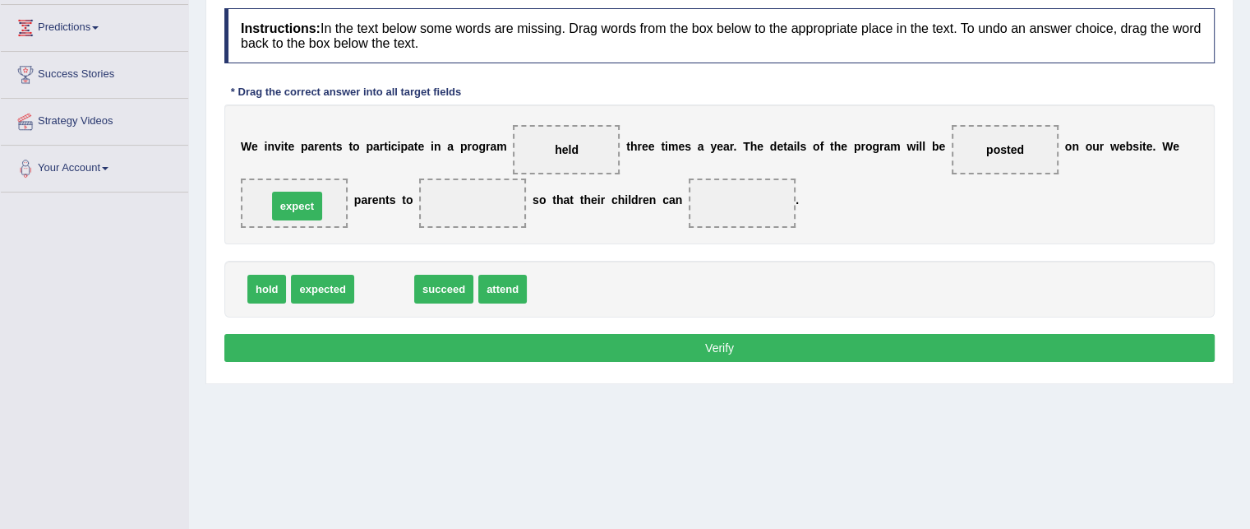
drag, startPoint x: 386, startPoint y: 280, endPoint x: 301, endPoint y: 199, distance: 118.0
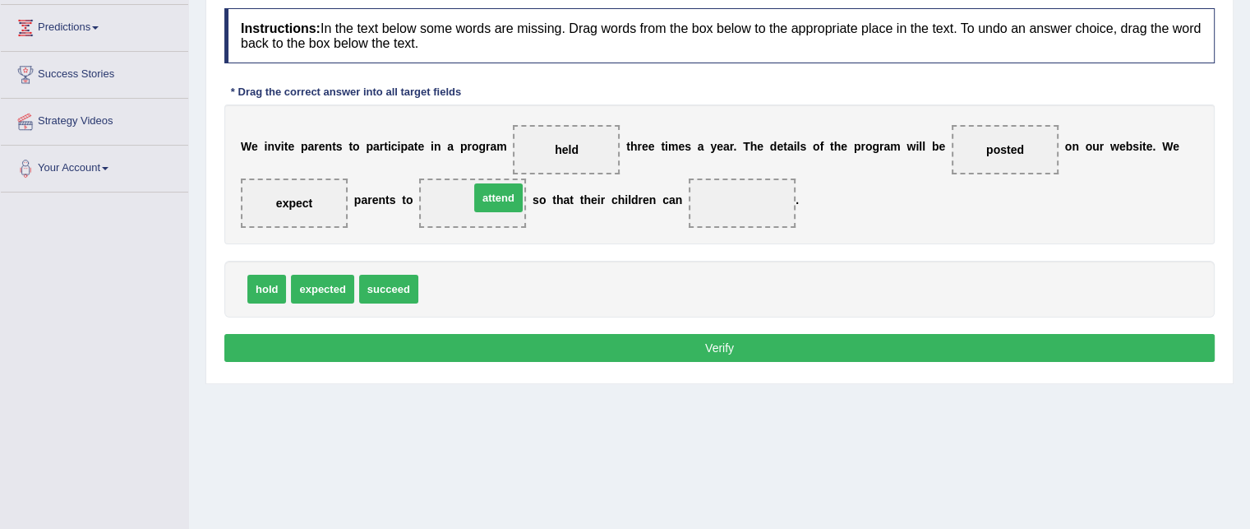
drag, startPoint x: 460, startPoint y: 294, endPoint x: 510, endPoint y: 203, distance: 103.7
drag, startPoint x: 385, startPoint y: 284, endPoint x: 741, endPoint y: 219, distance: 362.6
click at [644, 341] on button "Verify" at bounding box center [719, 348] width 990 height 28
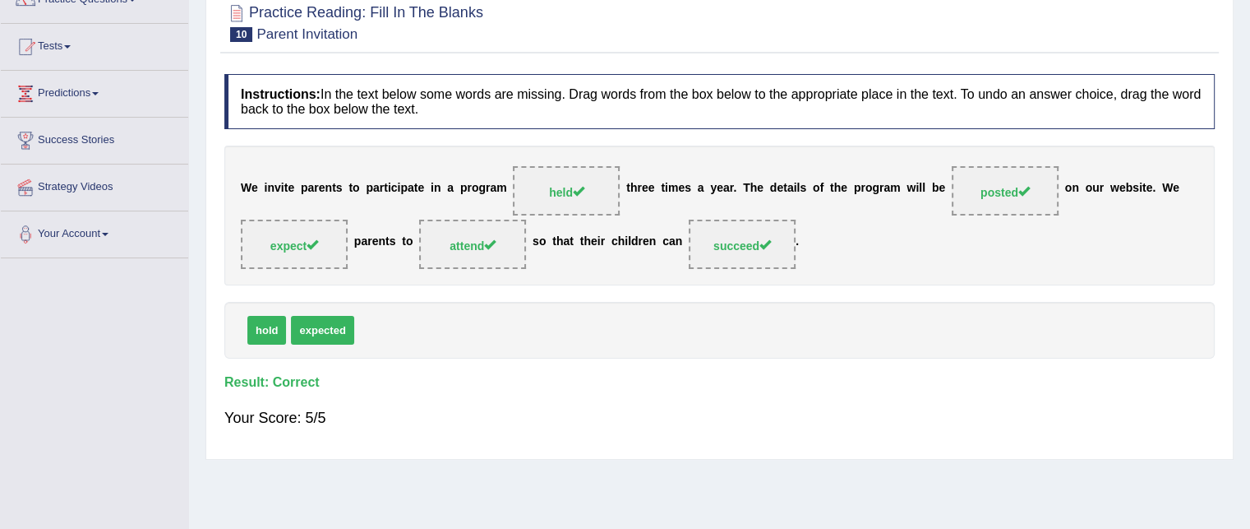
scroll to position [90, 0]
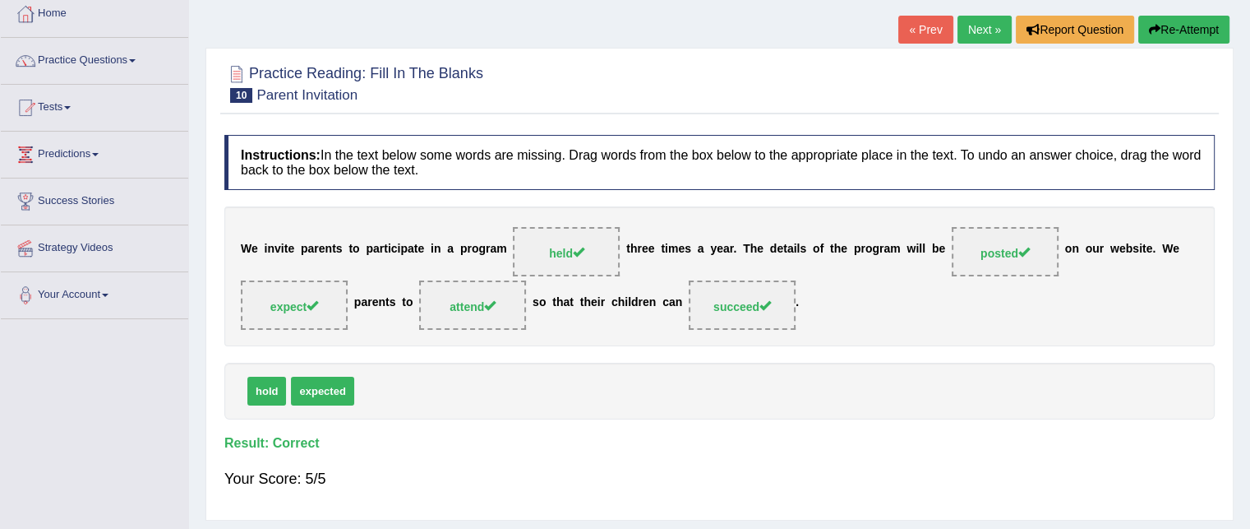
click at [972, 25] on link "Next »" at bounding box center [985, 30] width 54 height 28
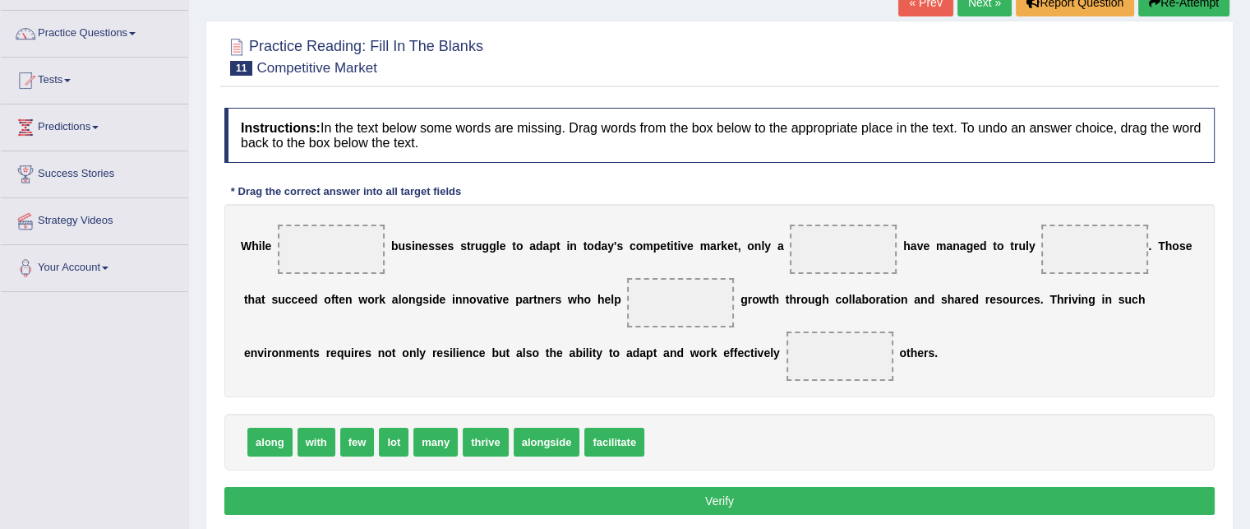
scroll to position [118, 0]
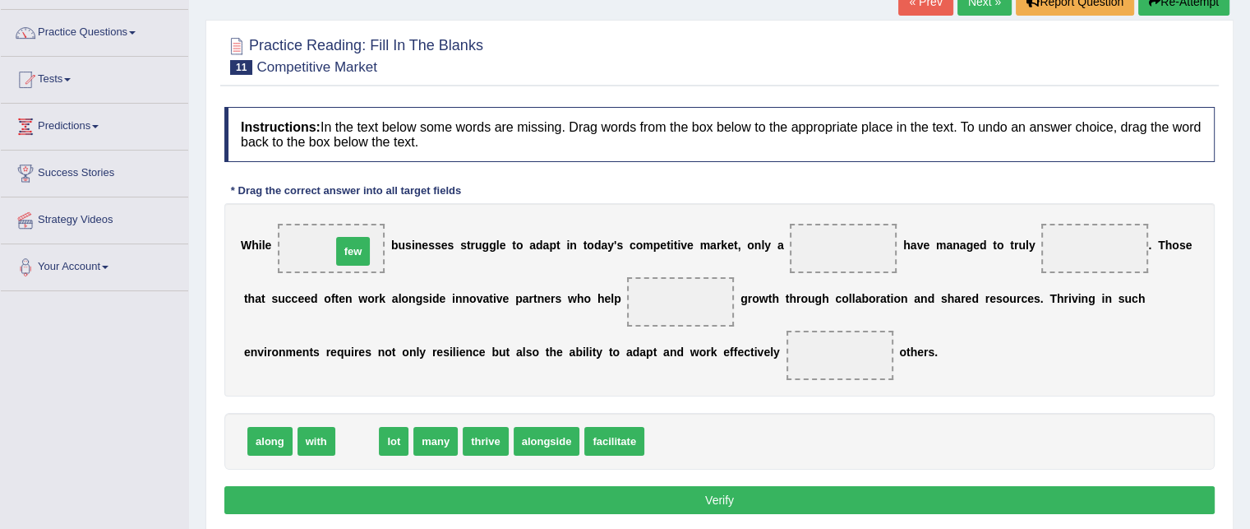
drag, startPoint x: 354, startPoint y: 448, endPoint x: 348, endPoint y: 247, distance: 201.5
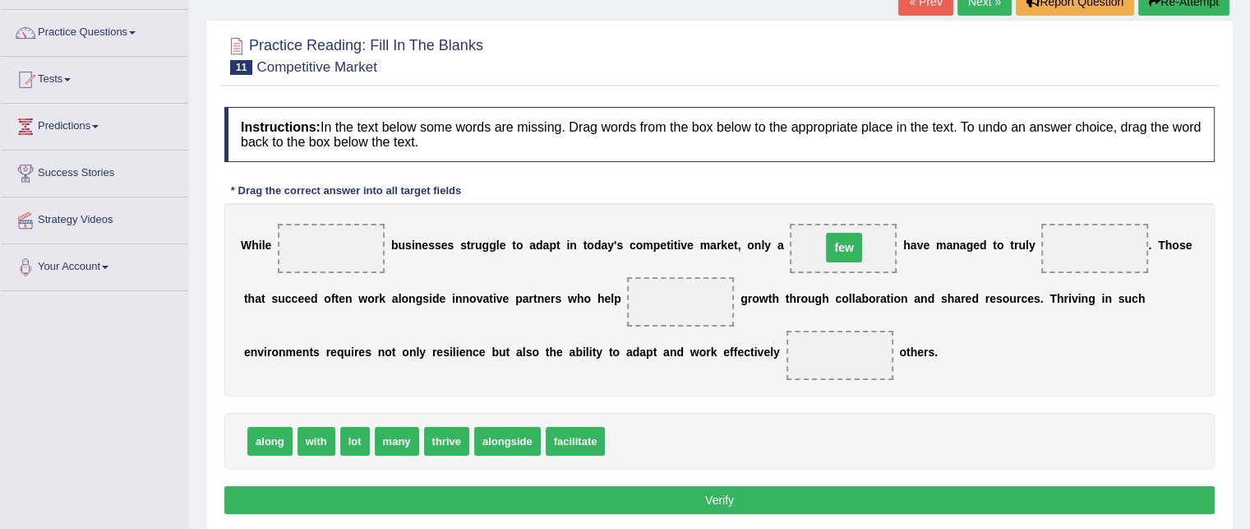
drag, startPoint x: 325, startPoint y: 242, endPoint x: 838, endPoint y: 242, distance: 512.9
drag, startPoint x: 406, startPoint y: 439, endPoint x: 336, endPoint y: 236, distance: 214.7
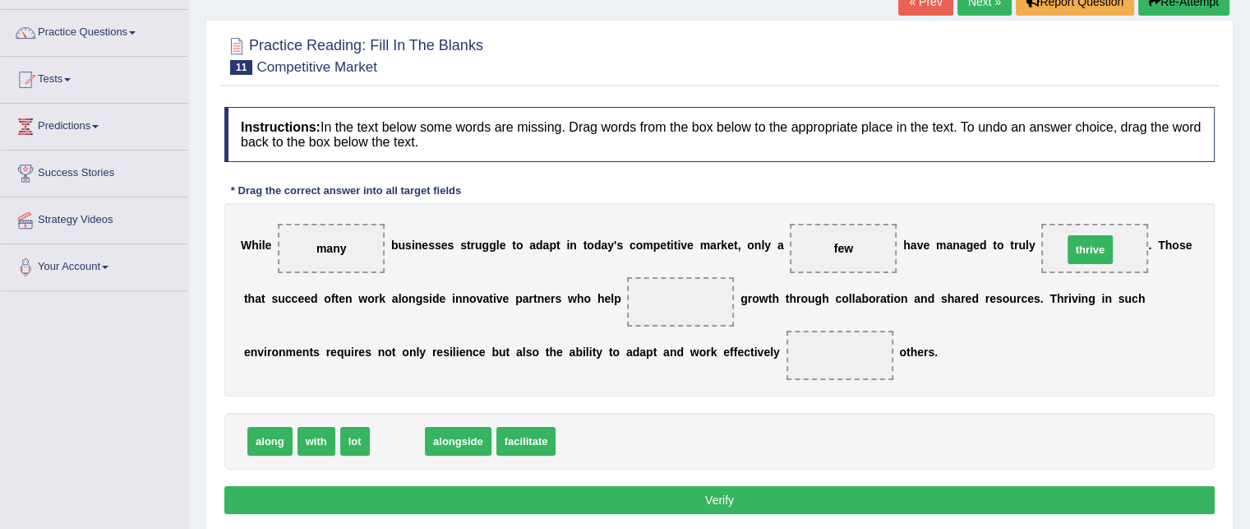
drag, startPoint x: 392, startPoint y: 437, endPoint x: 1085, endPoint y: 246, distance: 718.9
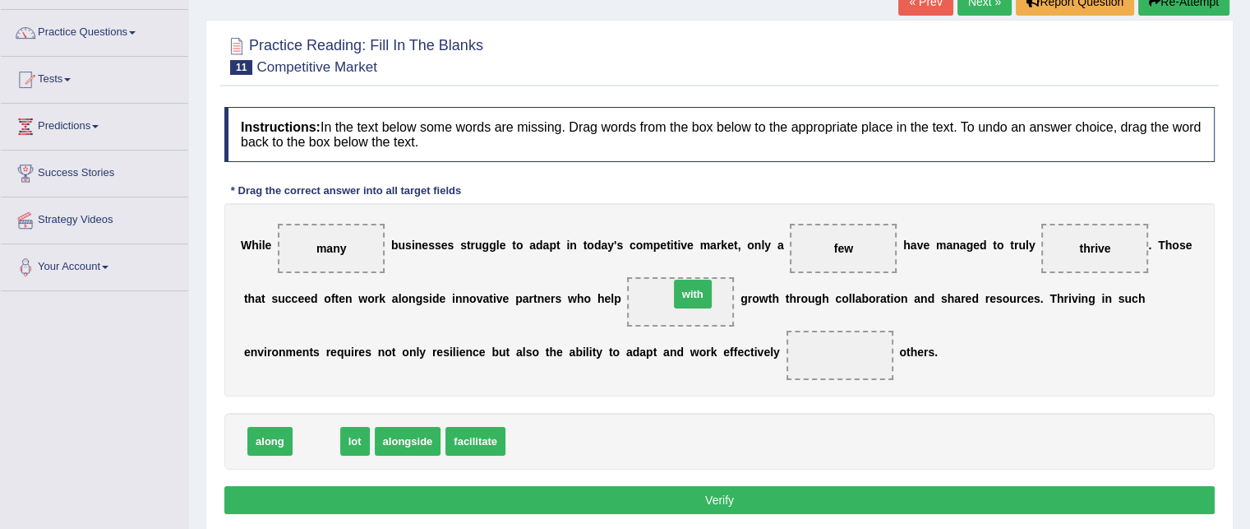
drag, startPoint x: 317, startPoint y: 438, endPoint x: 694, endPoint y: 291, distance: 404.2
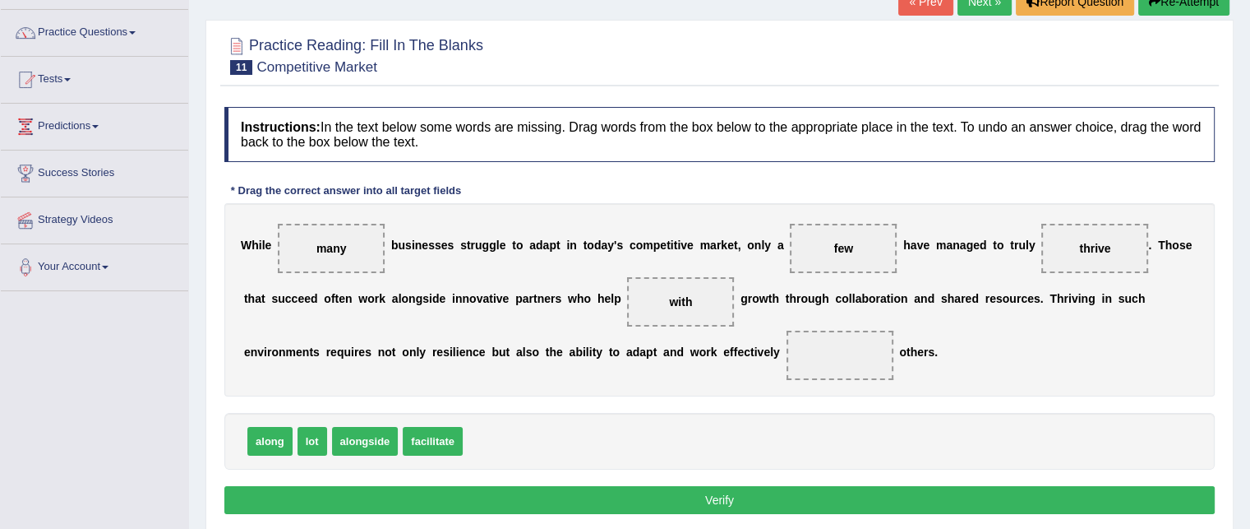
drag, startPoint x: 697, startPoint y: 298, endPoint x: 792, endPoint y: 337, distance: 102.4
click at [792, 337] on div "W h i l e many b u s i n e s s e s s t r u g g l e t o a d a p t i n t o d a y …" at bounding box center [719, 299] width 990 height 193
drag, startPoint x: 674, startPoint y: 301, endPoint x: 835, endPoint y: 357, distance: 170.5
drag, startPoint x: 446, startPoint y: 439, endPoint x: 694, endPoint y: 295, distance: 286.2
click at [578, 490] on button "Verify" at bounding box center [719, 500] width 990 height 28
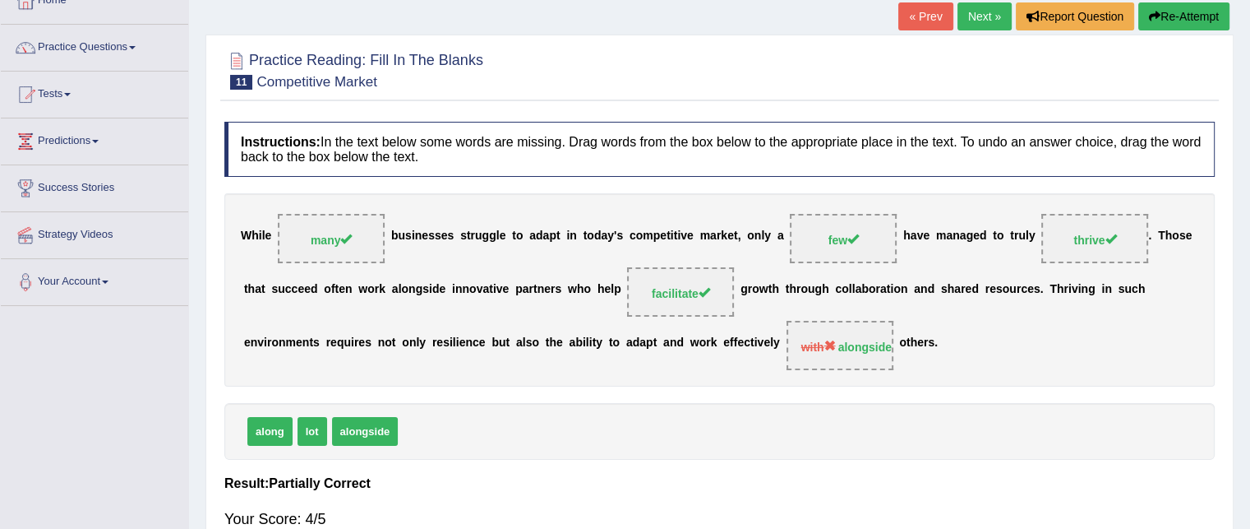
scroll to position [101, 0]
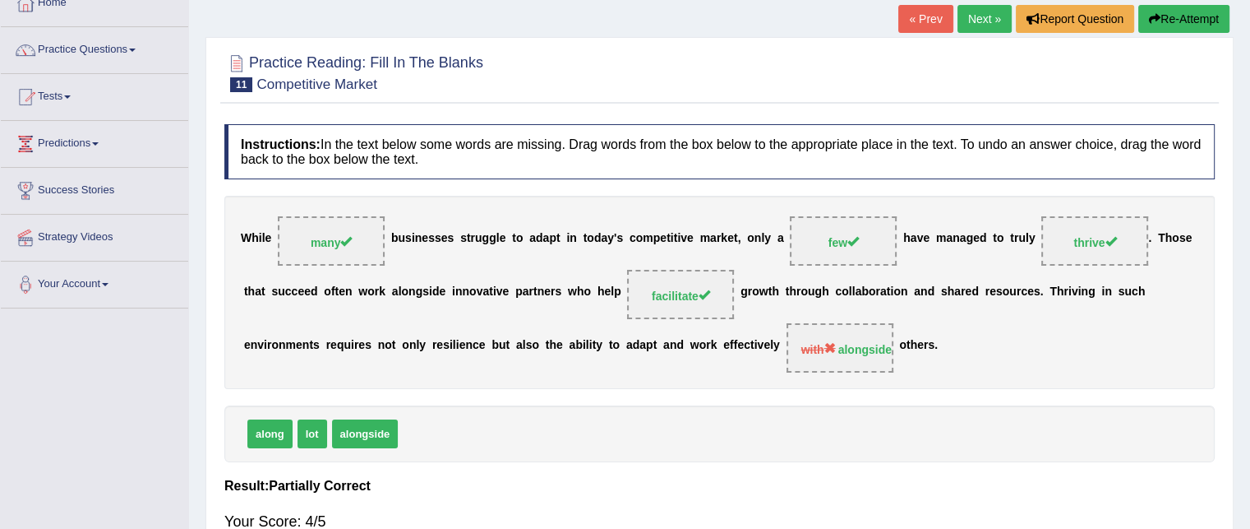
click at [980, 14] on link "Next »" at bounding box center [985, 19] width 54 height 28
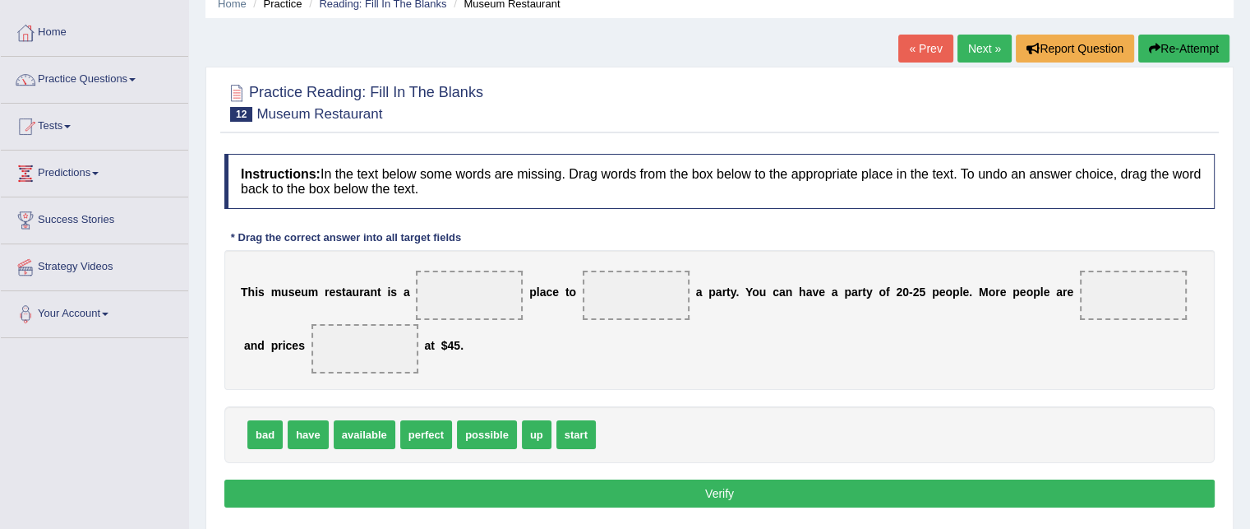
scroll to position [101, 0]
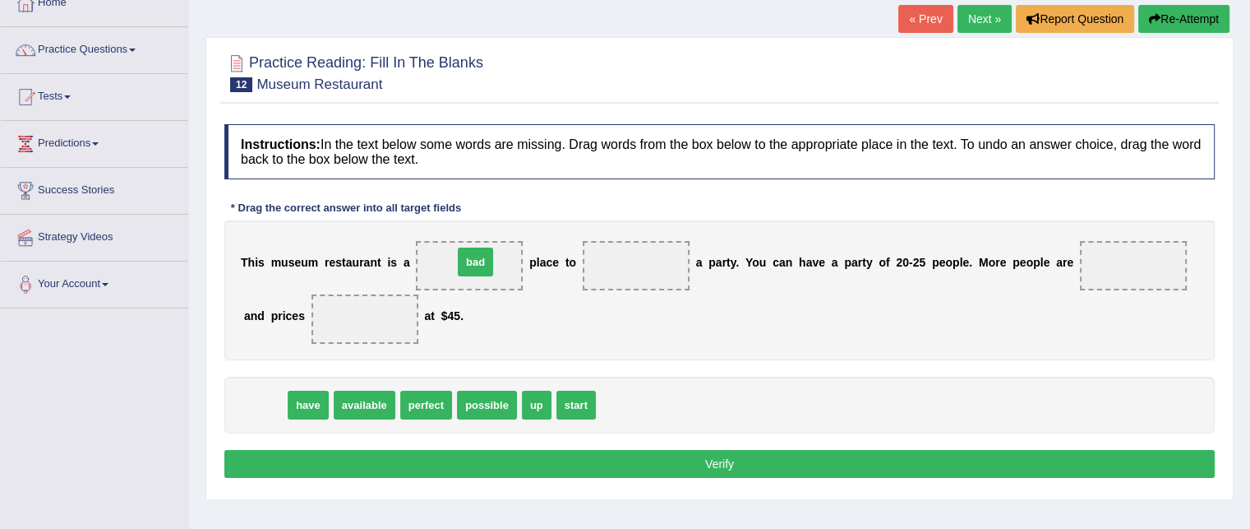
drag, startPoint x: 259, startPoint y: 409, endPoint x: 469, endPoint y: 266, distance: 254.4
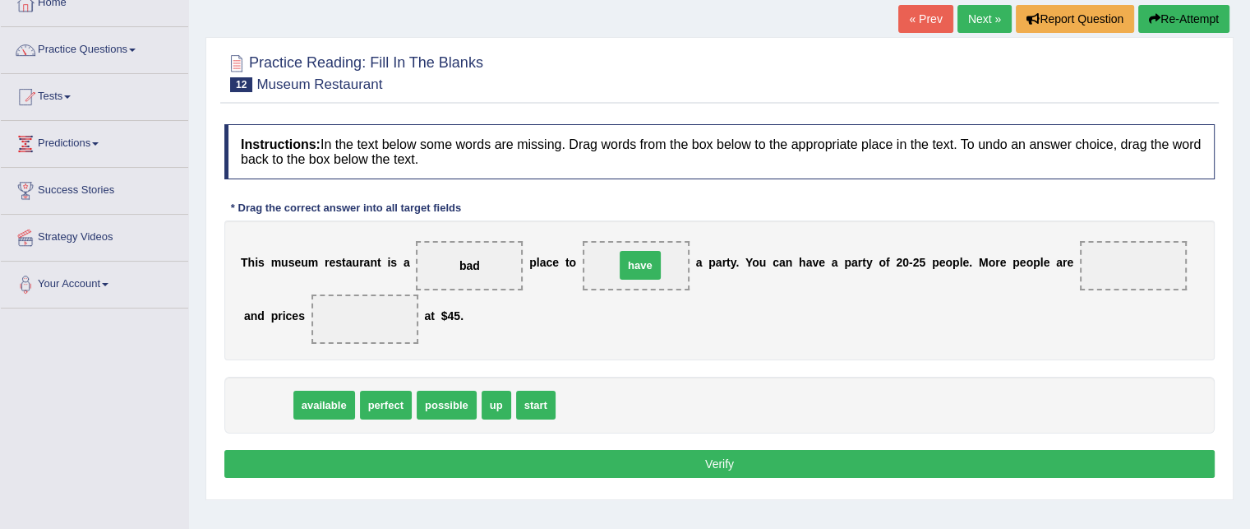
drag, startPoint x: 274, startPoint y: 392, endPoint x: 646, endPoint y: 252, distance: 397.7
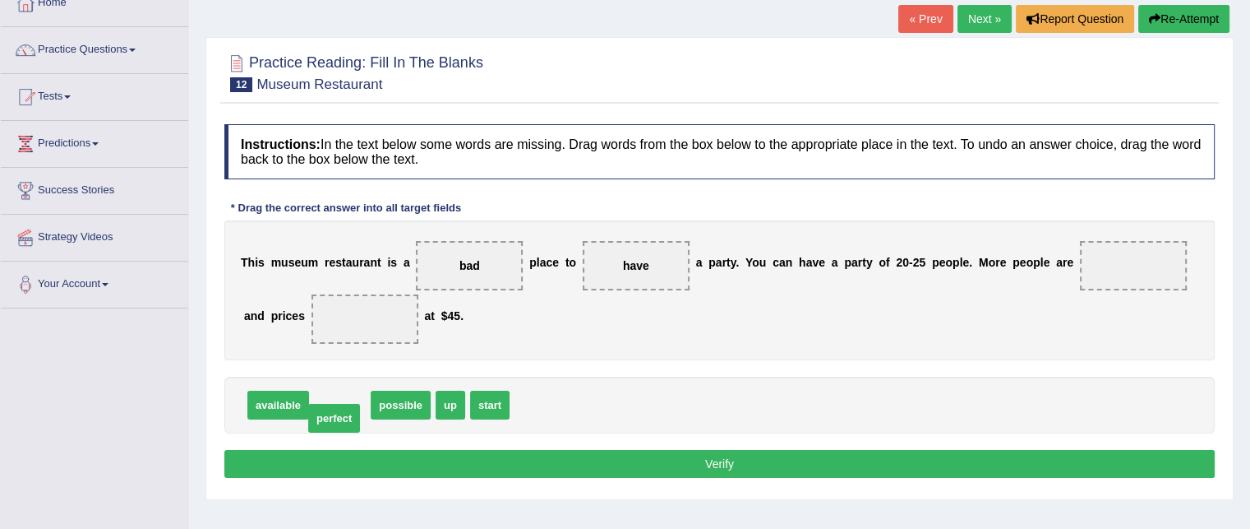
drag, startPoint x: 346, startPoint y: 393, endPoint x: 340, endPoint y: 406, distance: 14.4
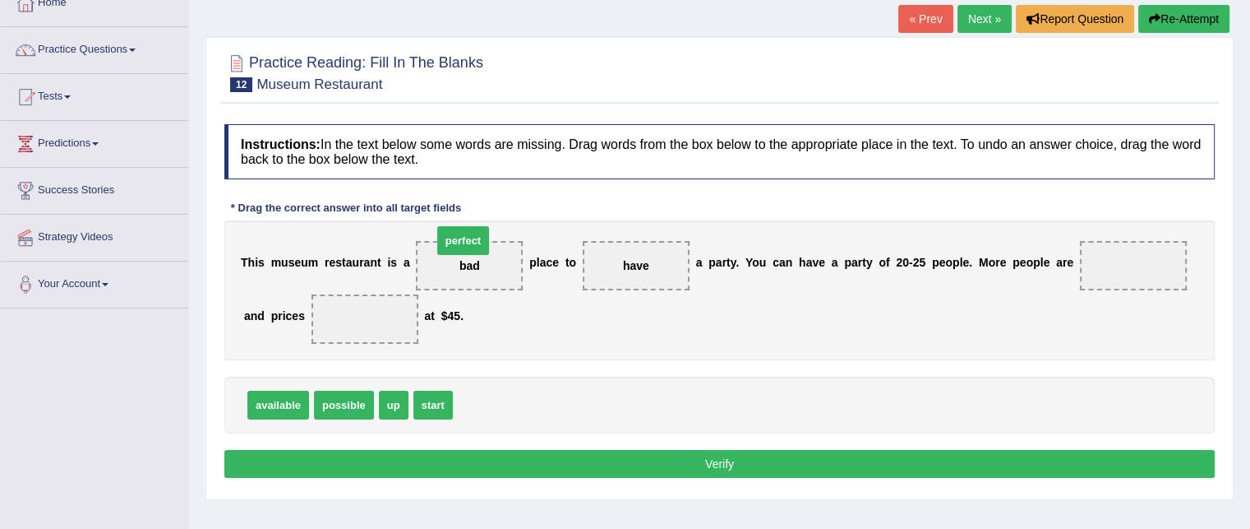
drag, startPoint x: 492, startPoint y: 401, endPoint x: 464, endPoint y: 253, distance: 150.7
drag, startPoint x: 434, startPoint y: 404, endPoint x: 370, endPoint y: 325, distance: 101.7
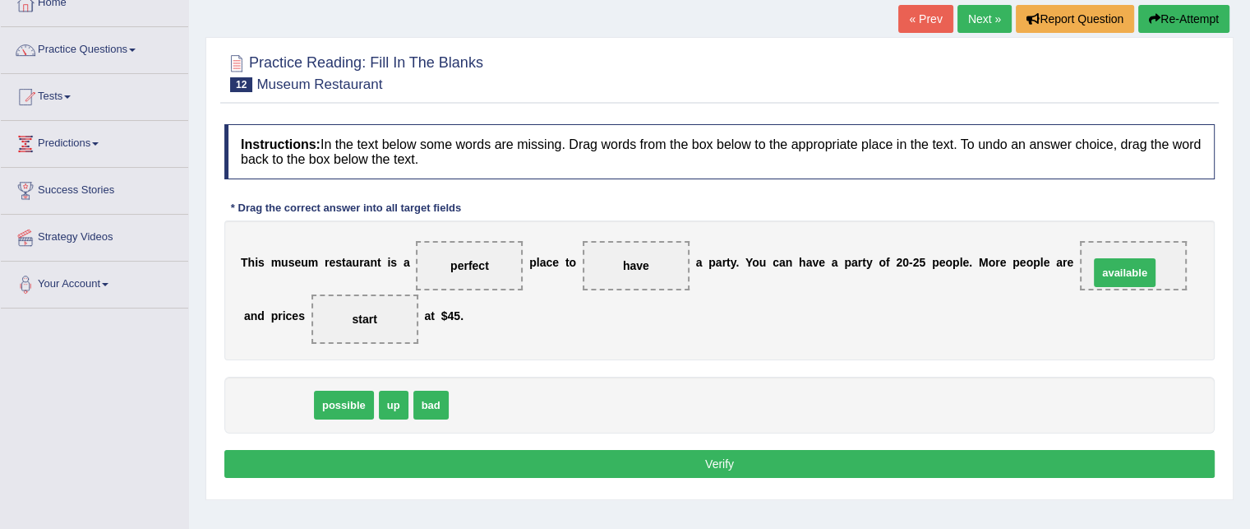
drag, startPoint x: 293, startPoint y: 405, endPoint x: 1130, endPoint y: 266, distance: 848.2
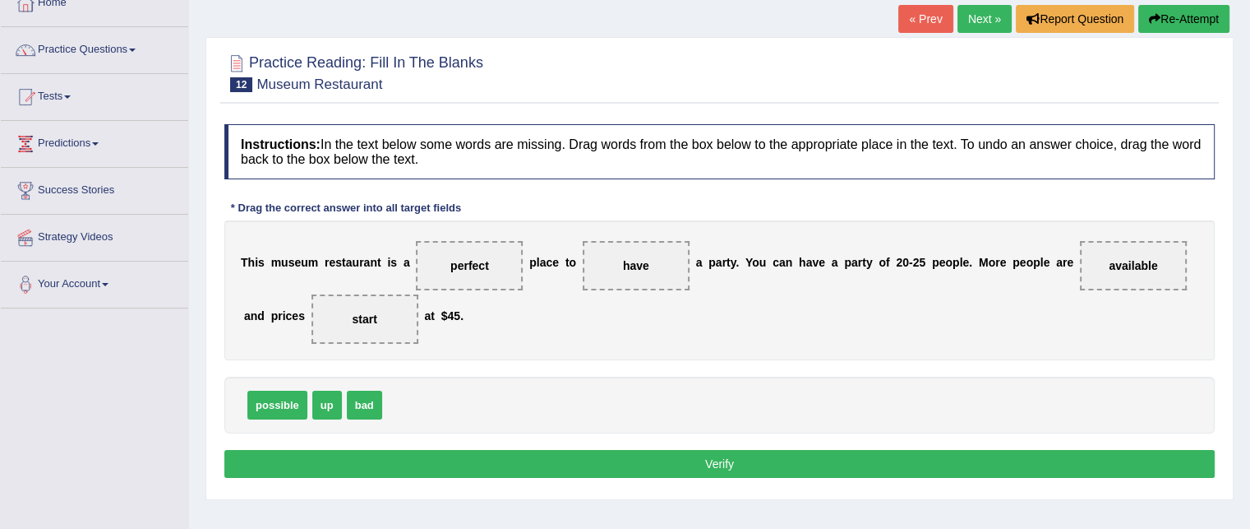
click at [674, 462] on button "Verify" at bounding box center [719, 464] width 990 height 28
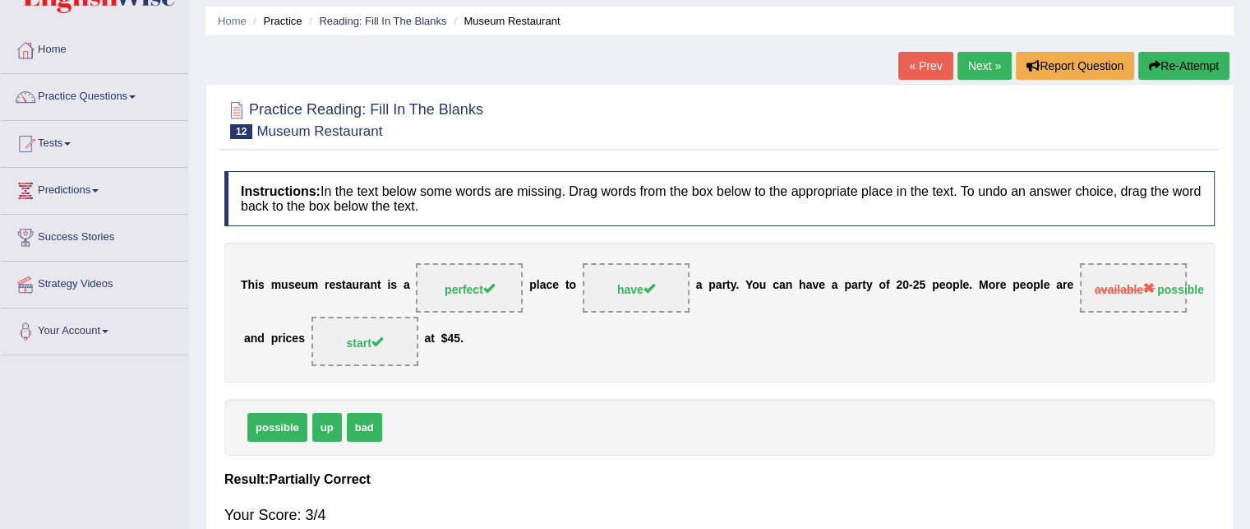
scroll to position [52, 0]
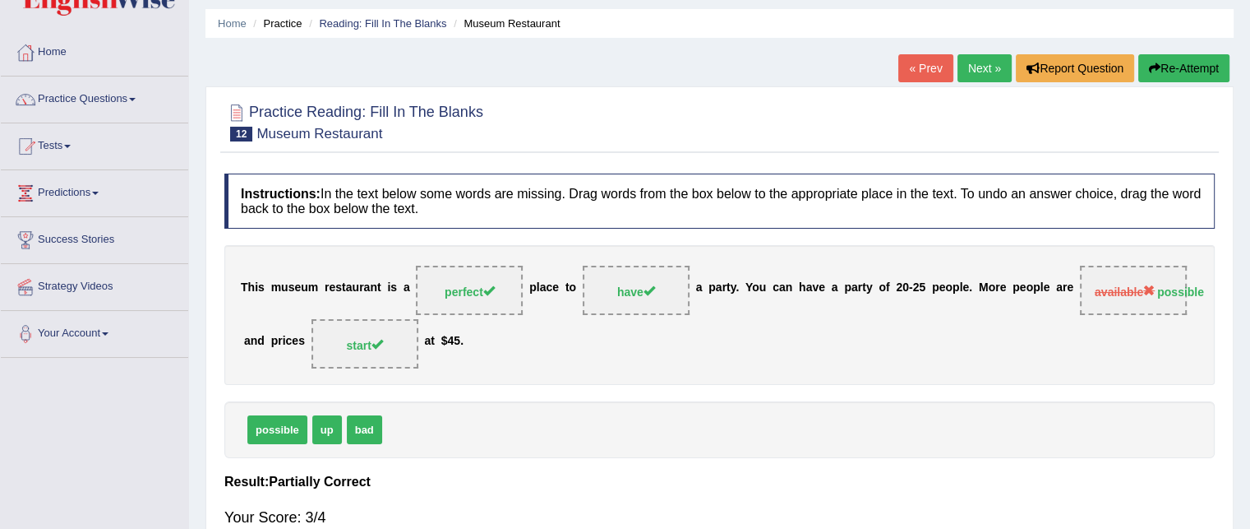
click at [967, 59] on link "Next »" at bounding box center [985, 68] width 54 height 28
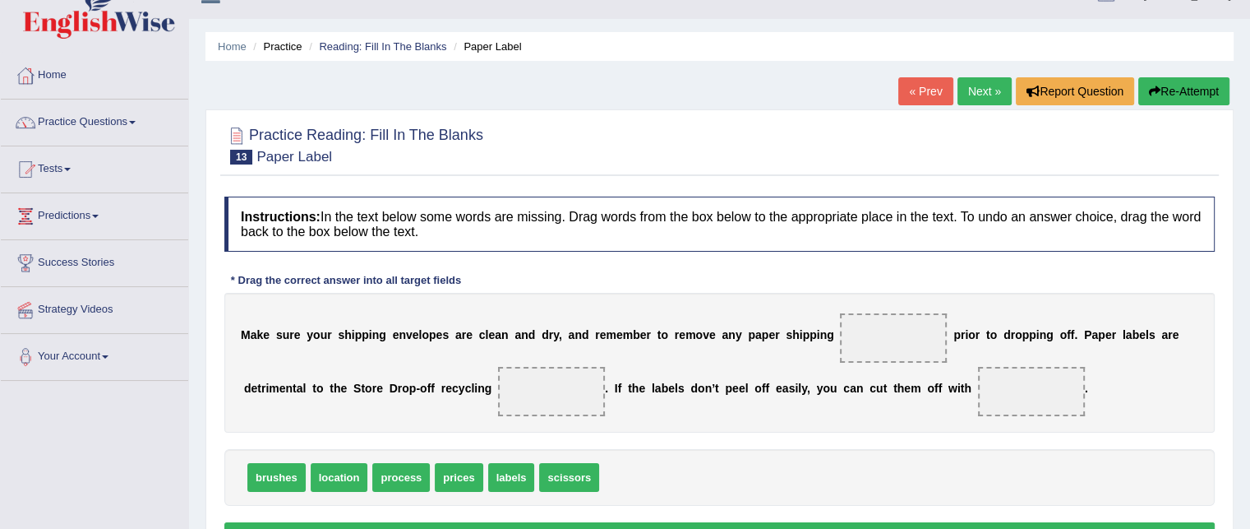
scroll to position [30, 0]
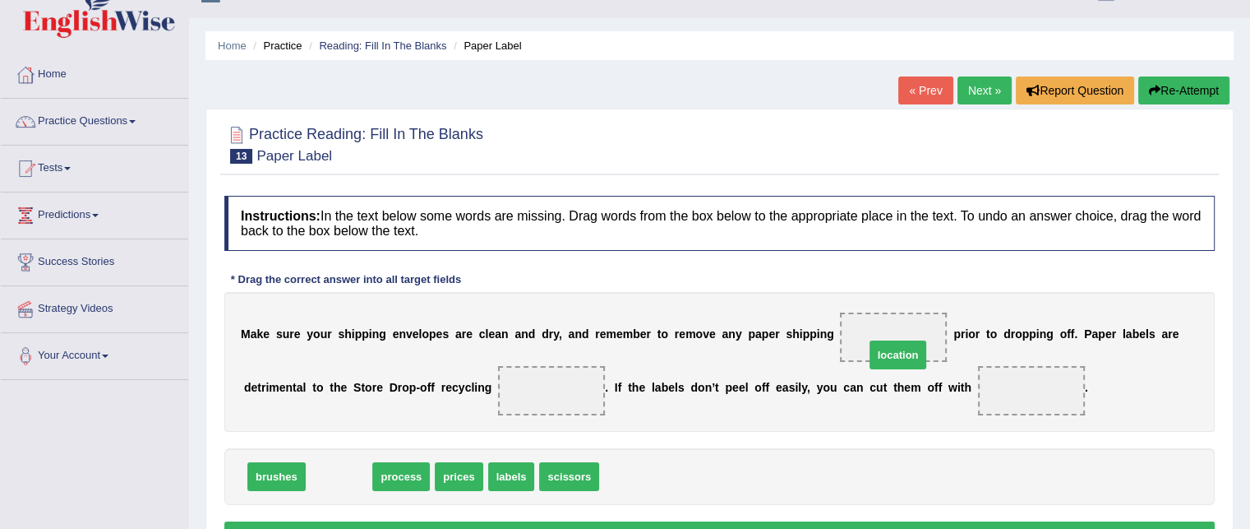
drag, startPoint x: 350, startPoint y: 467, endPoint x: 909, endPoint y: 345, distance: 572.0
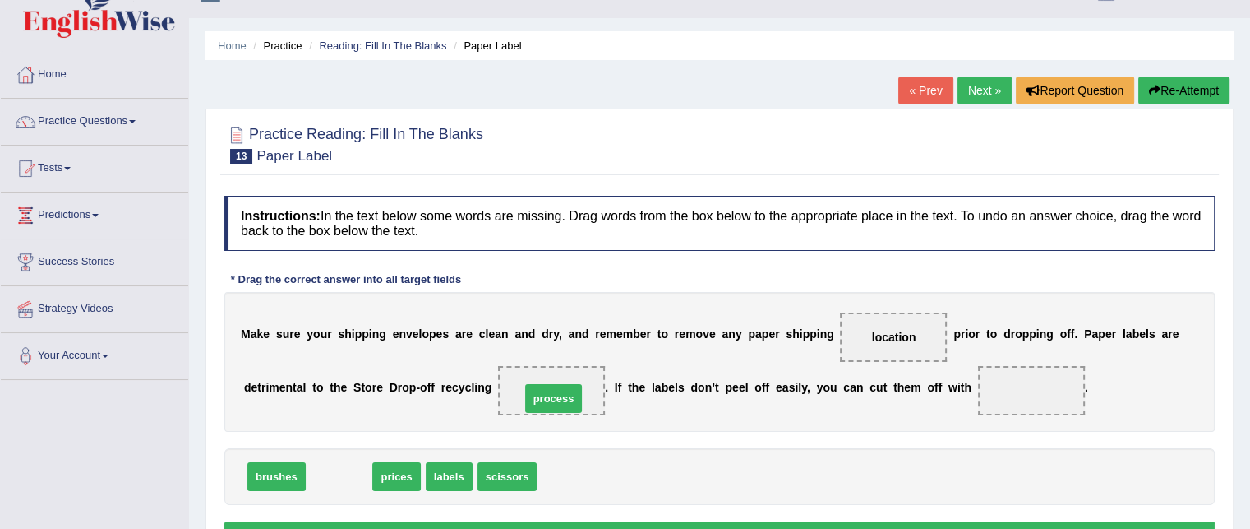
drag, startPoint x: 339, startPoint y: 475, endPoint x: 554, endPoint y: 397, distance: 228.3
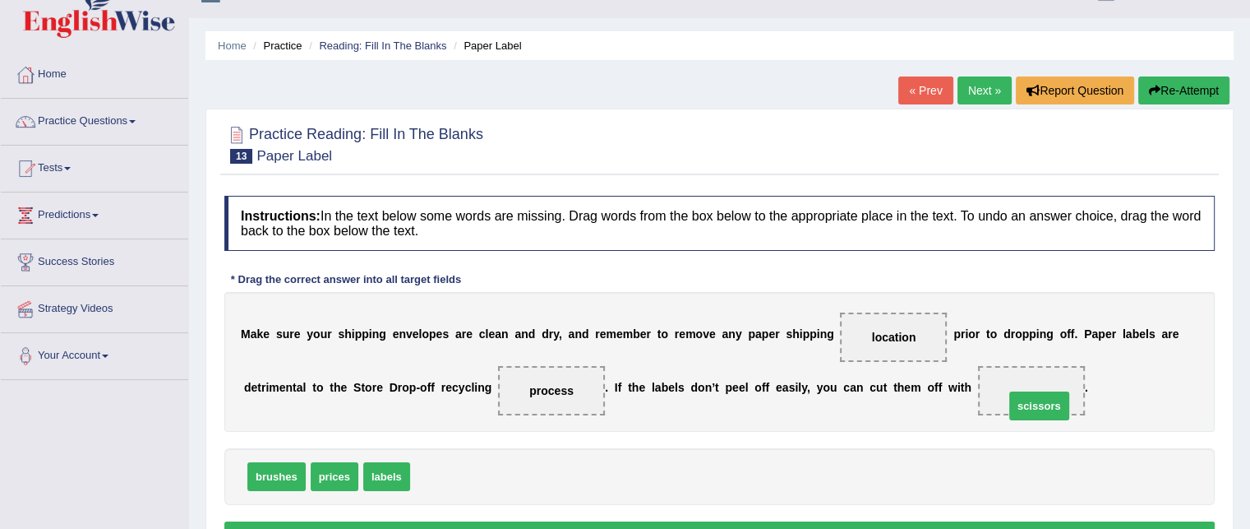
drag, startPoint x: 434, startPoint y: 474, endPoint x: 1028, endPoint y: 404, distance: 598.5
drag, startPoint x: 874, startPoint y: 338, endPoint x: 416, endPoint y: 492, distance: 483.0
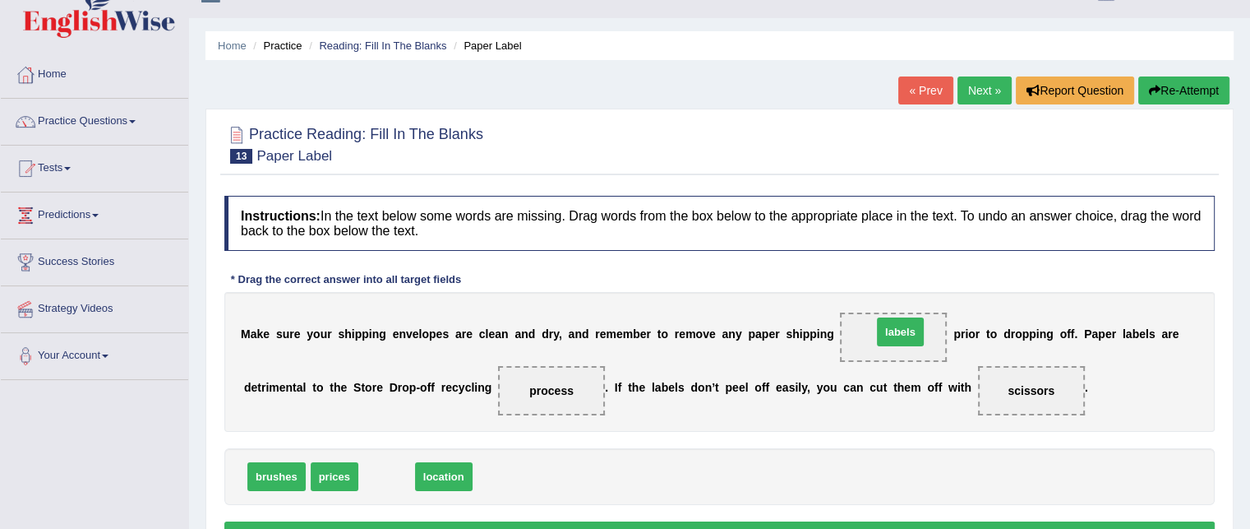
drag, startPoint x: 384, startPoint y: 463, endPoint x: 894, endPoint y: 321, distance: 529.9
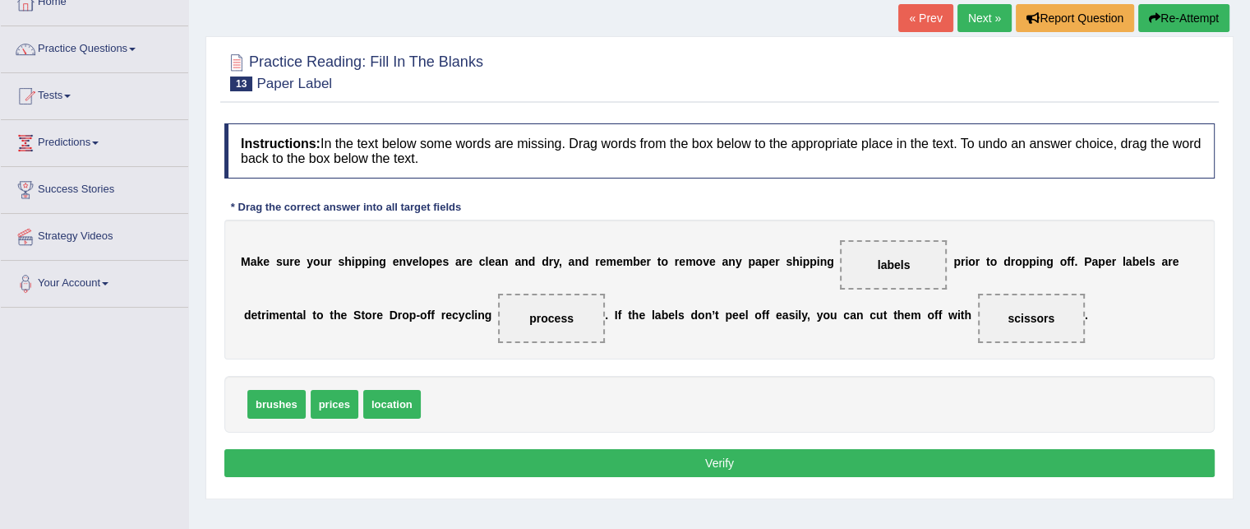
scroll to position [105, 0]
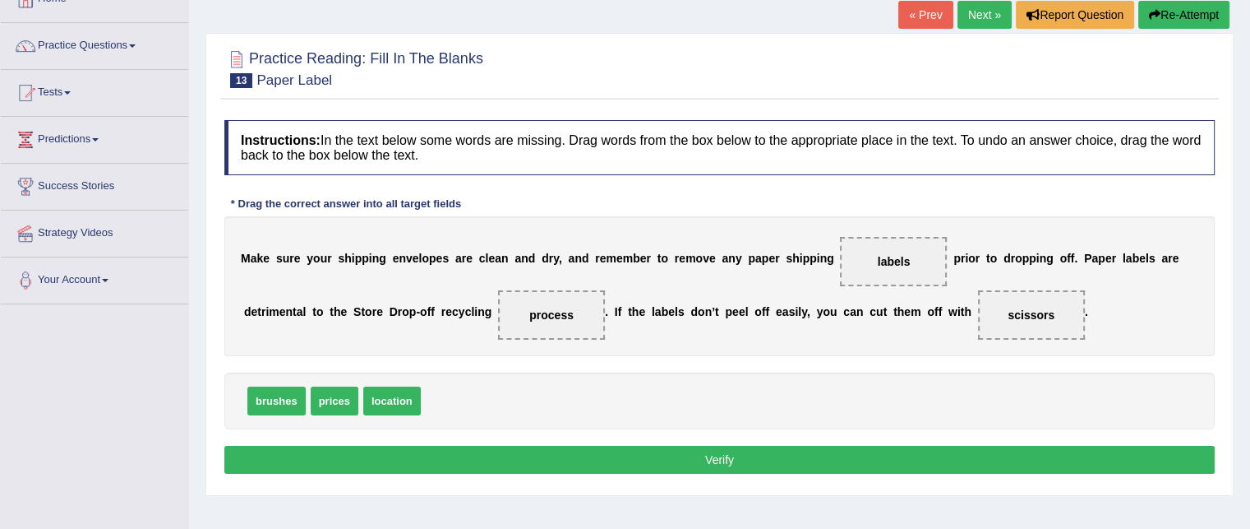
click at [704, 446] on button "Verify" at bounding box center [719, 460] width 990 height 28
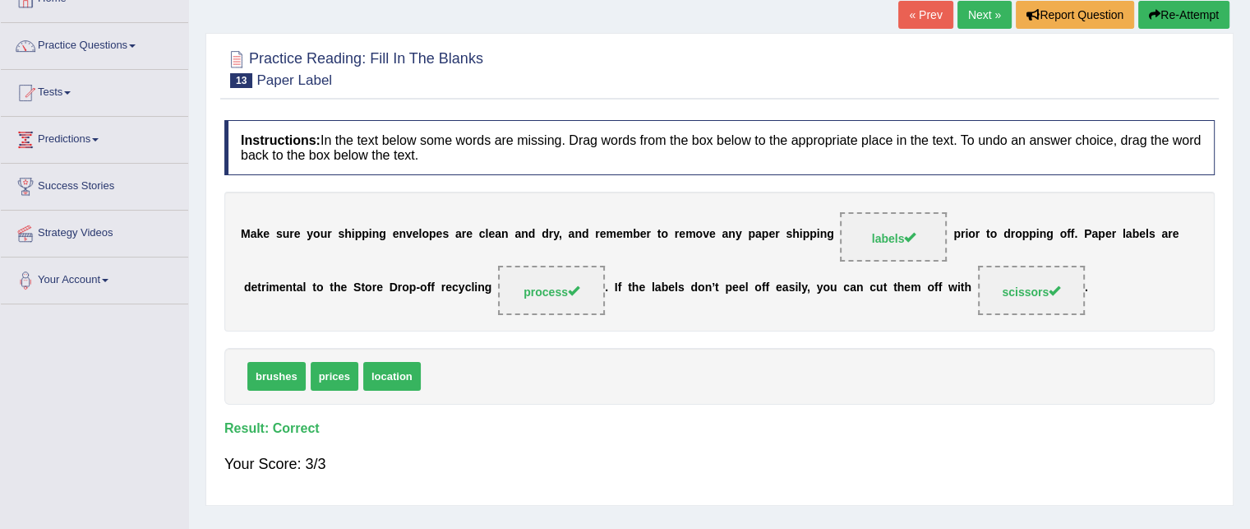
click at [983, 6] on link "Next »" at bounding box center [985, 15] width 54 height 28
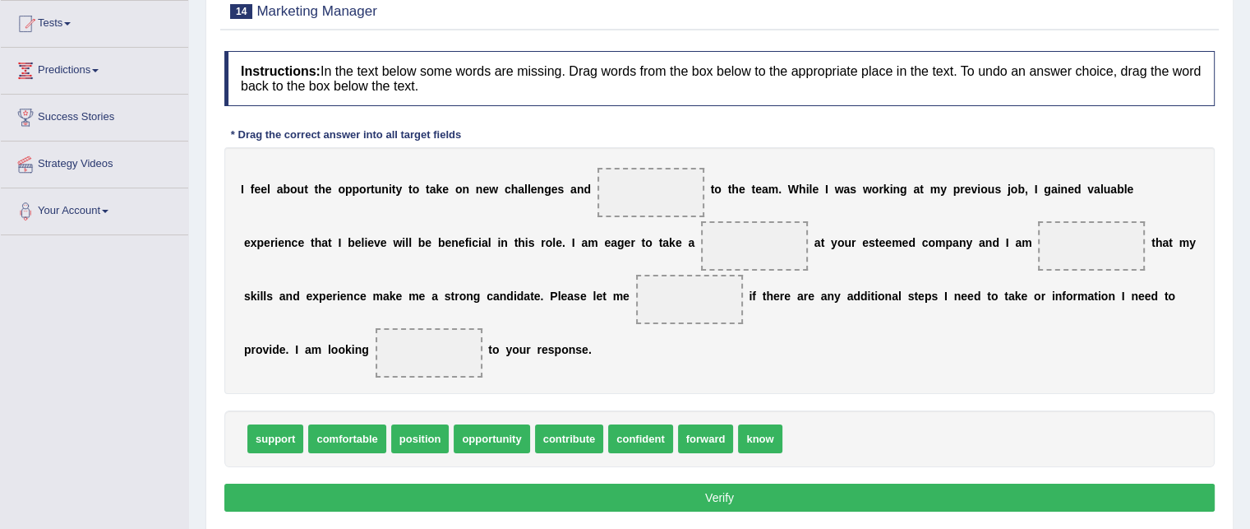
scroll to position [176, 0]
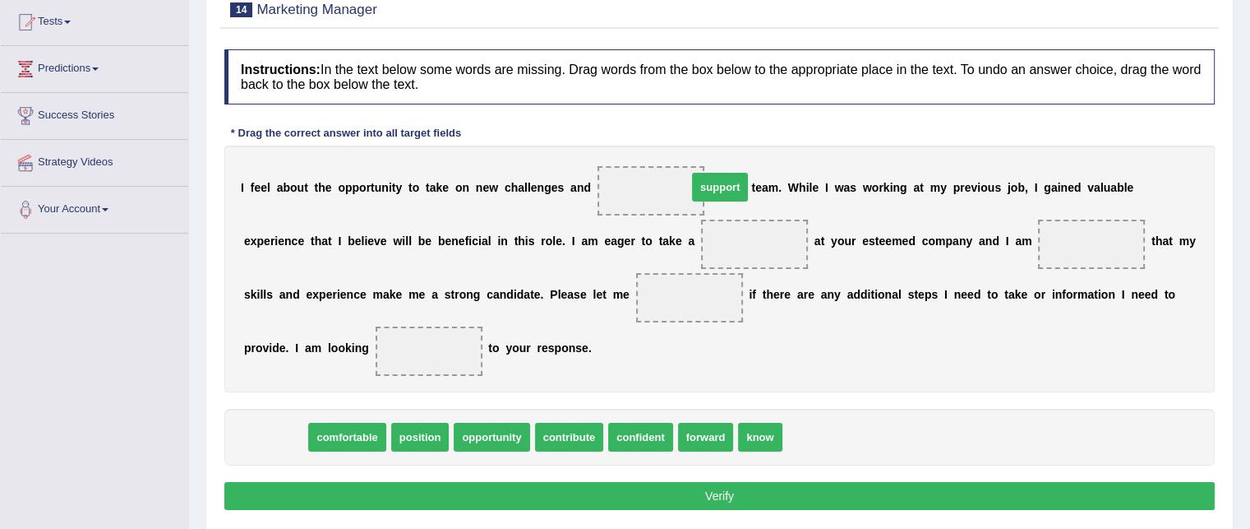
drag, startPoint x: 289, startPoint y: 431, endPoint x: 734, endPoint y: 186, distance: 507.7
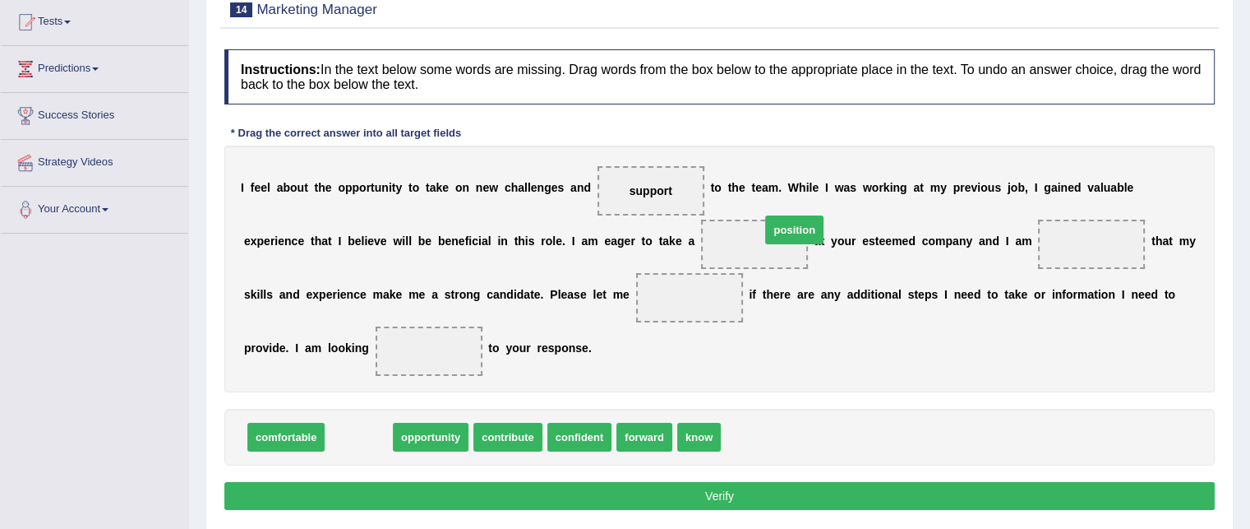
drag, startPoint x: 363, startPoint y: 435, endPoint x: 788, endPoint y: 240, distance: 467.5
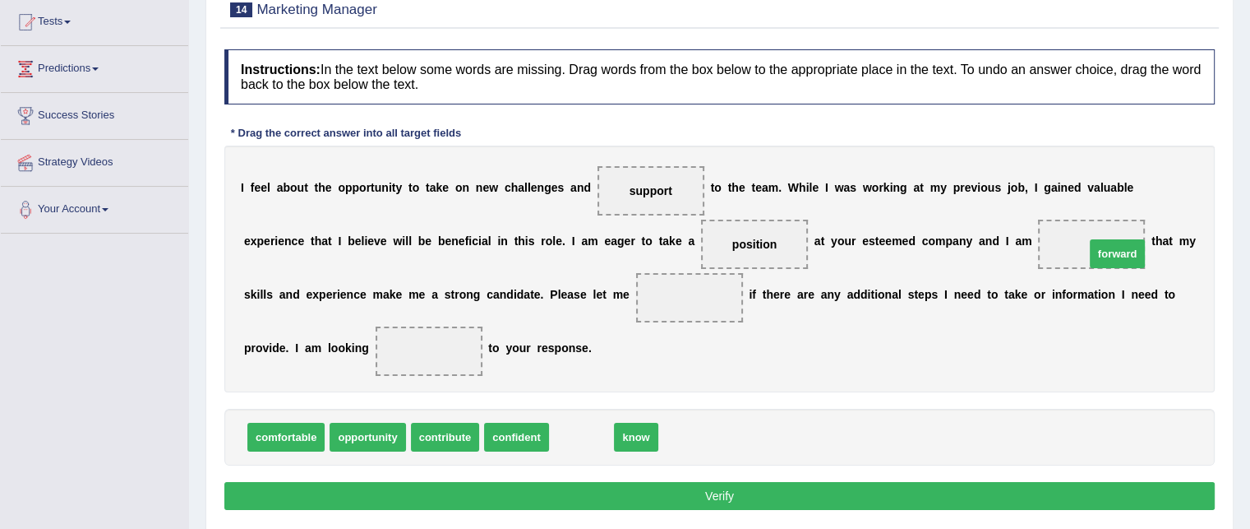
drag, startPoint x: 635, startPoint y: 399, endPoint x: 1098, endPoint y: 242, distance: 489.5
drag, startPoint x: 592, startPoint y: 432, endPoint x: 690, endPoint y: 303, distance: 162.4
click at [1111, 253] on span "forward" at bounding box center [1091, 243] width 107 height 49
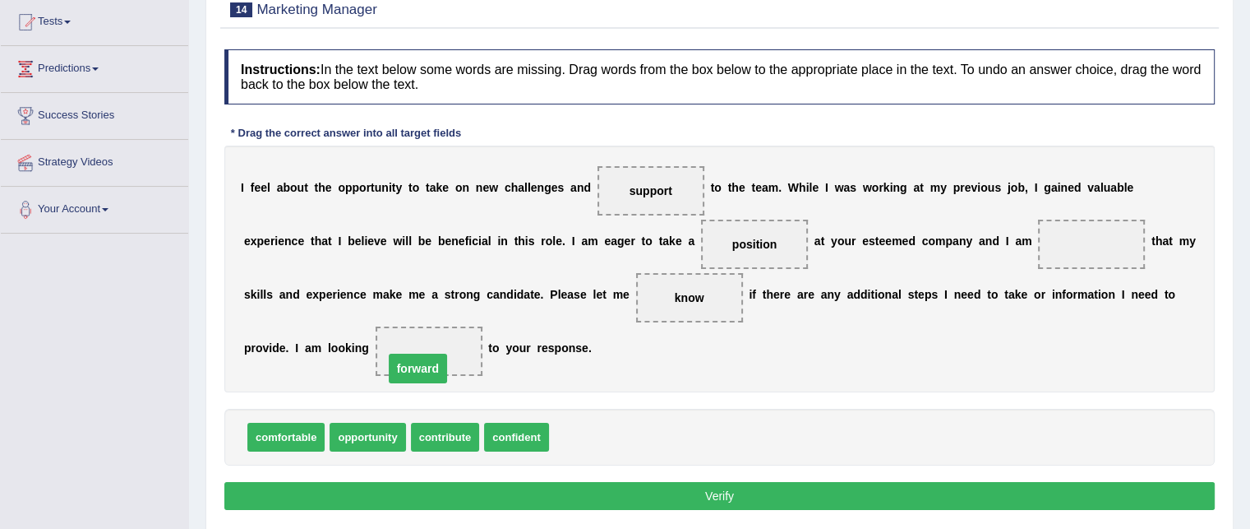
drag, startPoint x: 1098, startPoint y: 239, endPoint x: 443, endPoint y: 356, distance: 665.4
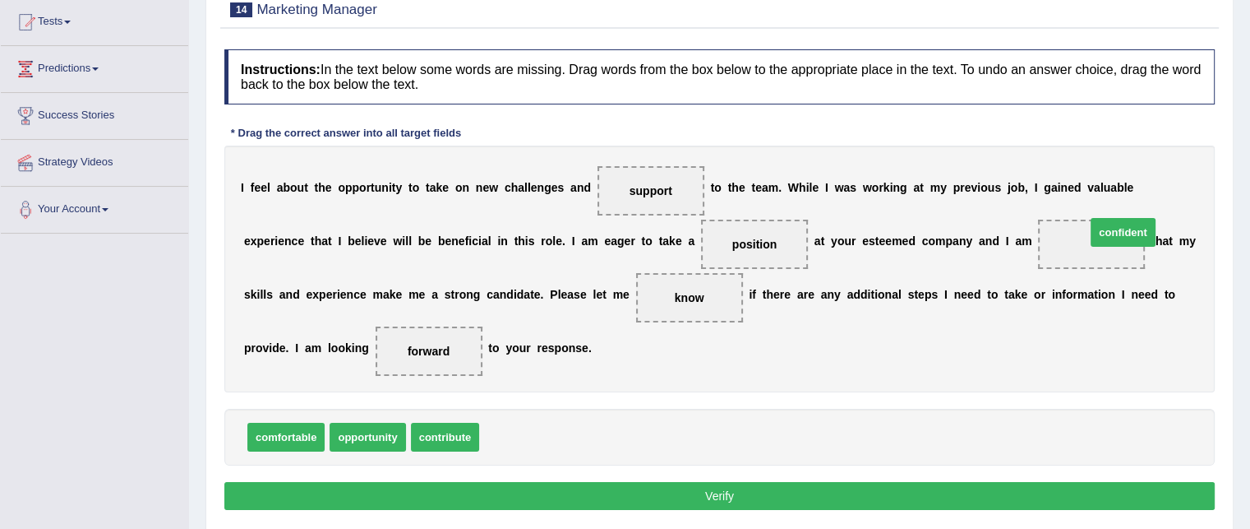
drag, startPoint x: 523, startPoint y: 436, endPoint x: 1120, endPoint y: 249, distance: 626.3
click at [721, 489] on button "Verify" at bounding box center [719, 496] width 990 height 28
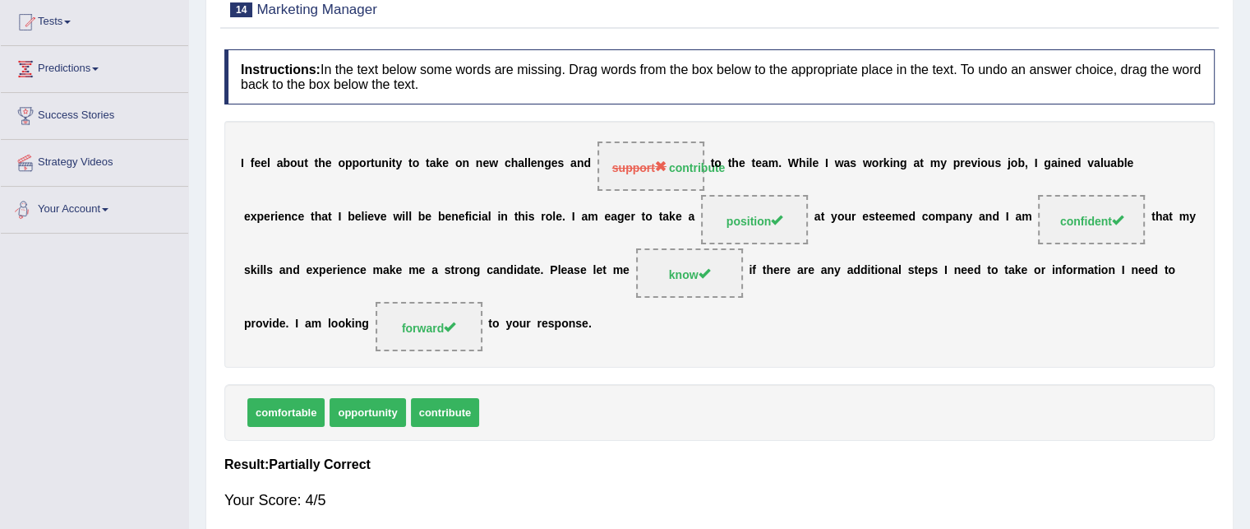
scroll to position [0, 0]
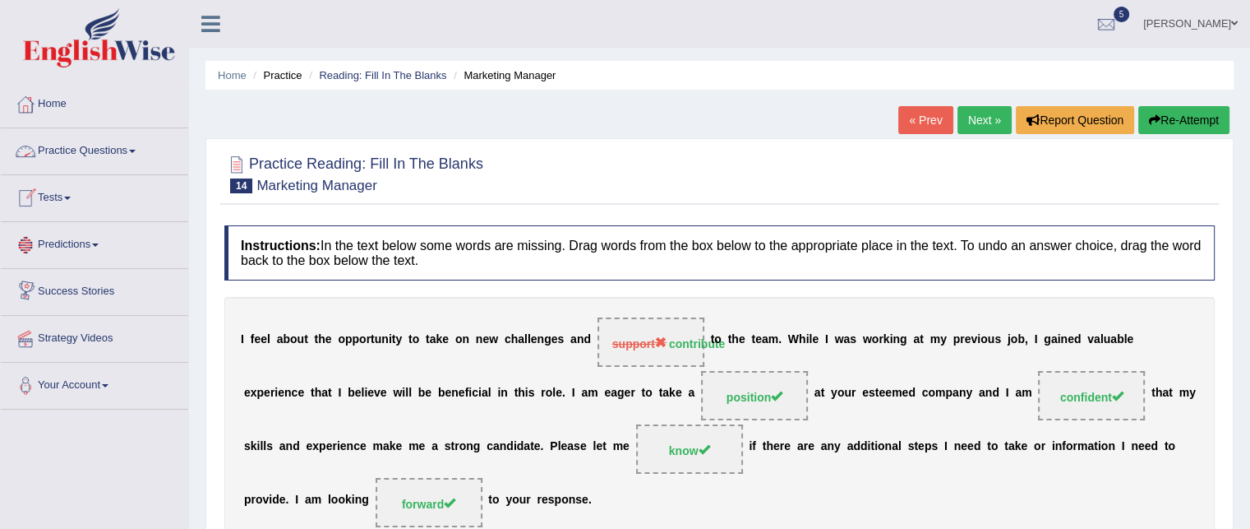
click at [98, 157] on link "Practice Questions" at bounding box center [94, 148] width 187 height 41
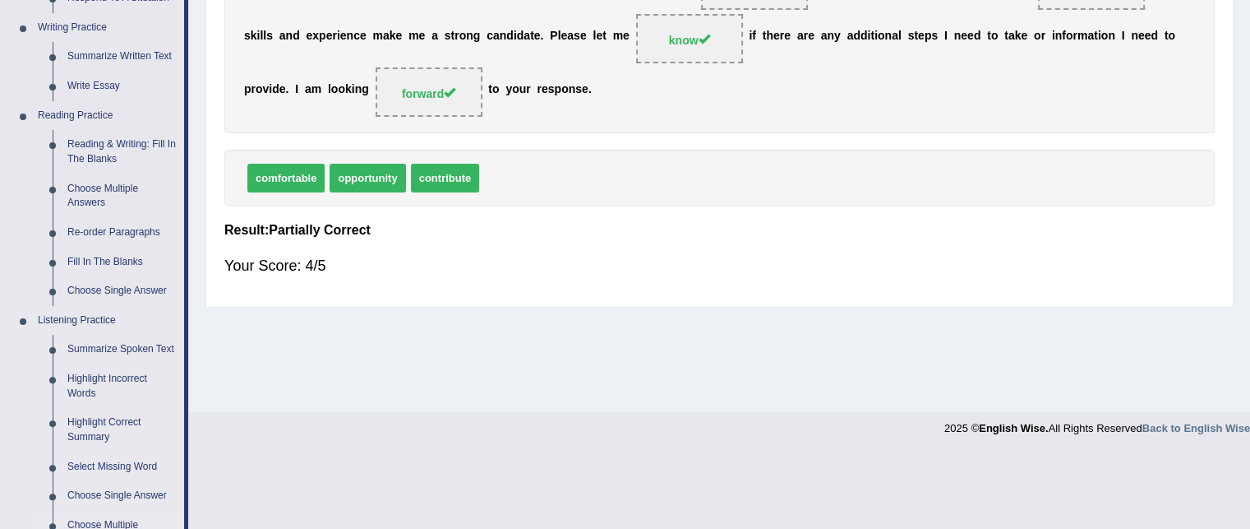
scroll to position [409, 0]
click at [139, 226] on link "Re-order Paragraphs" at bounding box center [122, 234] width 124 height 30
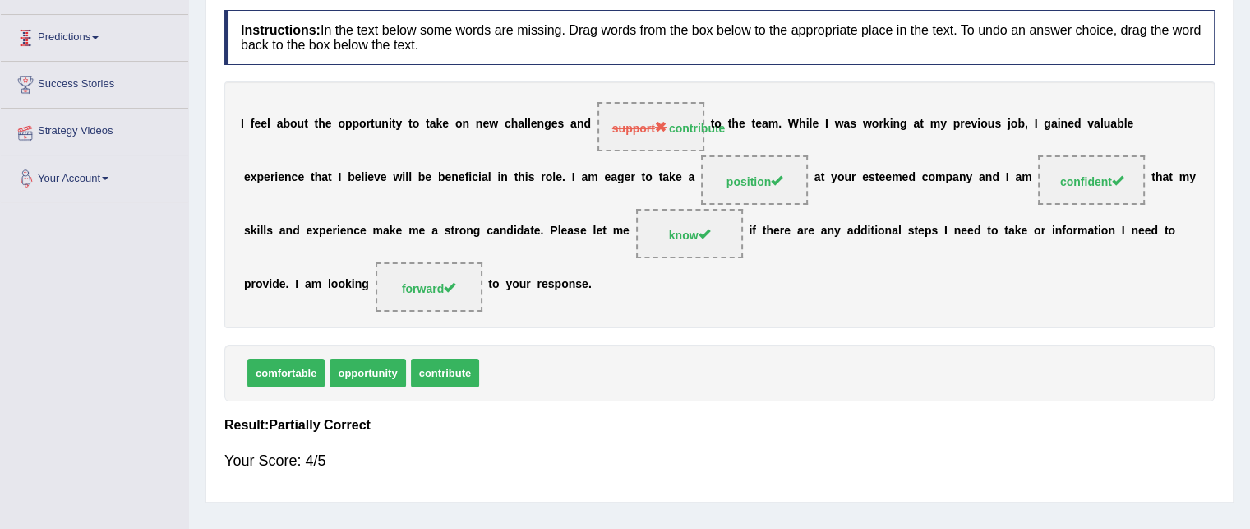
scroll to position [335, 0]
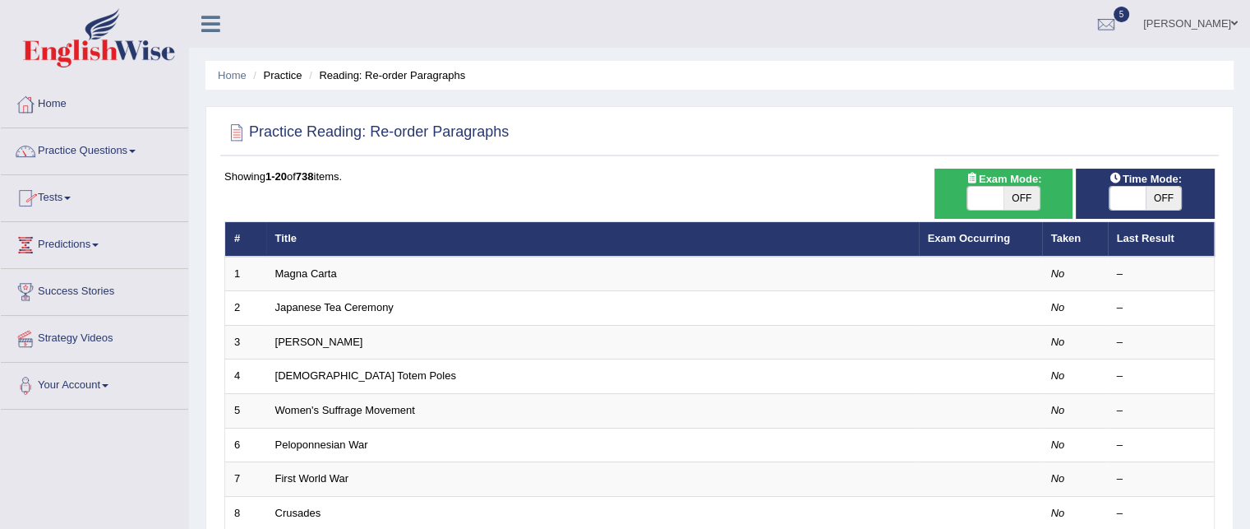
click at [1157, 197] on span "OFF" at bounding box center [1164, 198] width 36 height 23
checkbox input "true"
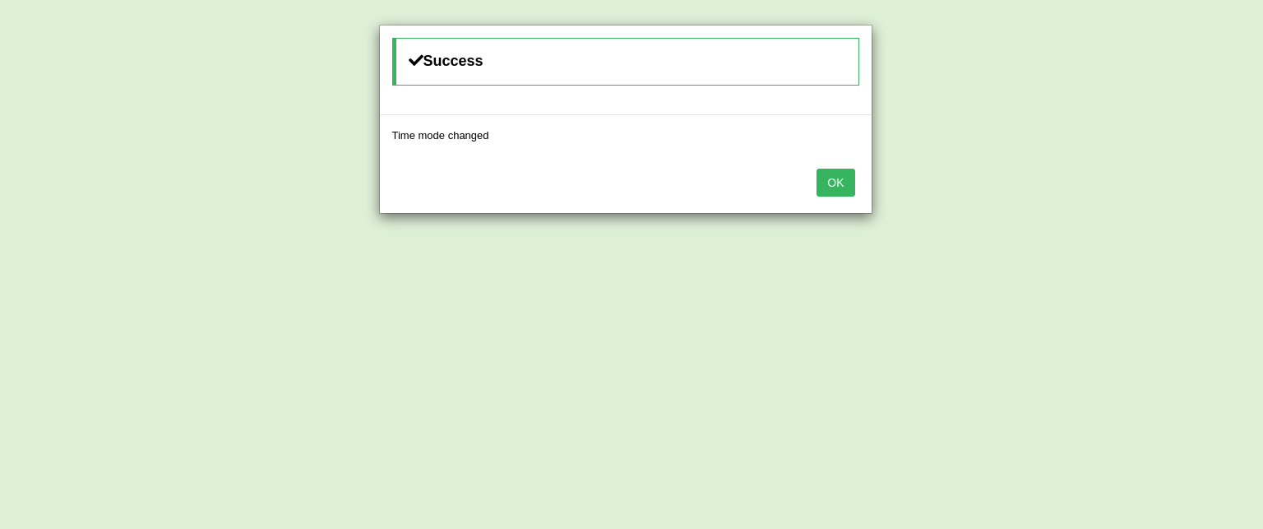
click at [839, 190] on button "OK" at bounding box center [835, 183] width 38 height 28
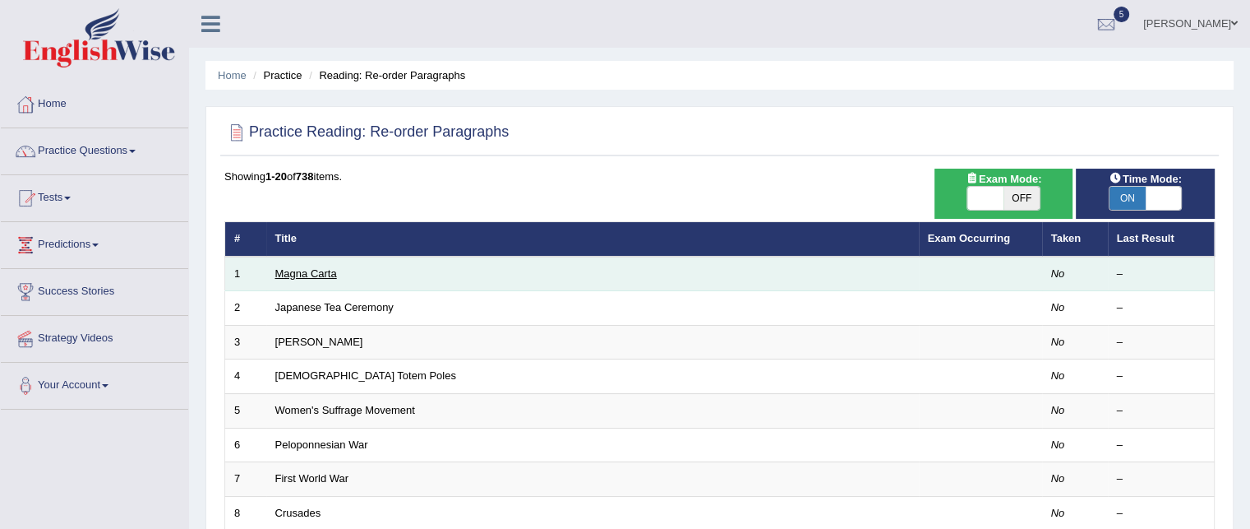
click at [326, 269] on link "Magna Carta" at bounding box center [306, 273] width 62 height 12
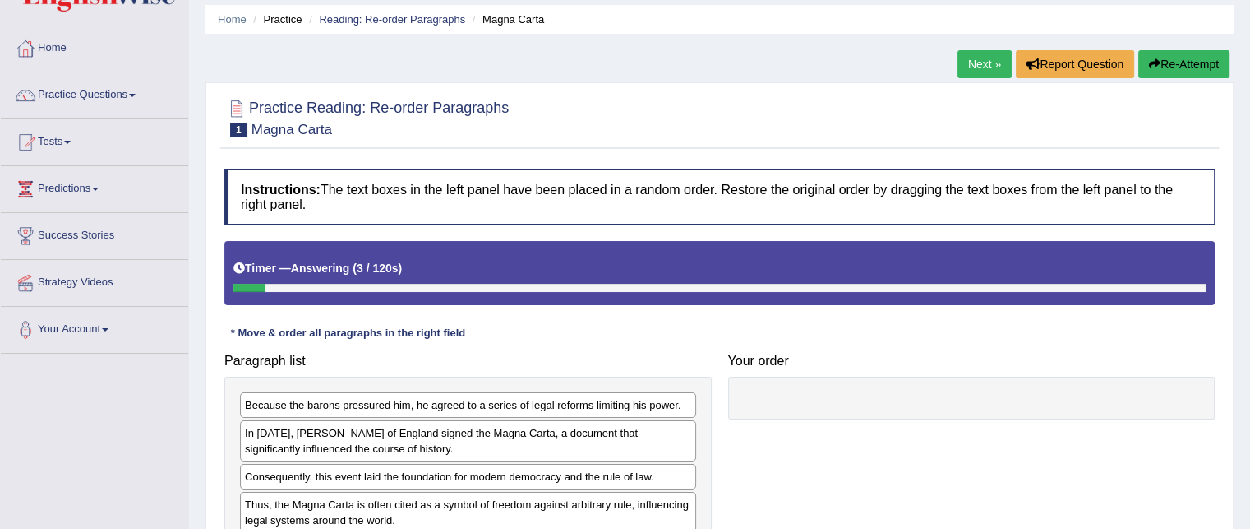
scroll to position [135, 0]
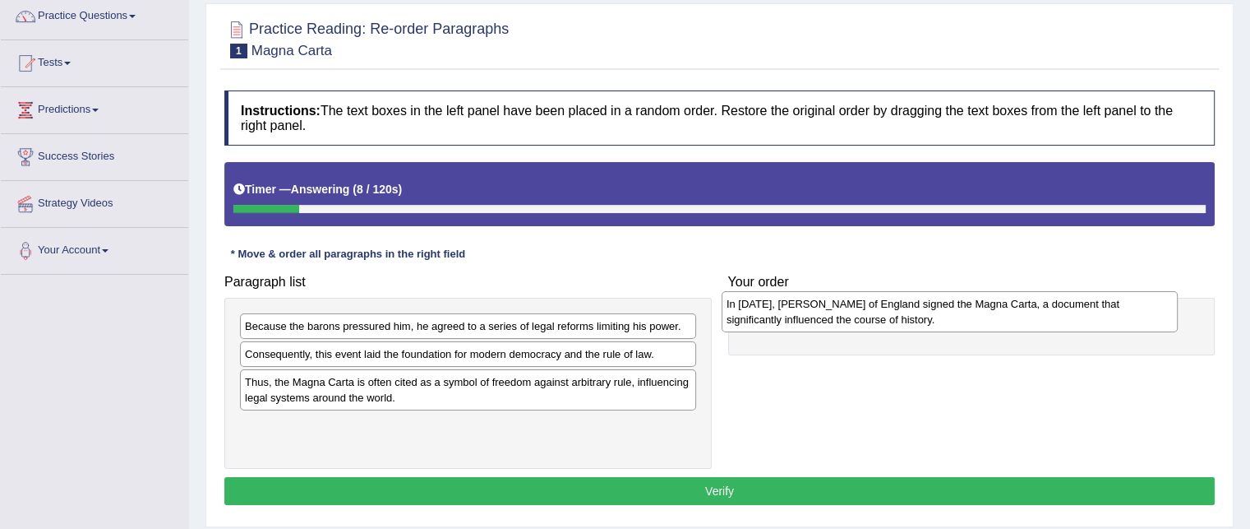
drag, startPoint x: 439, startPoint y: 361, endPoint x: 926, endPoint y: 311, distance: 490.0
click at [926, 311] on div "In 1215, King John of England signed the Magna Carta, a document that significa…" at bounding box center [950, 311] width 456 height 41
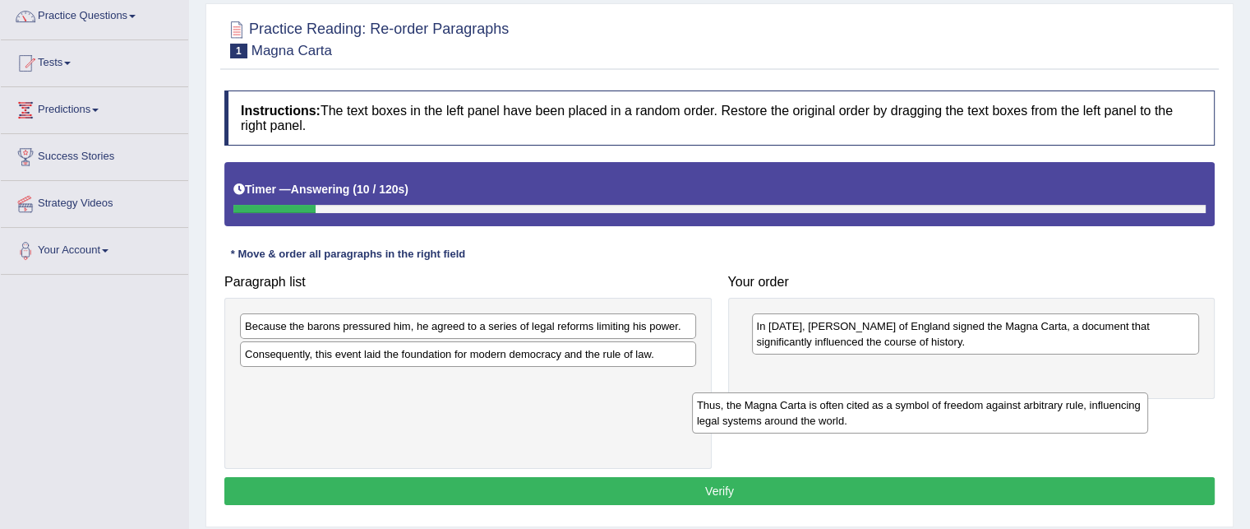
drag, startPoint x: 418, startPoint y: 384, endPoint x: 905, endPoint y: 419, distance: 487.9
click at [905, 419] on div "Thus, the Magna Carta is often cited as a symbol of freedom against arbitrary r…" at bounding box center [920, 412] width 456 height 41
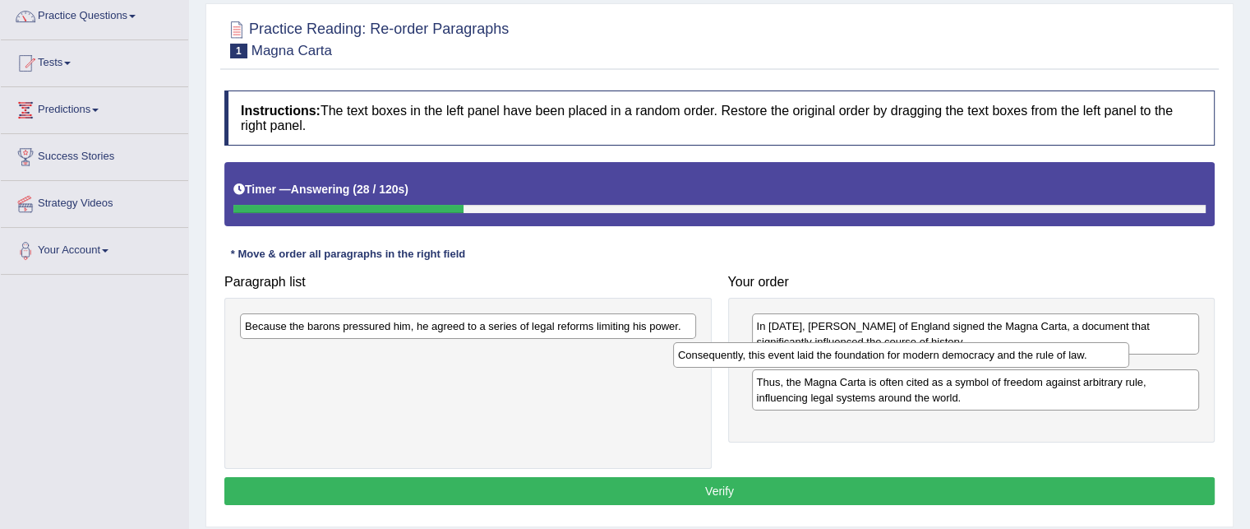
drag, startPoint x: 576, startPoint y: 355, endPoint x: 1009, endPoint y: 358, distance: 433.2
click at [1009, 358] on div "Consequently, this event laid the foundation for modern democracy and the rule …" at bounding box center [901, 354] width 456 height 25
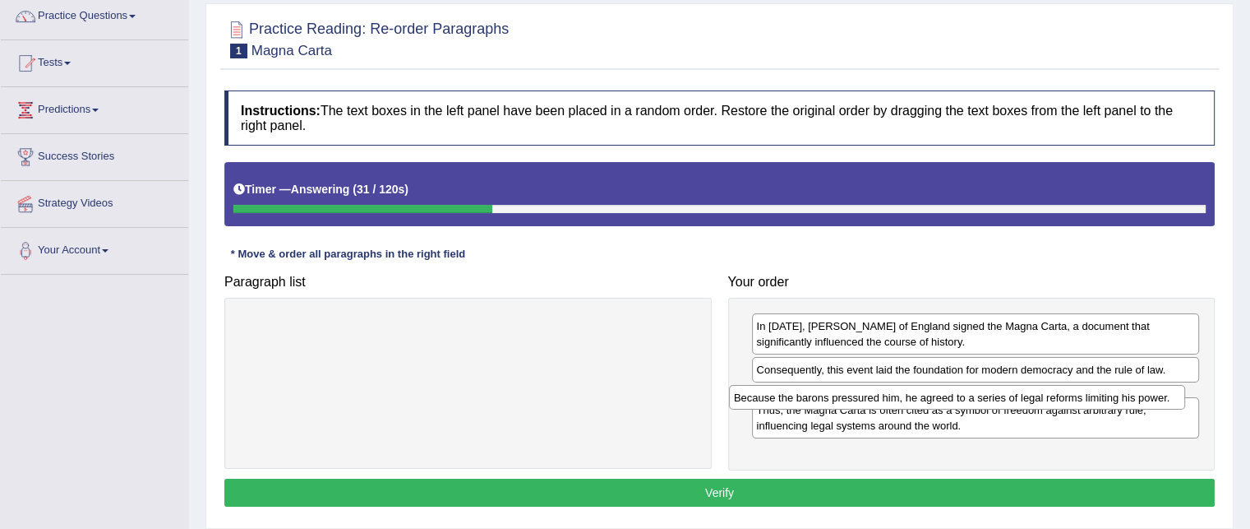
drag, startPoint x: 516, startPoint y: 325, endPoint x: 1005, endPoint y: 397, distance: 494.4
click at [1005, 397] on div "Because the barons pressured him, he agreed to a series of legal reforms limiti…" at bounding box center [957, 397] width 456 height 25
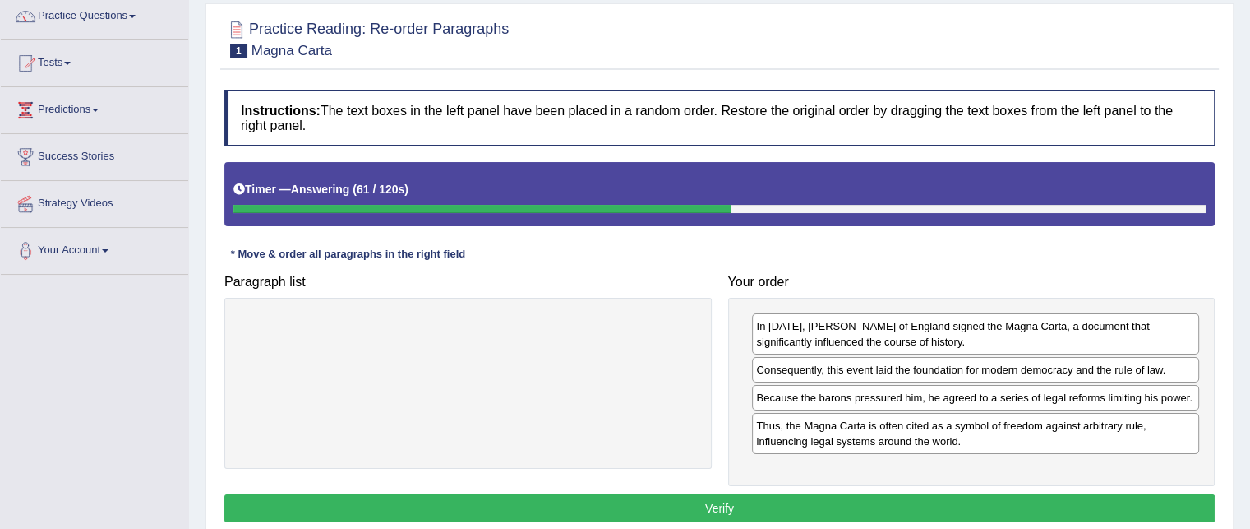
click at [1009, 386] on div "Because the barons pressured him, he agreed to a series of legal reforms limiti…" at bounding box center [976, 397] width 448 height 25
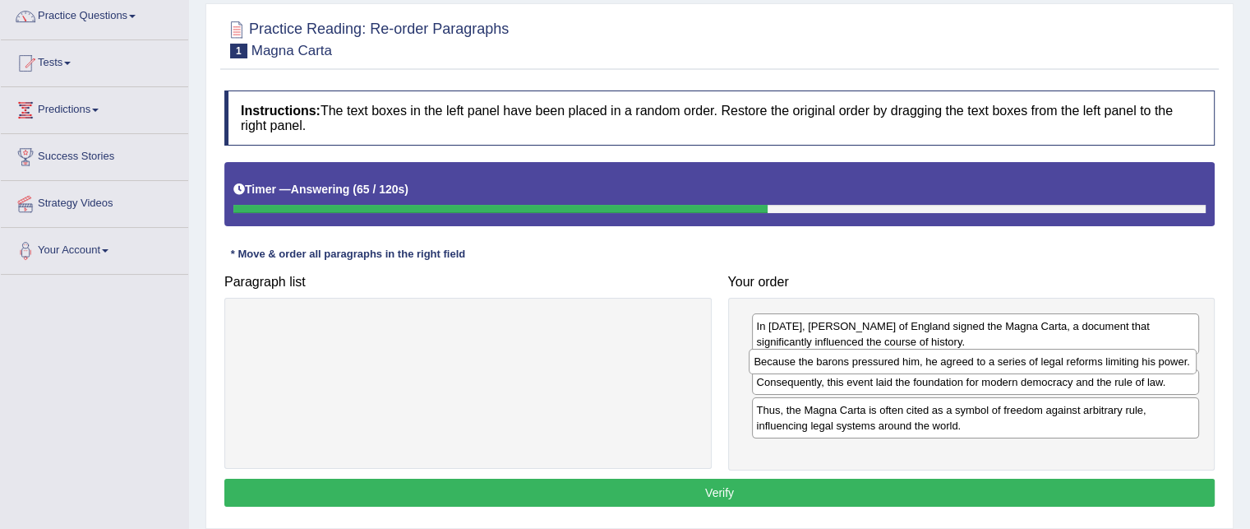
drag, startPoint x: 981, startPoint y: 395, endPoint x: 978, endPoint y: 360, distance: 35.4
click at [978, 360] on div "Because the barons pressured him, he agreed to a series of legal reforms limiti…" at bounding box center [973, 361] width 448 height 25
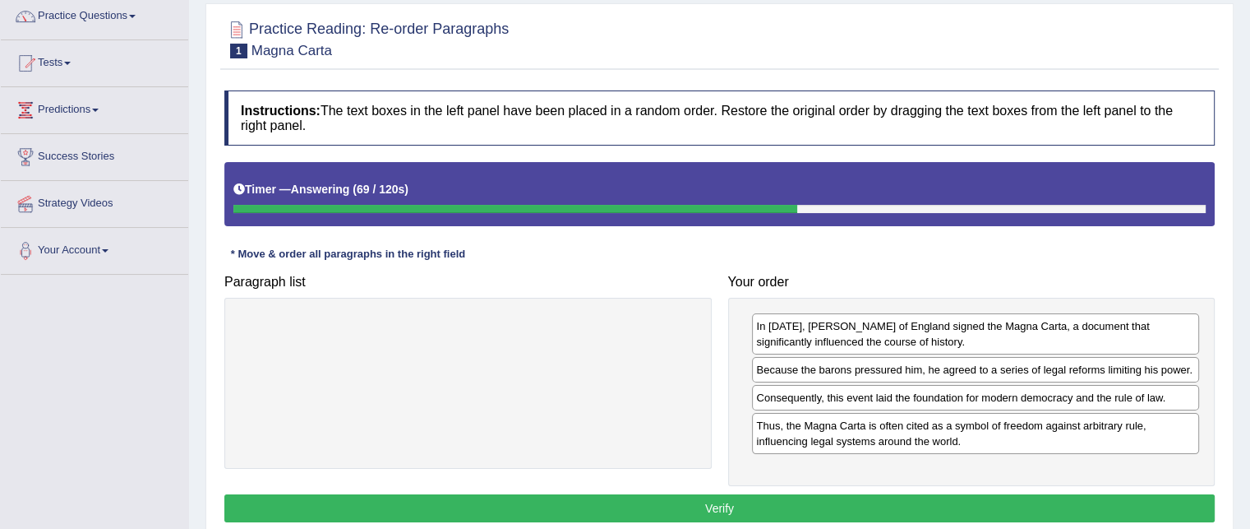
scroll to position [178, 0]
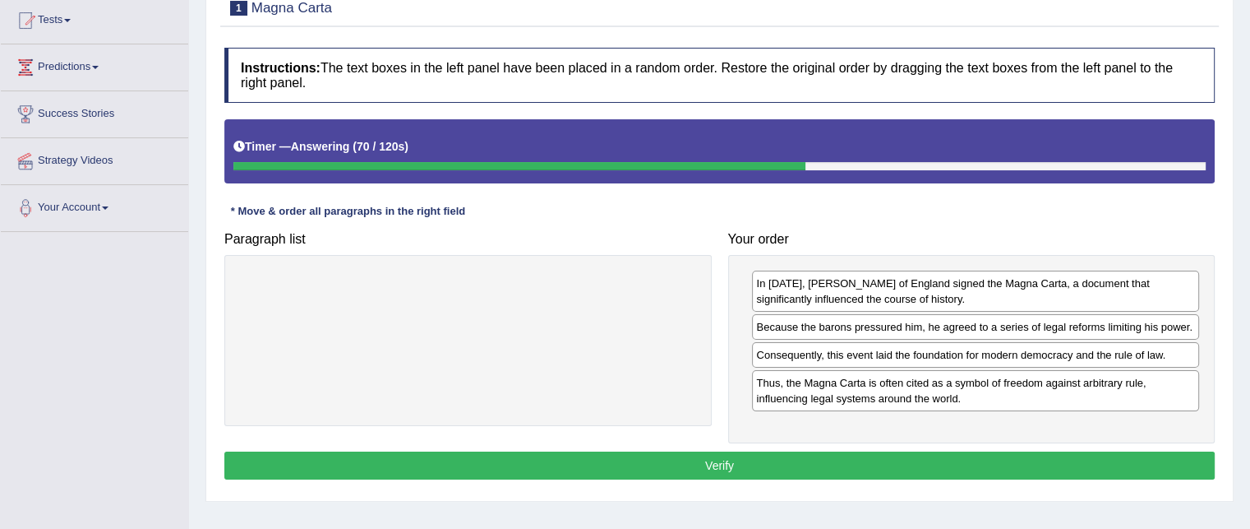
click at [812, 467] on button "Verify" at bounding box center [719, 465] width 990 height 28
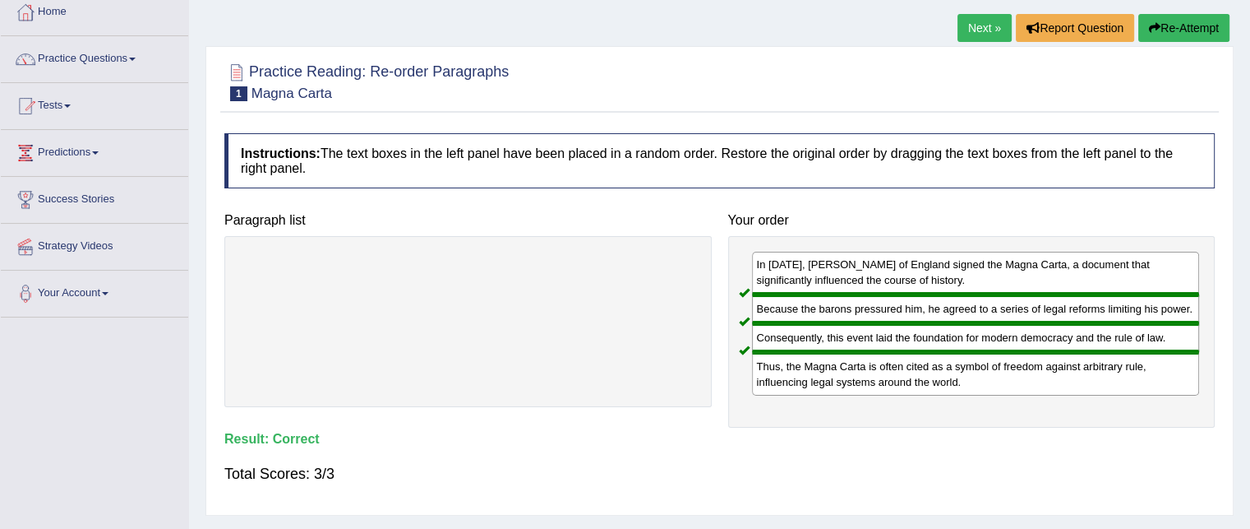
scroll to position [89, 0]
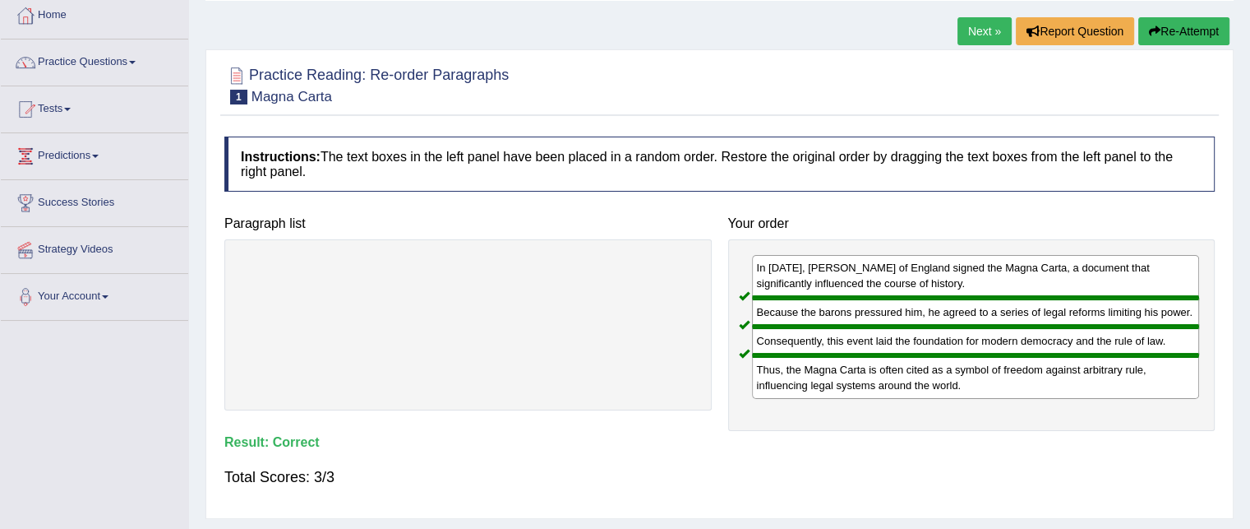
click at [977, 26] on link "Next »" at bounding box center [985, 31] width 54 height 28
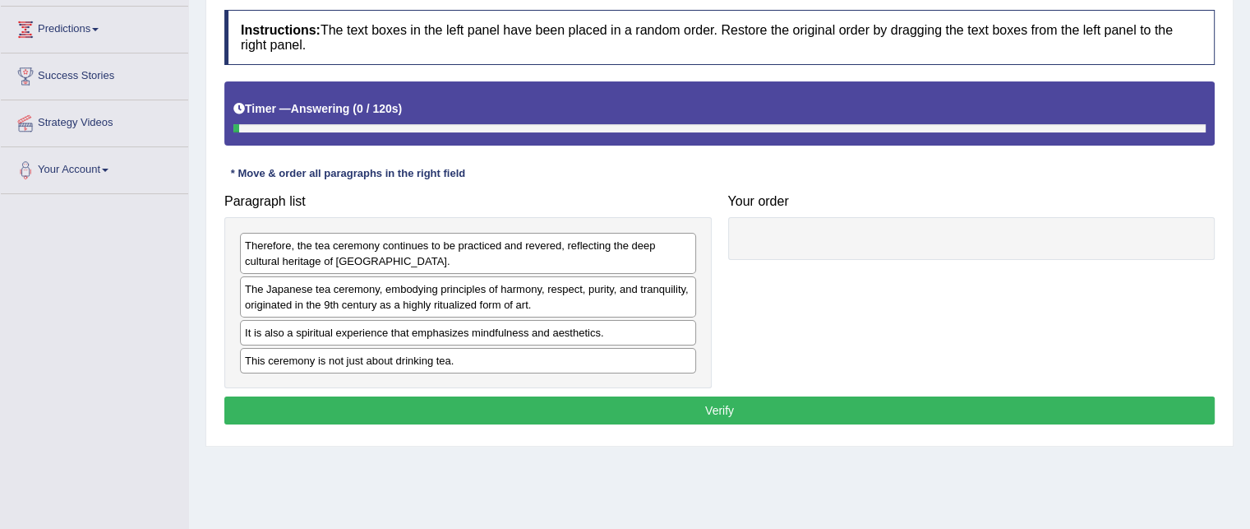
scroll to position [219, 0]
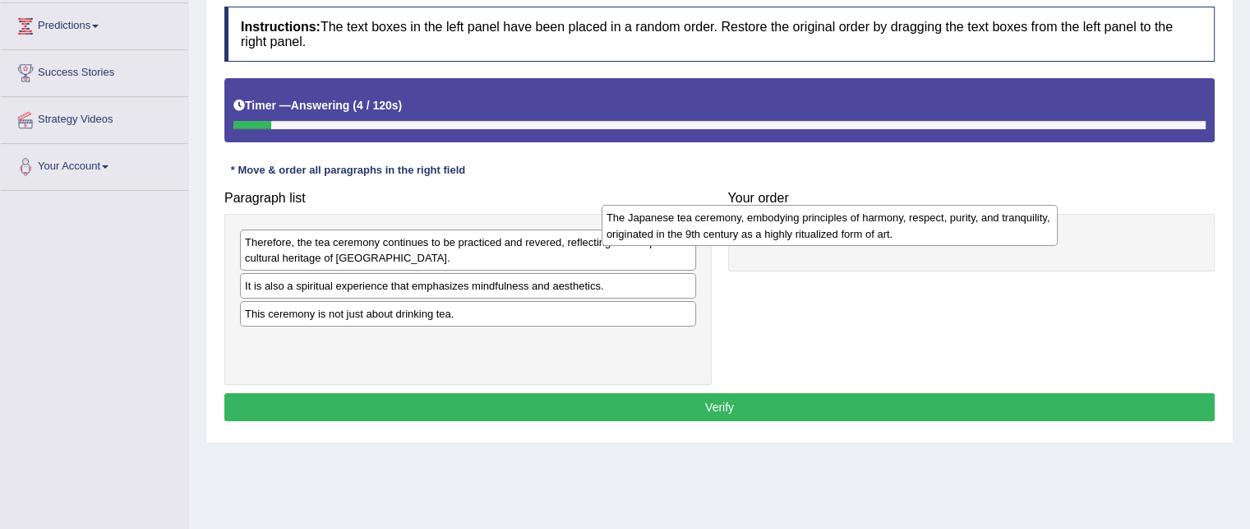
drag, startPoint x: 475, startPoint y: 284, endPoint x: 848, endPoint y: 219, distance: 378.6
click at [848, 219] on div "The Japanese tea ceremony, embodying principles of harmony, respect, purity, an…" at bounding box center [830, 225] width 456 height 41
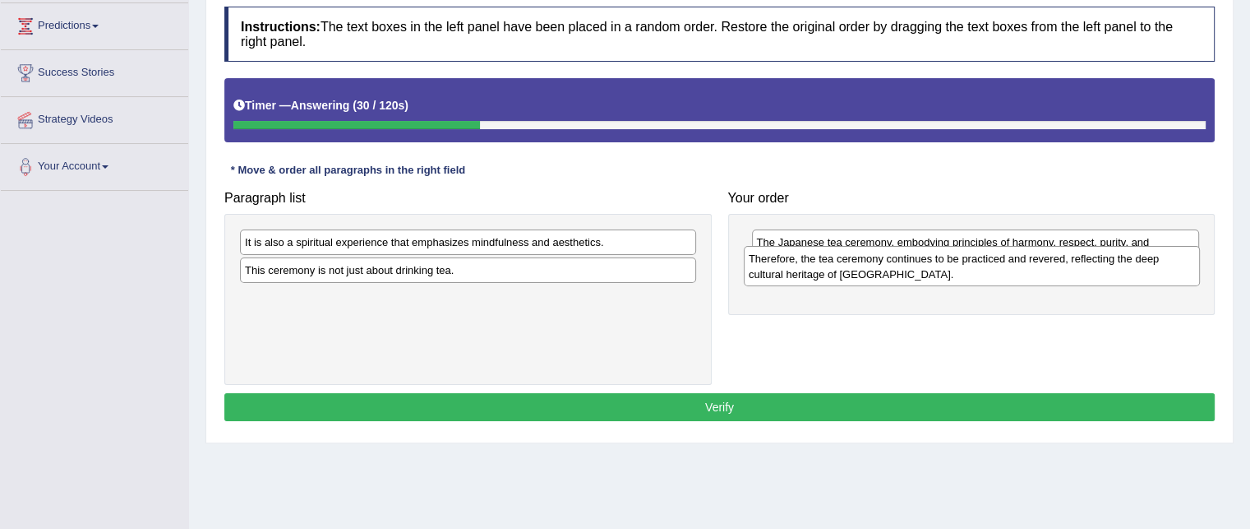
drag, startPoint x: 395, startPoint y: 253, endPoint x: 898, endPoint y: 273, distance: 504.3
click at [898, 273] on div "Therefore, the tea ceremony continues to be practiced and revered, reflecting t…" at bounding box center [972, 266] width 456 height 41
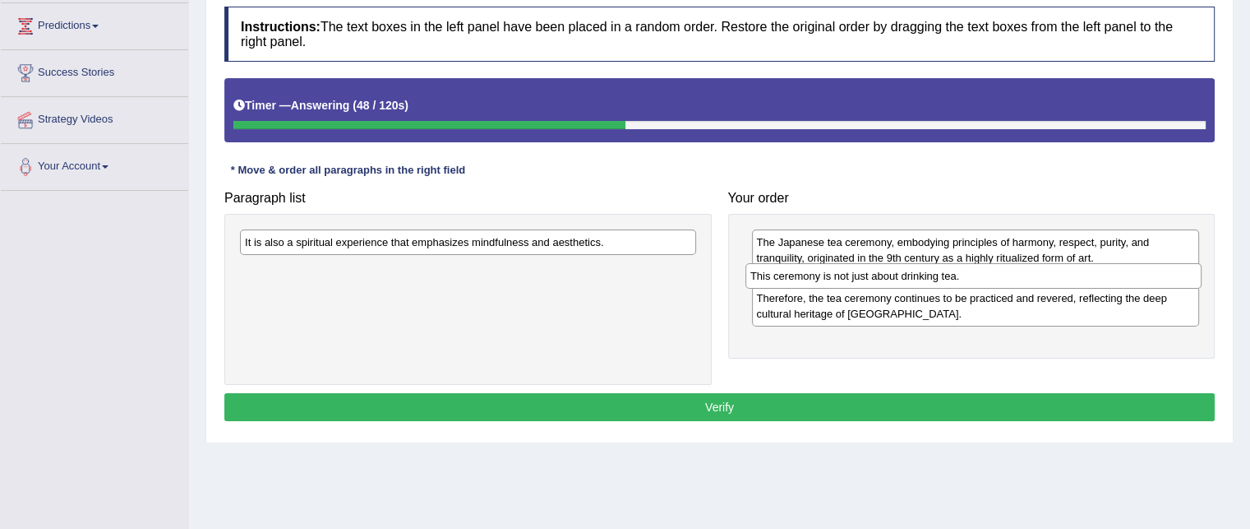
drag, startPoint x: 384, startPoint y: 273, endPoint x: 889, endPoint y: 280, distance: 505.6
click at [889, 280] on div "This ceremony is not just about drinking tea." at bounding box center [974, 275] width 456 height 25
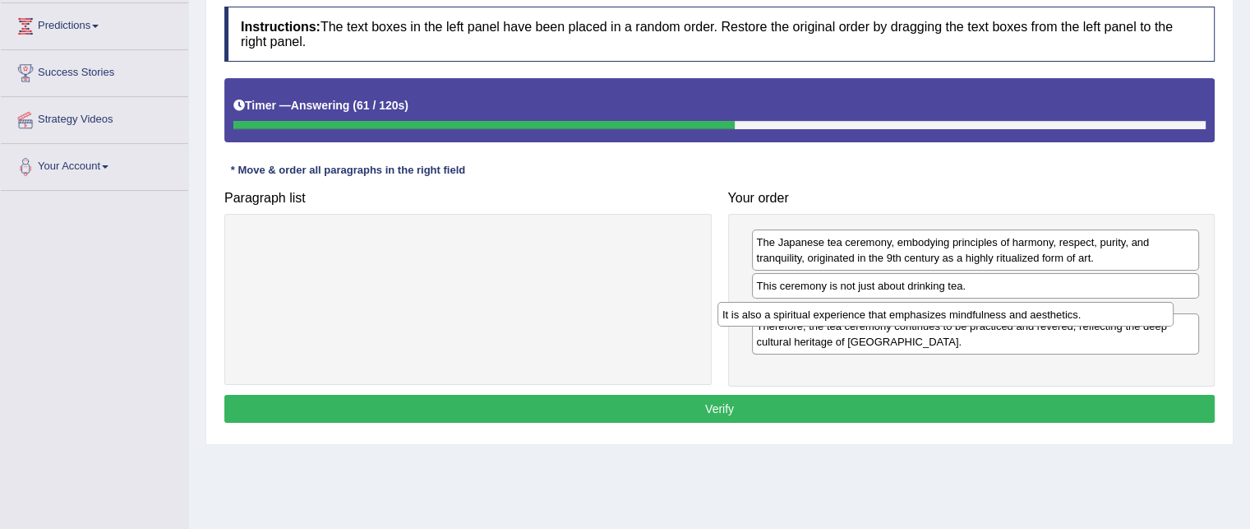
drag, startPoint x: 561, startPoint y: 244, endPoint x: 1039, endPoint y: 316, distance: 482.9
click at [1039, 316] on div "It is also a spiritual experience that emphasizes mindfulness and aesthetics." at bounding box center [946, 314] width 456 height 25
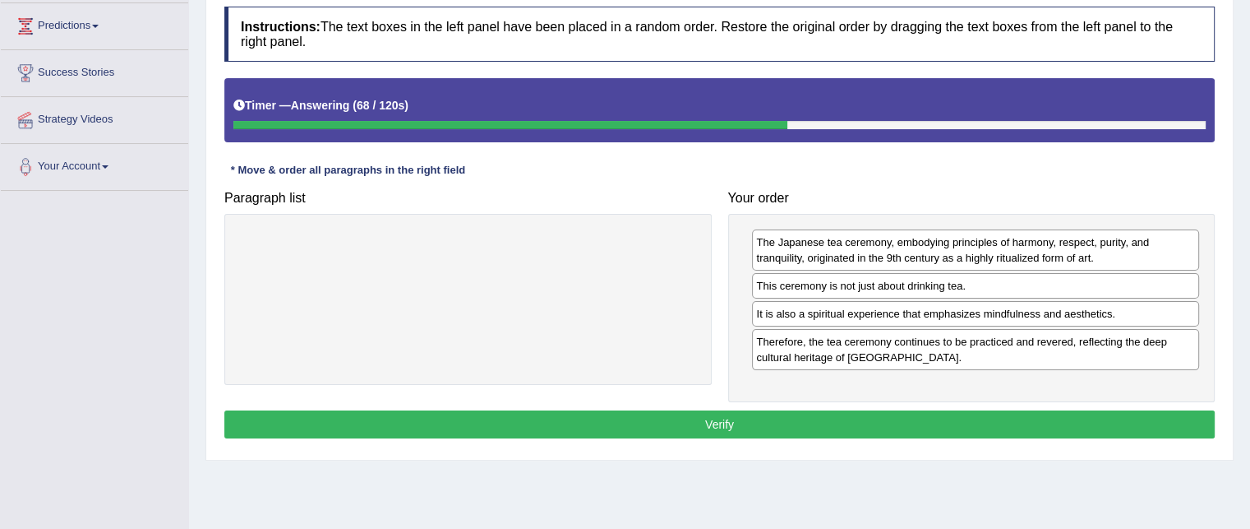
click at [953, 425] on button "Verify" at bounding box center [719, 424] width 990 height 28
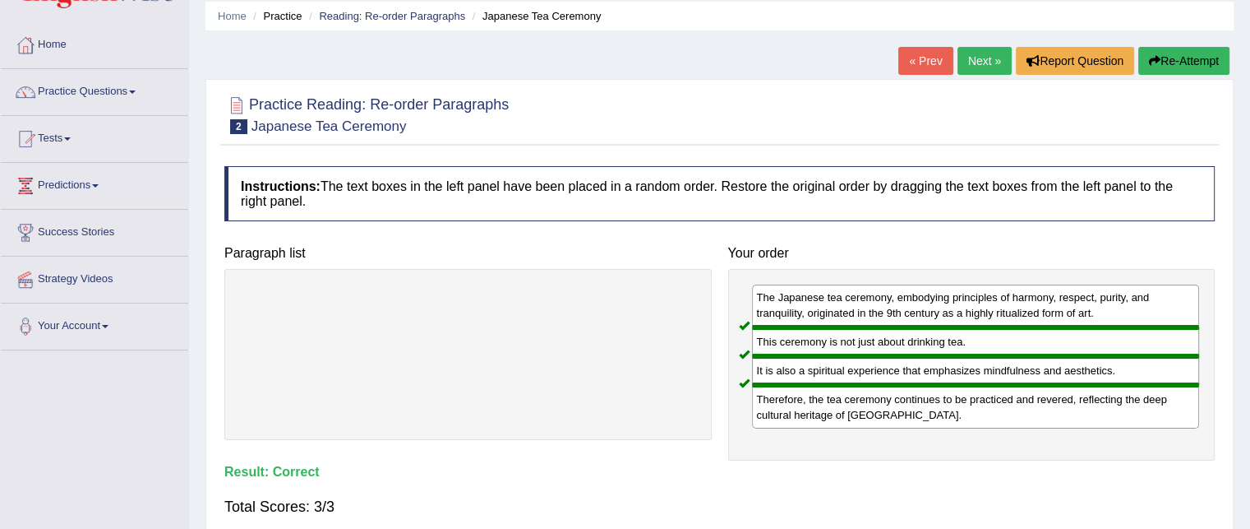
scroll to position [49, 0]
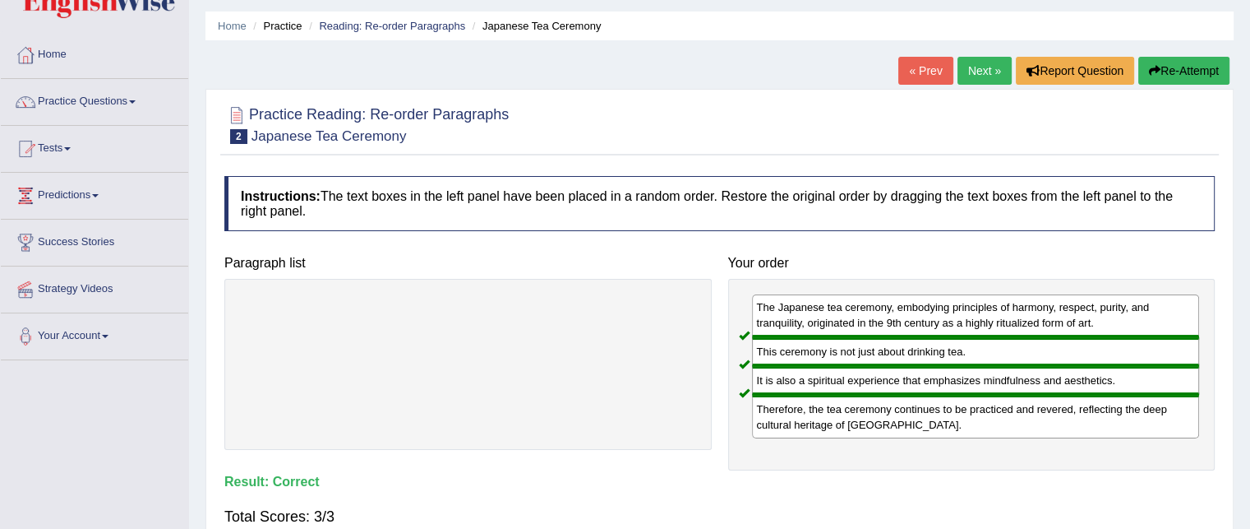
click at [977, 63] on link "Next »" at bounding box center [985, 71] width 54 height 28
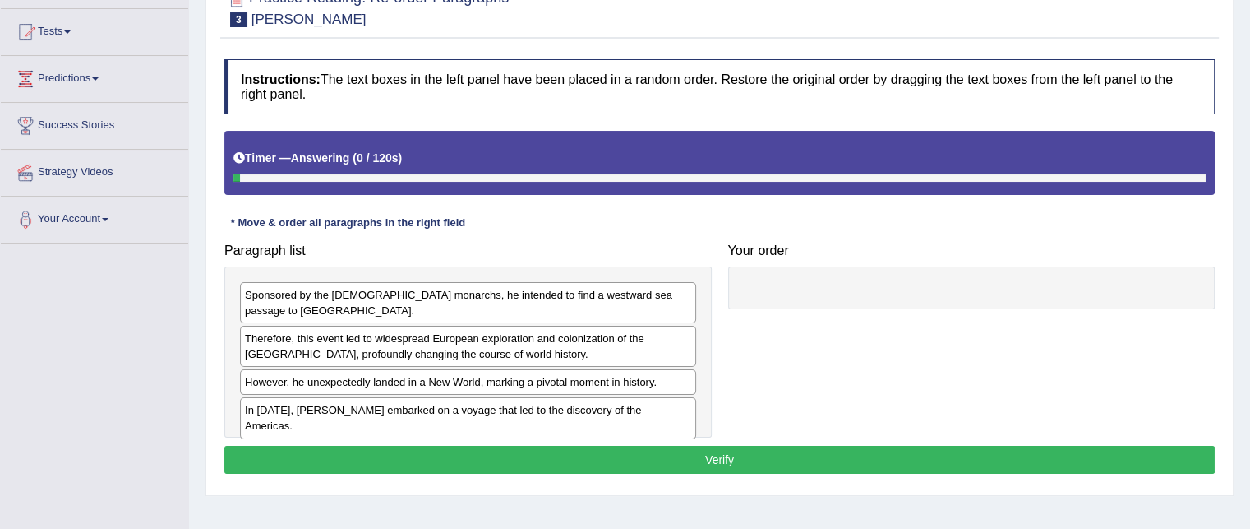
scroll to position [167, 0]
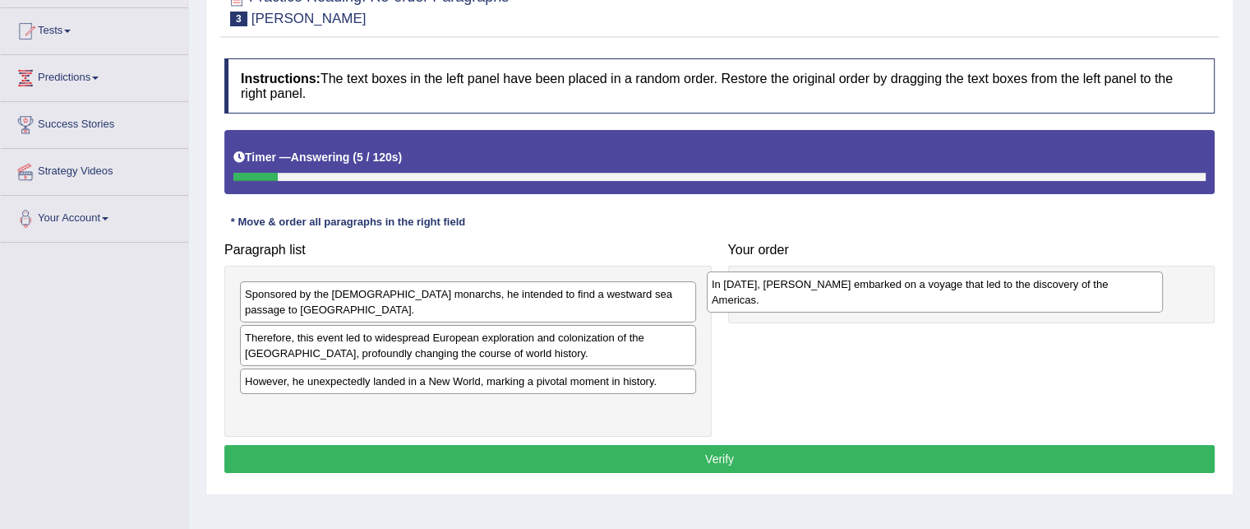
drag, startPoint x: 421, startPoint y: 395, endPoint x: 887, endPoint y: 285, distance: 478.7
click at [887, 285] on div "In [DATE], [PERSON_NAME] embarked on a voyage that led to the discovery of the …" at bounding box center [935, 291] width 456 height 41
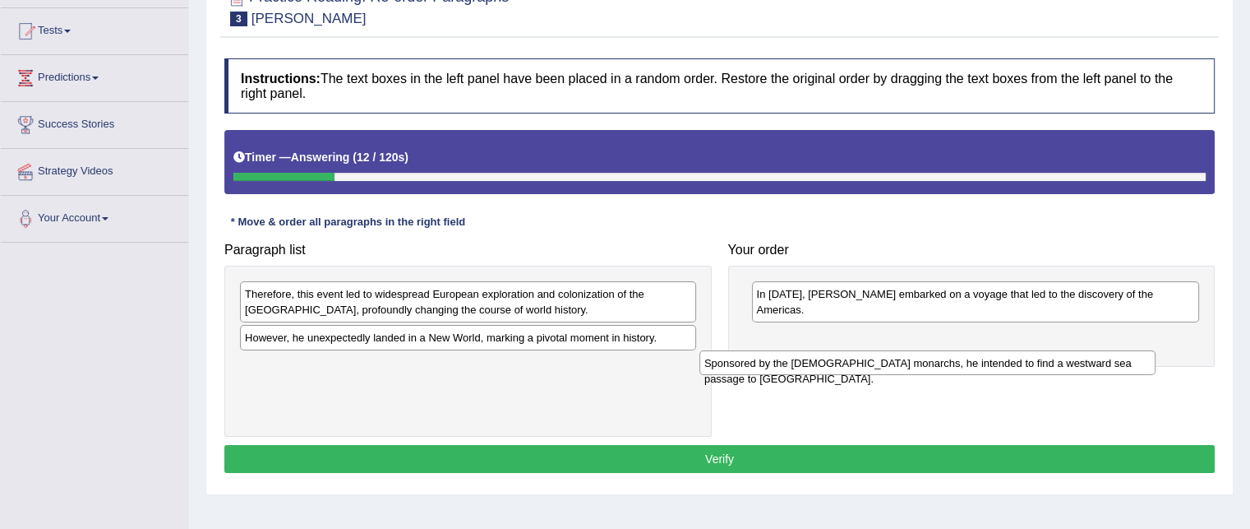
drag, startPoint x: 615, startPoint y: 299, endPoint x: 1078, endPoint y: 364, distance: 468.1
click at [1078, 364] on div "Sponsored by the [DEMOGRAPHIC_DATA] monarchs, he intended to find a westward se…" at bounding box center [928, 362] width 456 height 25
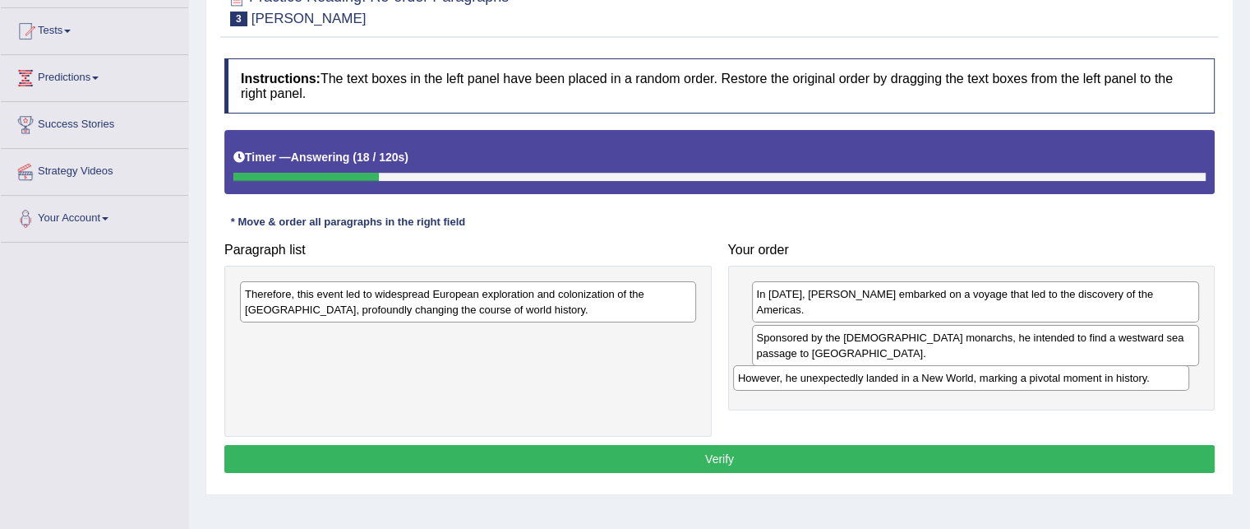
drag, startPoint x: 483, startPoint y: 342, endPoint x: 977, endPoint y: 381, distance: 495.6
click at [977, 381] on div "However, he unexpectedly landed in a New World, marking a pivotal moment in his…" at bounding box center [961, 377] width 456 height 25
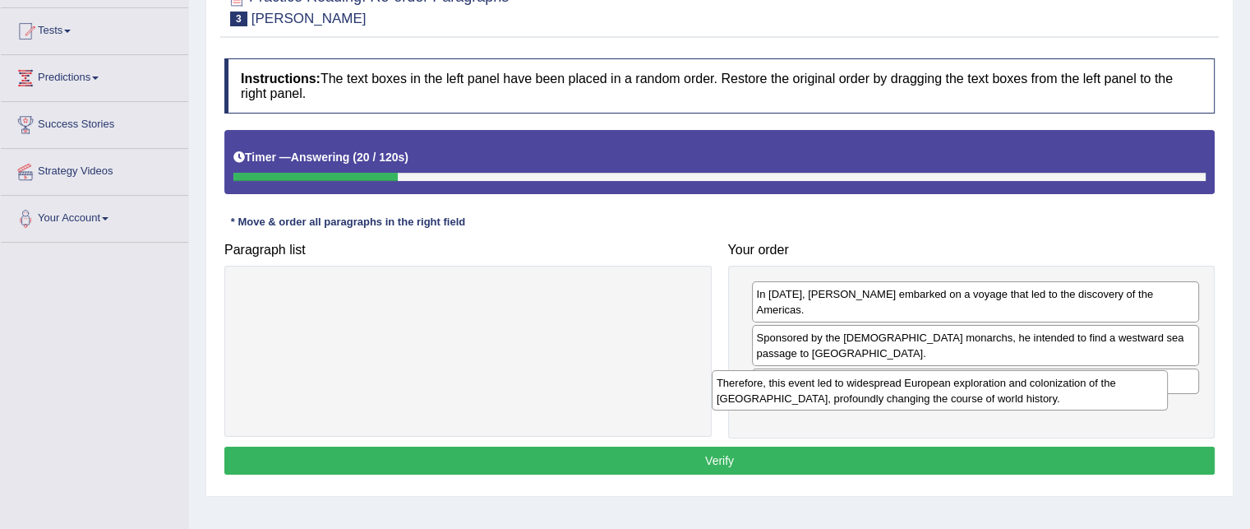
drag, startPoint x: 661, startPoint y: 315, endPoint x: 1133, endPoint y: 404, distance: 480.1
click at [1133, 404] on div "Therefore, this event led to widespread European exploration and colonization o…" at bounding box center [940, 390] width 456 height 41
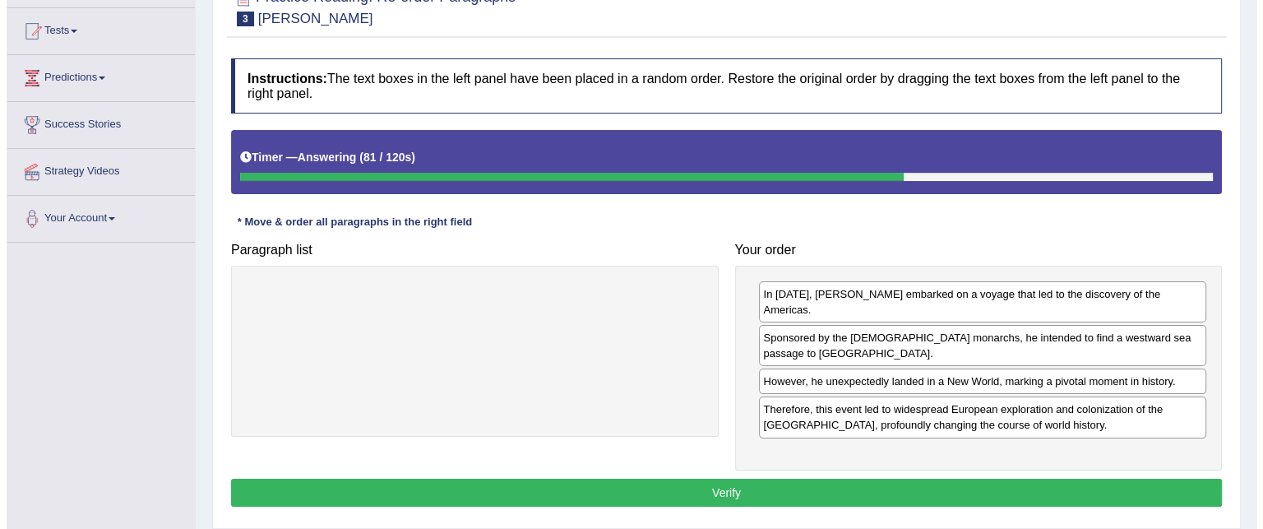
scroll to position [197, 0]
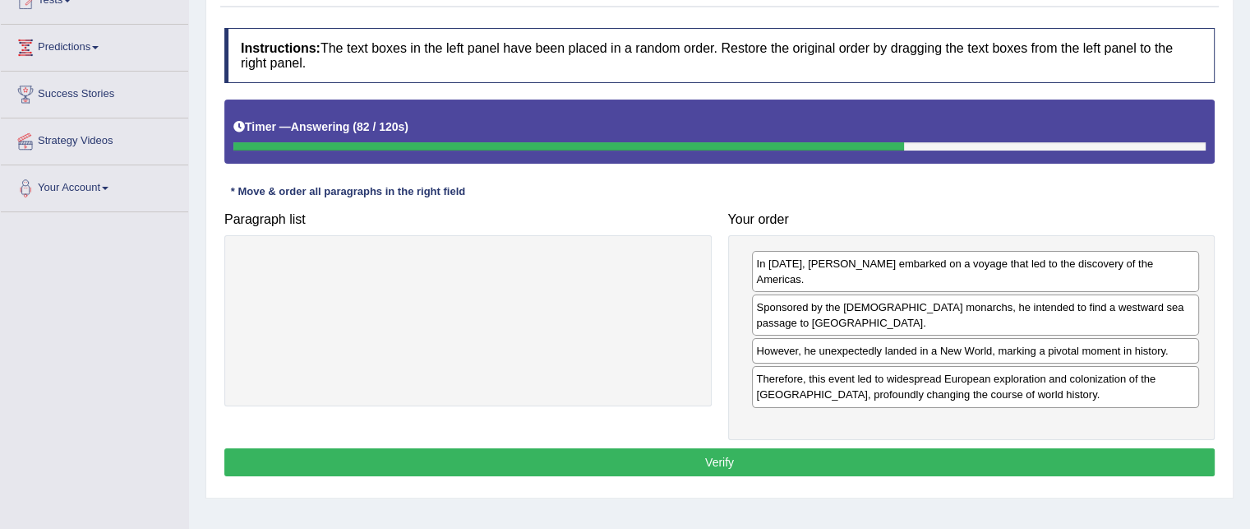
click at [972, 449] on button "Verify" at bounding box center [719, 462] width 990 height 28
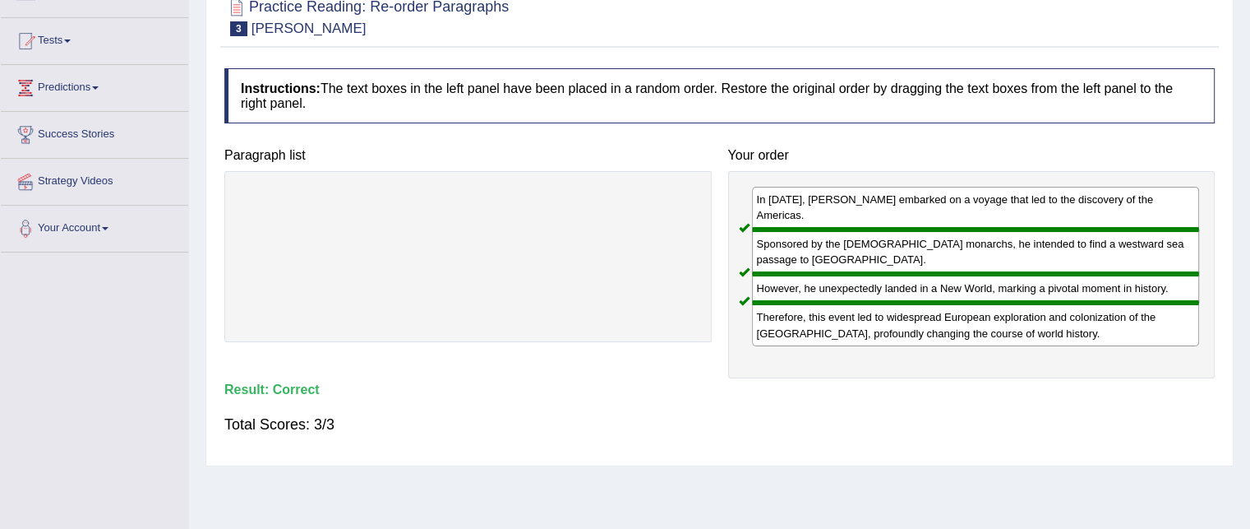
scroll to position [154, 0]
